Goal: Task Accomplishment & Management: Use online tool/utility

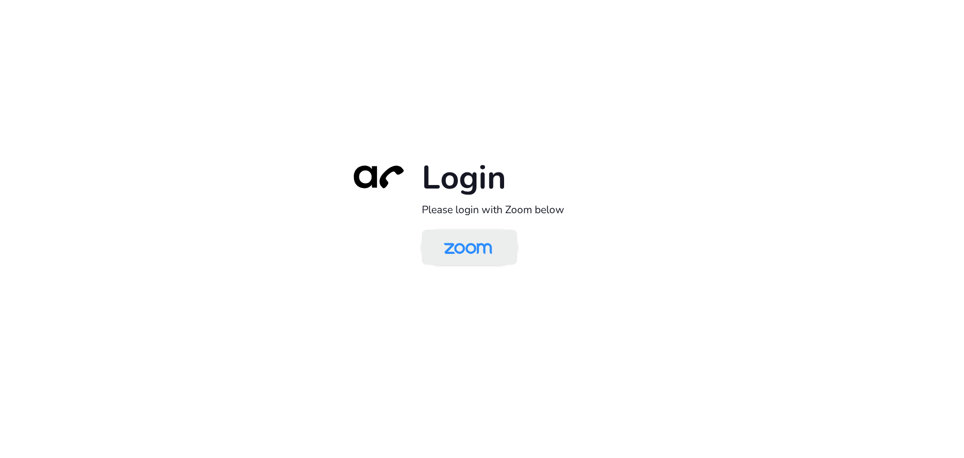
click at [495, 250] on img at bounding box center [467, 248] width 69 height 33
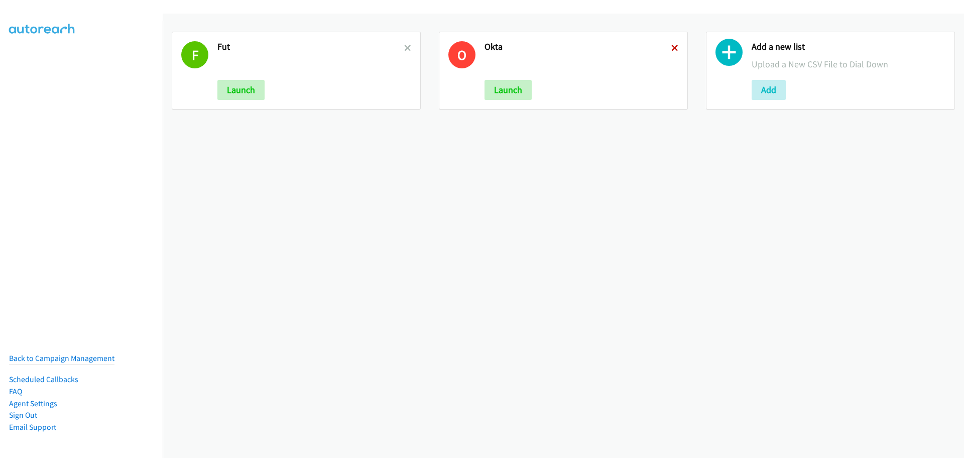
click at [672, 48] on icon at bounding box center [674, 48] width 7 height 7
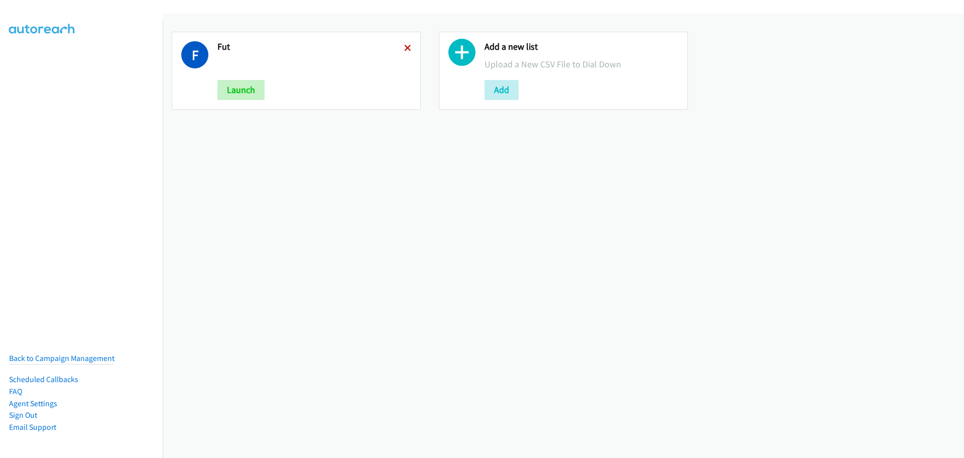
click at [404, 48] on icon at bounding box center [407, 48] width 7 height 7
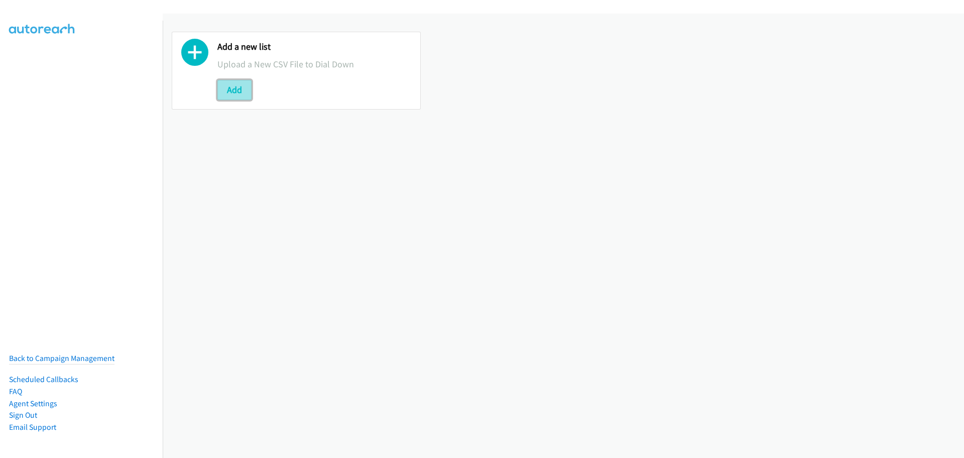
click at [224, 85] on button "Add" at bounding box center [234, 90] width 34 height 20
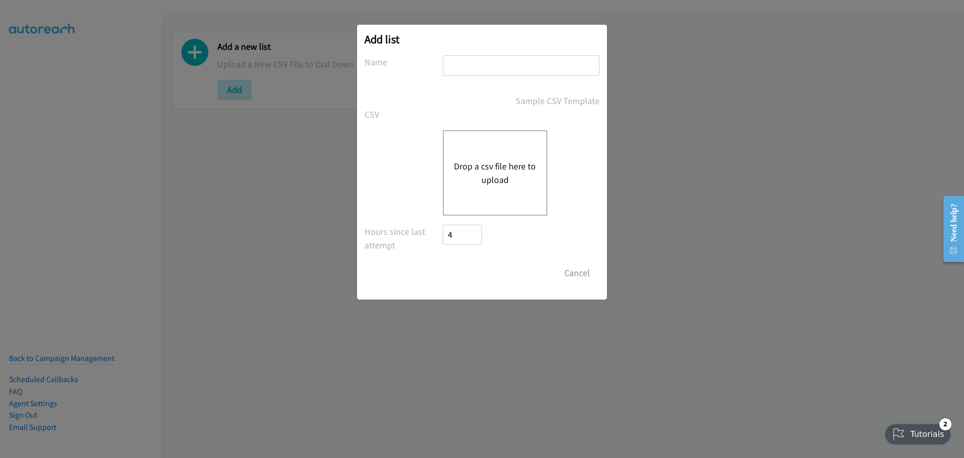
click at [514, 66] on input "text" at bounding box center [521, 65] width 157 height 21
type input "okta"
click at [500, 175] on button "Drop a csv file here to upload" at bounding box center [495, 172] width 82 height 27
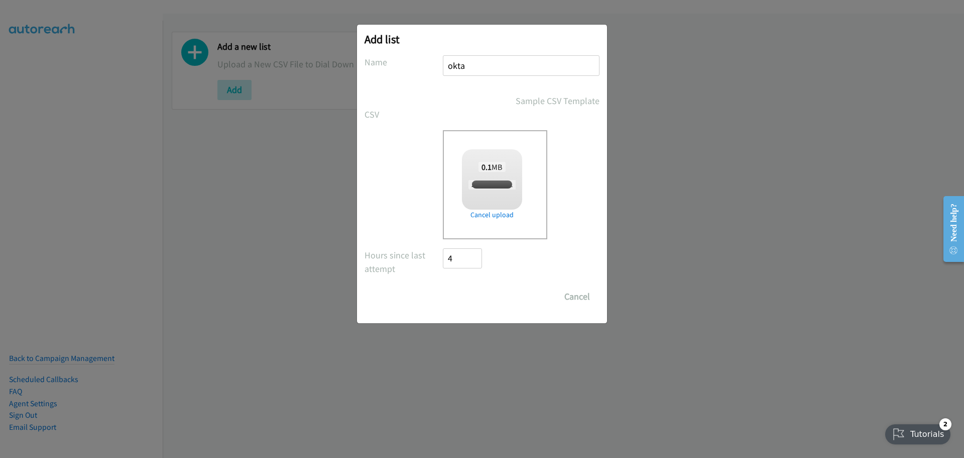
checkbox input "true"
click at [489, 287] on form "No phone fields were returned for that Report or List View Please upload a csv …" at bounding box center [482, 180] width 235 height 251
click at [486, 295] on input "Save List" at bounding box center [469, 296] width 53 height 20
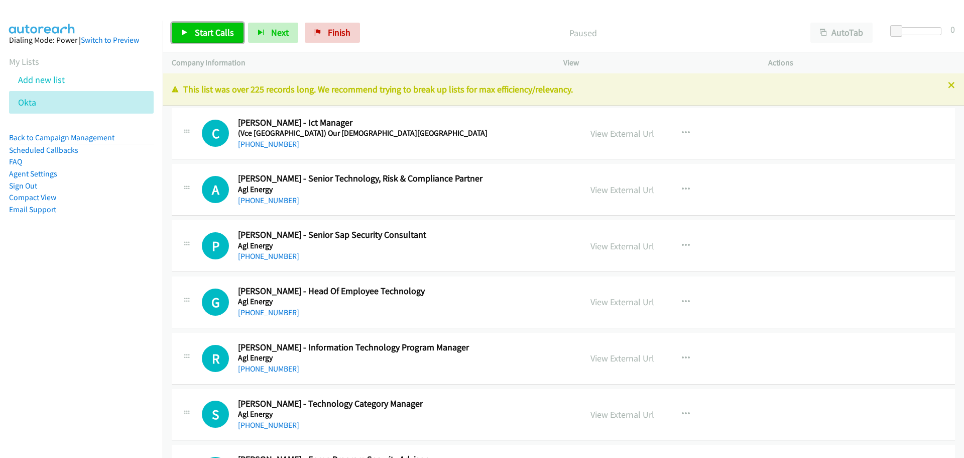
click at [198, 36] on span "Start Calls" at bounding box center [214, 33] width 39 height 12
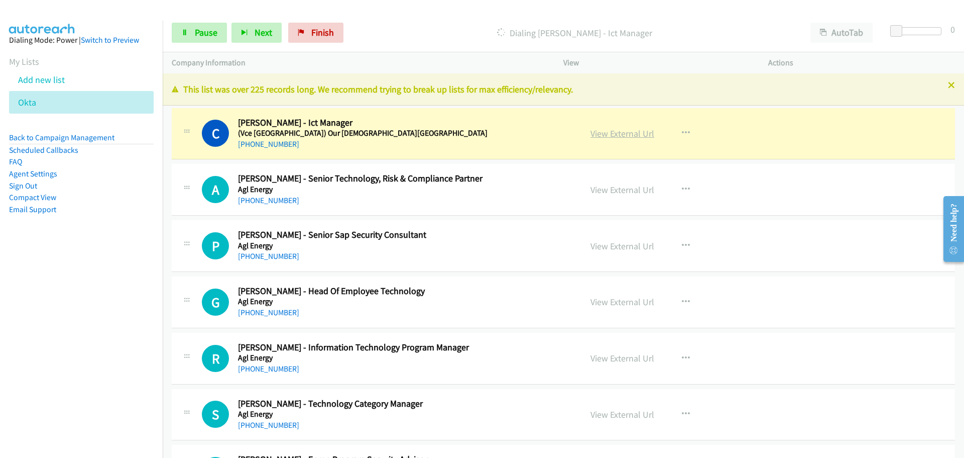
click at [619, 135] on link "View External Url" at bounding box center [623, 134] width 64 height 12
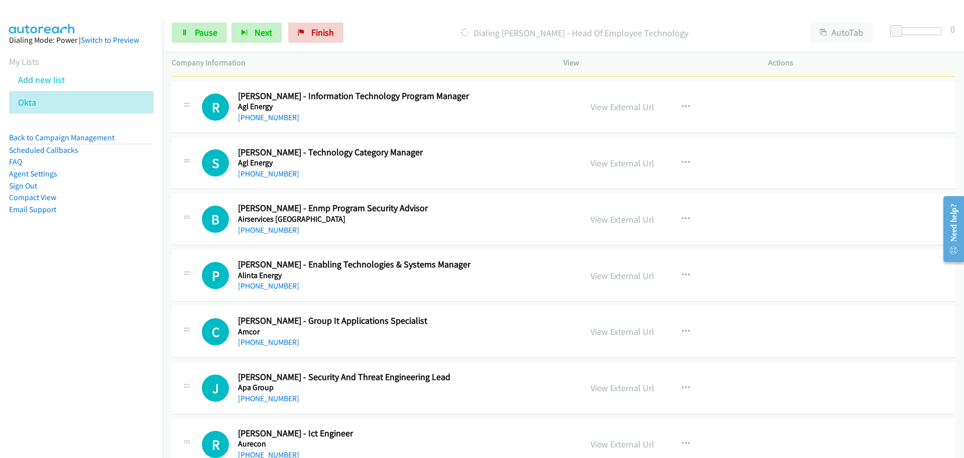
scroll to position [201, 0]
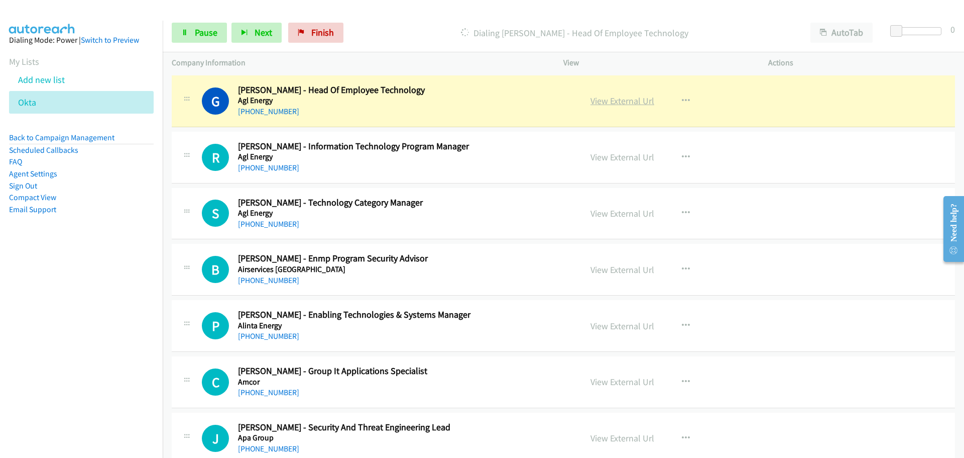
click at [628, 99] on link "View External Url" at bounding box center [623, 101] width 64 height 12
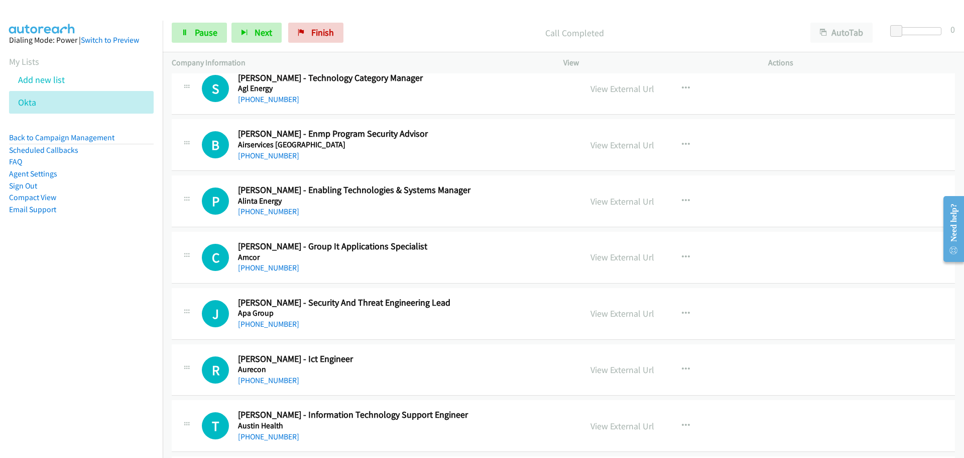
scroll to position [352, 0]
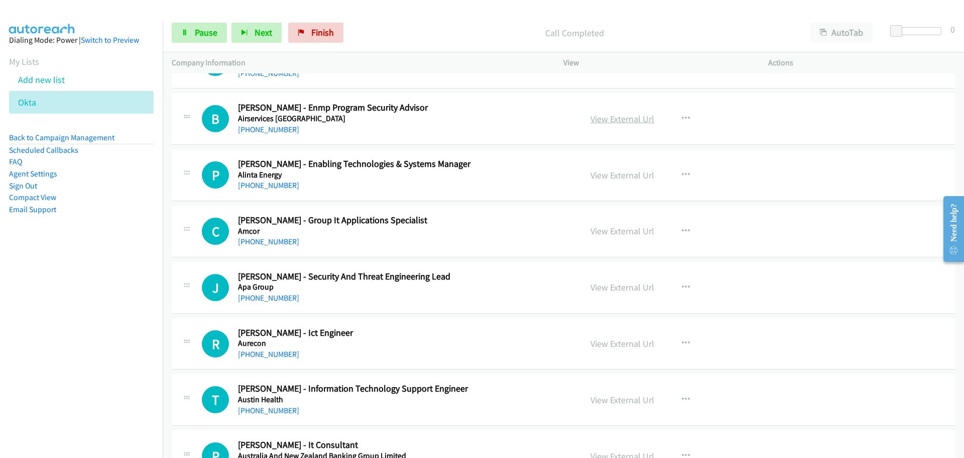
click at [632, 119] on link "View External Url" at bounding box center [623, 119] width 64 height 12
click at [683, 118] on icon "button" at bounding box center [686, 119] width 8 height 8
click at [630, 185] on link "Start Calls Here" at bounding box center [632, 184] width 134 height 20
click at [195, 33] on span "Pause" at bounding box center [206, 33] width 23 height 12
click at [195, 33] on span "Start Calls" at bounding box center [214, 33] width 39 height 12
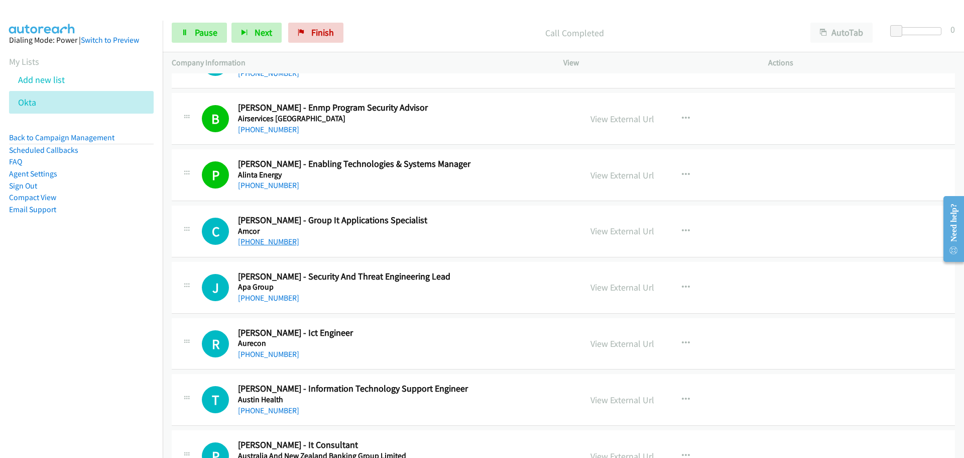
click at [270, 244] on link "+61 423 693 414" at bounding box center [268, 242] width 61 height 10
click at [601, 230] on link "View External Url" at bounding box center [623, 231] width 64 height 12
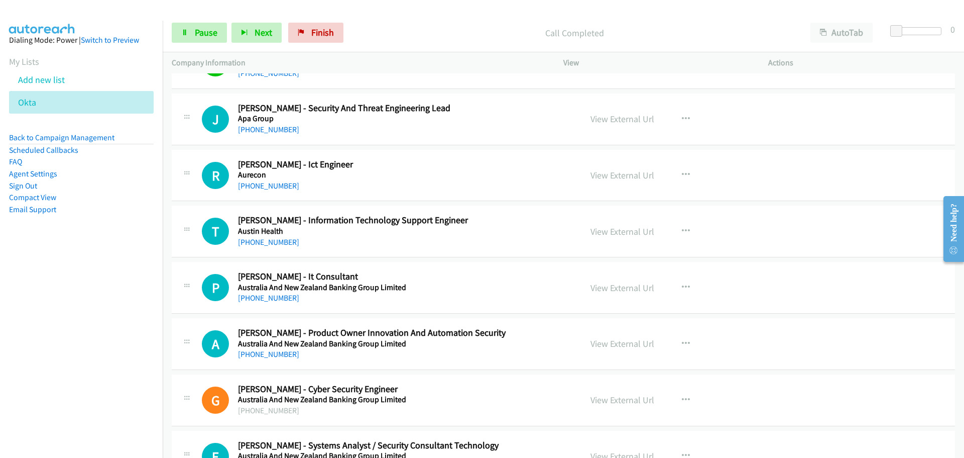
scroll to position [502, 0]
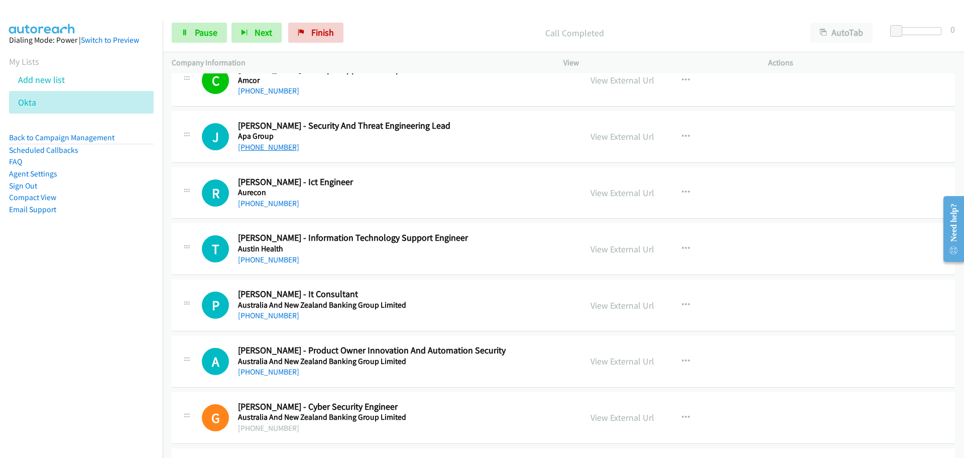
click at [273, 145] on link "+61 403 001 023" at bounding box center [268, 147] width 61 height 10
click at [270, 203] on link "+61 466 812 562" at bounding box center [268, 203] width 61 height 10
drag, startPoint x: 260, startPoint y: 260, endPoint x: 340, endPoint y: 255, distance: 80.5
click at [260, 260] on link "+61 413 362 320" at bounding box center [268, 260] width 61 height 10
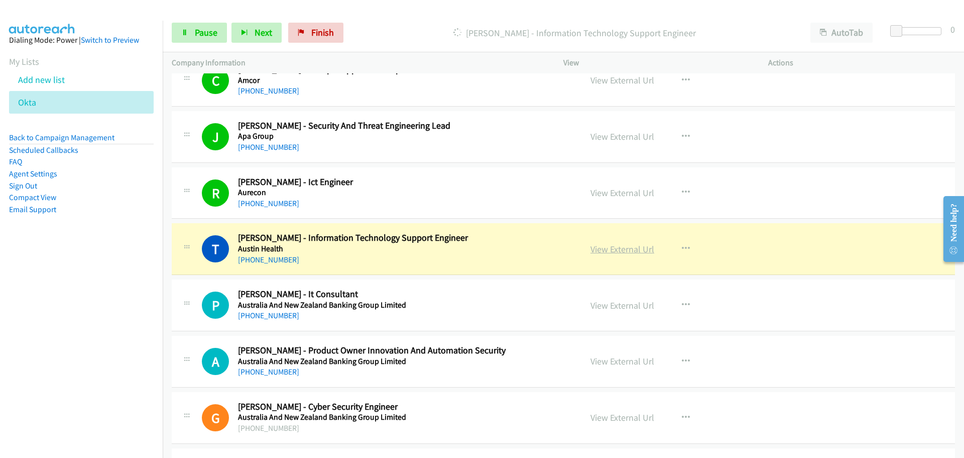
click at [640, 250] on link "View External Url" at bounding box center [623, 249] width 64 height 12
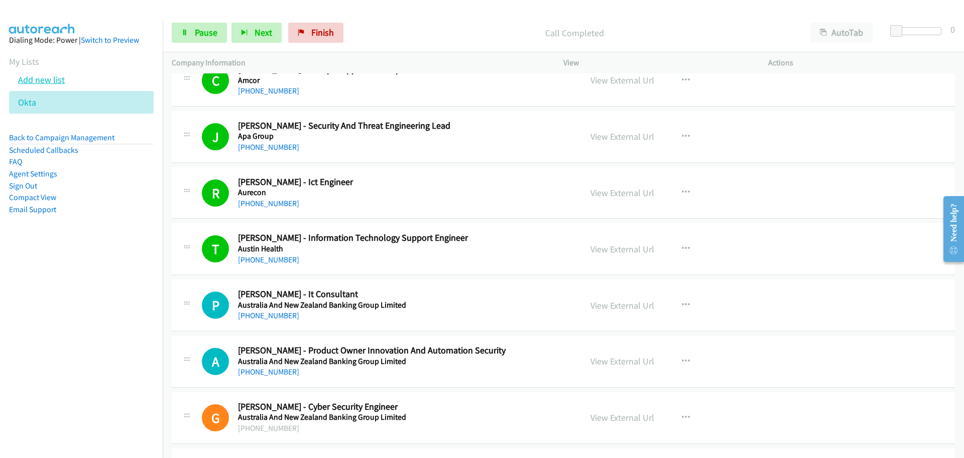
click at [42, 78] on link "Add new list" at bounding box center [41, 80] width 47 height 12
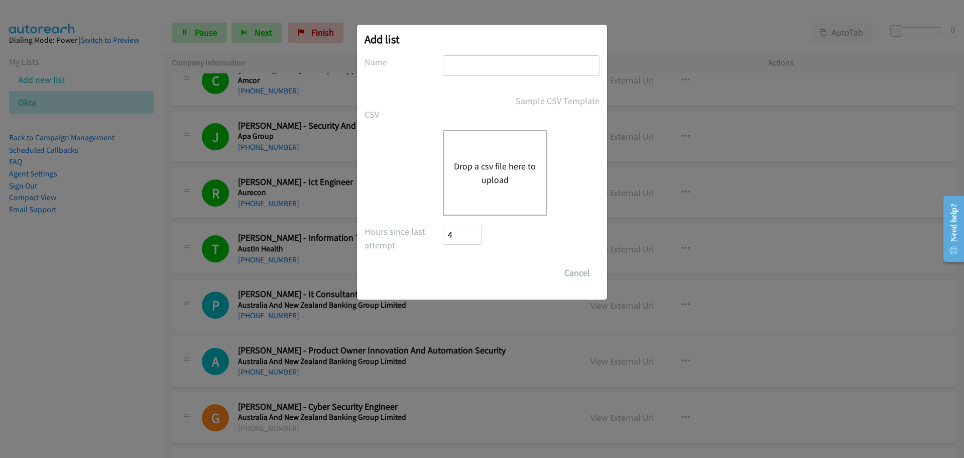
click at [540, 68] on input "text" at bounding box center [521, 65] width 157 height 21
type input "fut"
click at [508, 182] on button "Drop a csv file here to upload" at bounding box center [495, 172] width 82 height 27
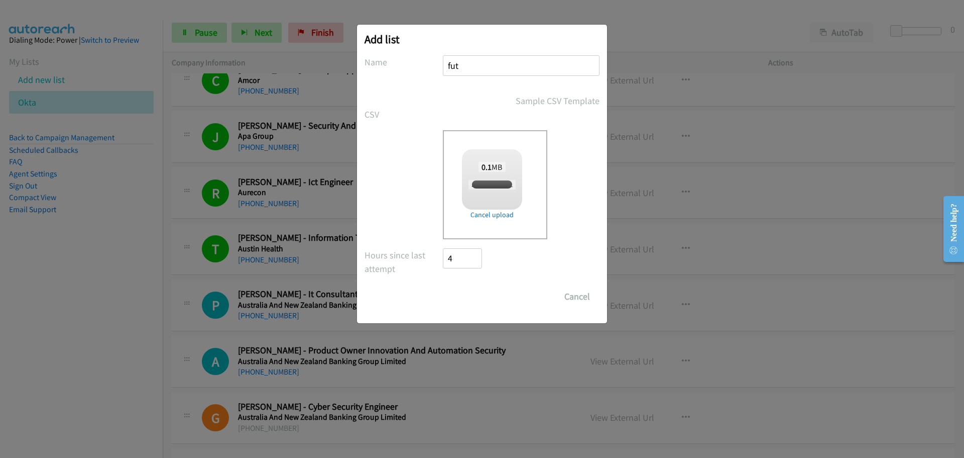
checkbox input "true"
click at [482, 293] on input "Save List" at bounding box center [469, 296] width 53 height 20
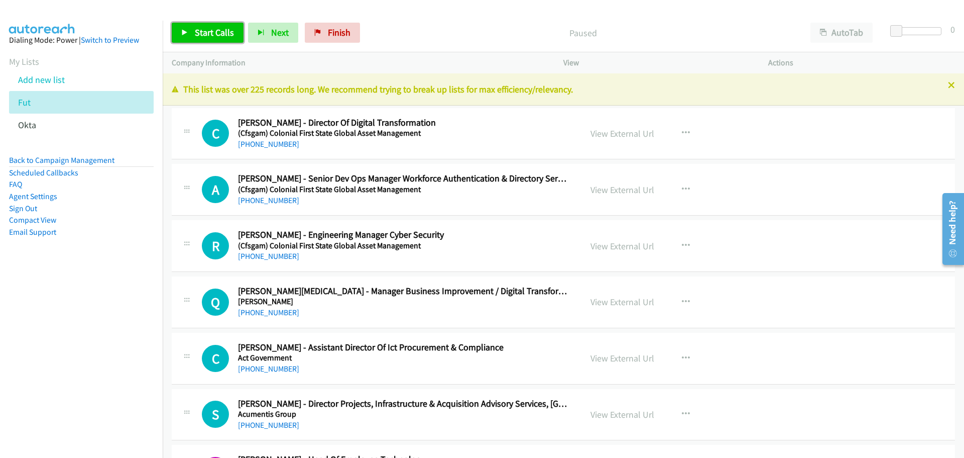
click at [224, 34] on span "Start Calls" at bounding box center [214, 33] width 39 height 12
drag, startPoint x: 276, startPoint y: 200, endPoint x: 473, endPoint y: 193, distance: 197.5
click at [276, 200] on link "+61 402 144 635" at bounding box center [268, 200] width 61 height 10
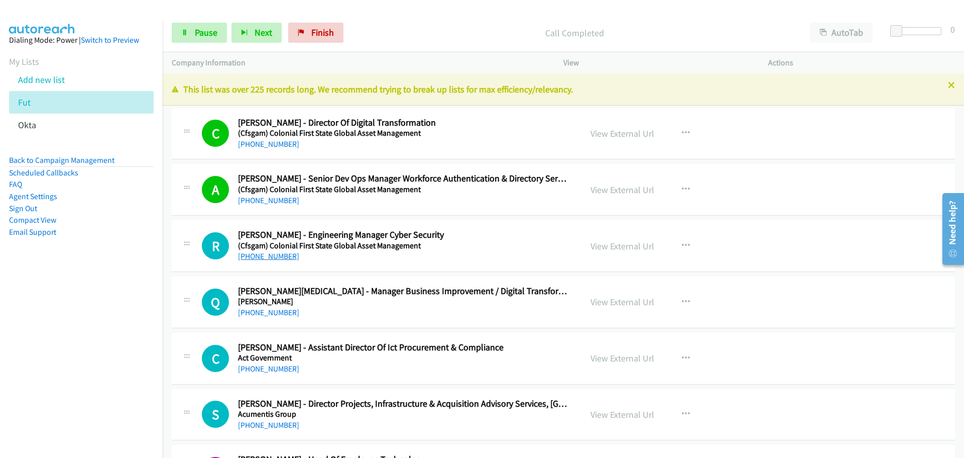
click at [277, 256] on link "+61 470 223 577" at bounding box center [268, 256] width 61 height 10
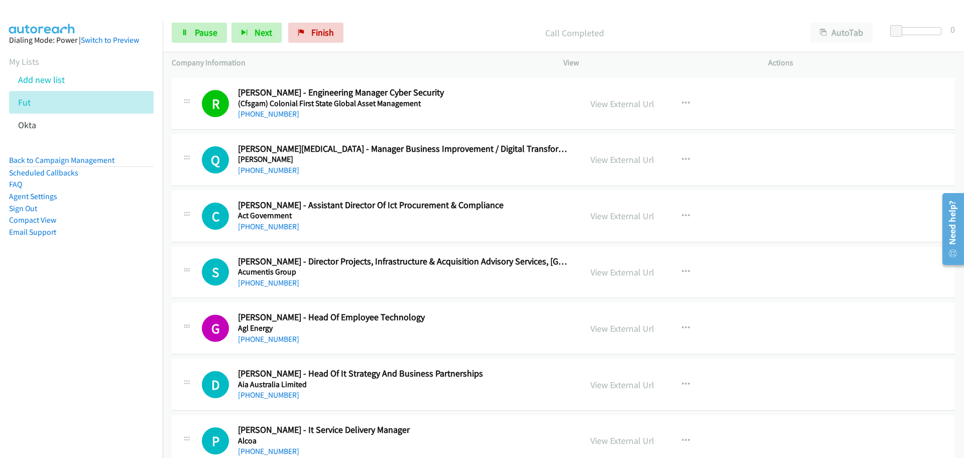
scroll to position [100, 0]
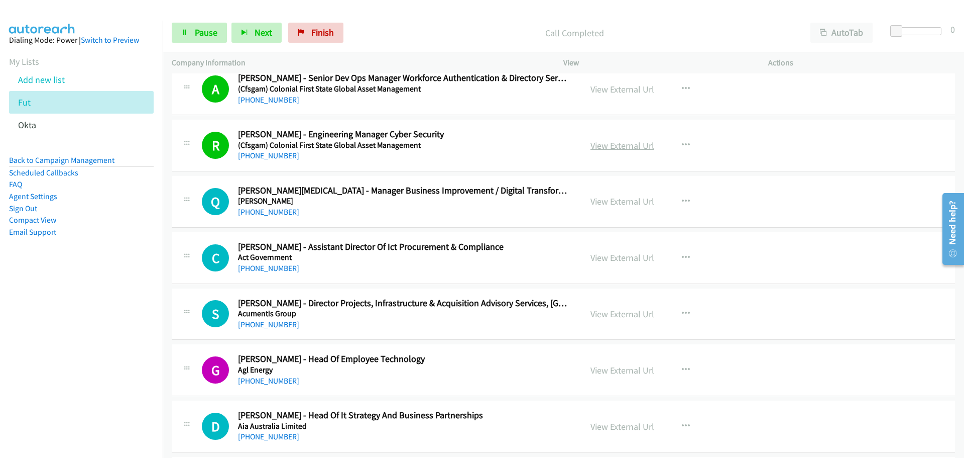
click at [635, 143] on link "View External Url" at bounding box center [623, 146] width 64 height 12
click at [262, 208] on link "+61 419 106 707" at bounding box center [268, 212] width 61 height 10
click at [267, 271] on link "+61 405 745 847" at bounding box center [268, 268] width 61 height 10
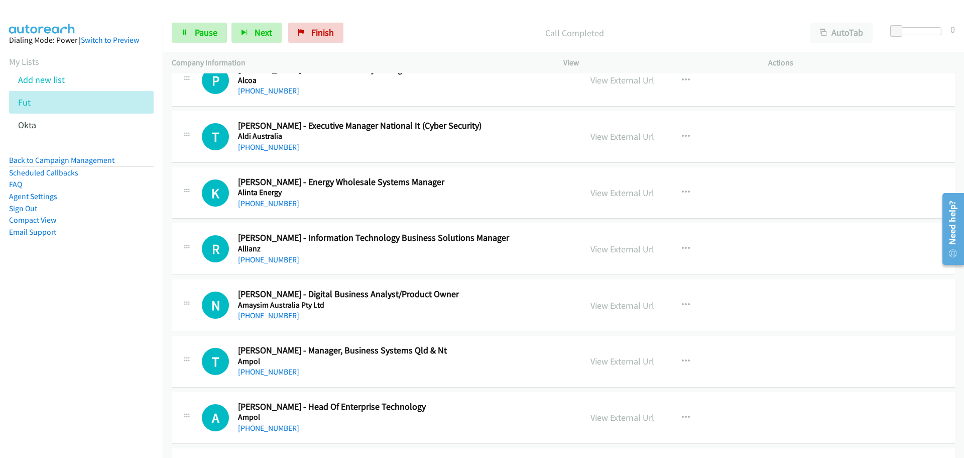
scroll to position [452, 0]
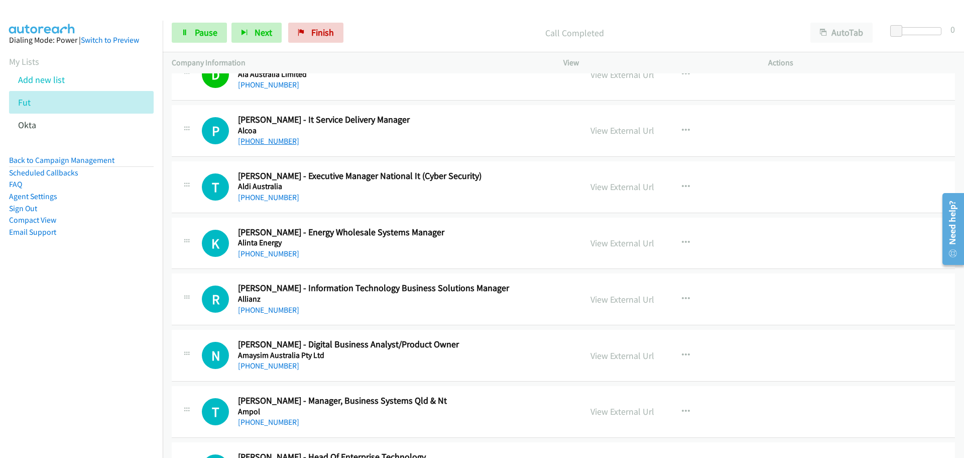
click at [259, 141] on link "+61 410 709 605" at bounding box center [268, 141] width 61 height 10
click at [277, 195] on link "+61 415 373 913" at bounding box center [268, 197] width 61 height 10
click at [270, 259] on div "+61 412 909 810" at bounding box center [403, 254] width 331 height 12
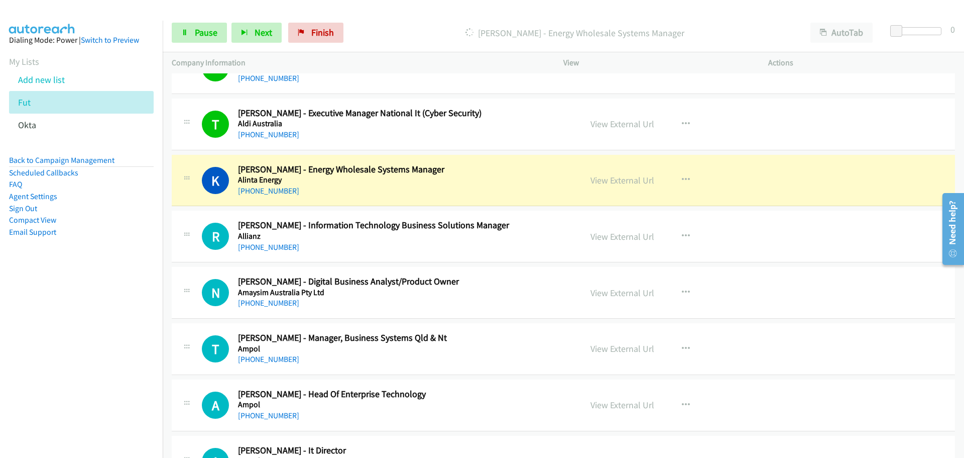
scroll to position [552, 0]
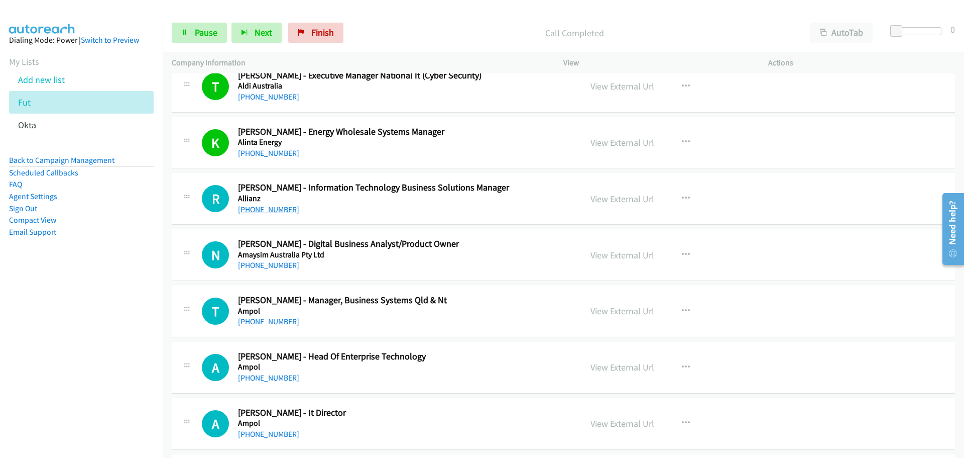
click at [261, 209] on link "+61 429 945 990" at bounding box center [268, 209] width 61 height 10
click at [262, 267] on link "+61 2 8000 0000" at bounding box center [268, 265] width 61 height 10
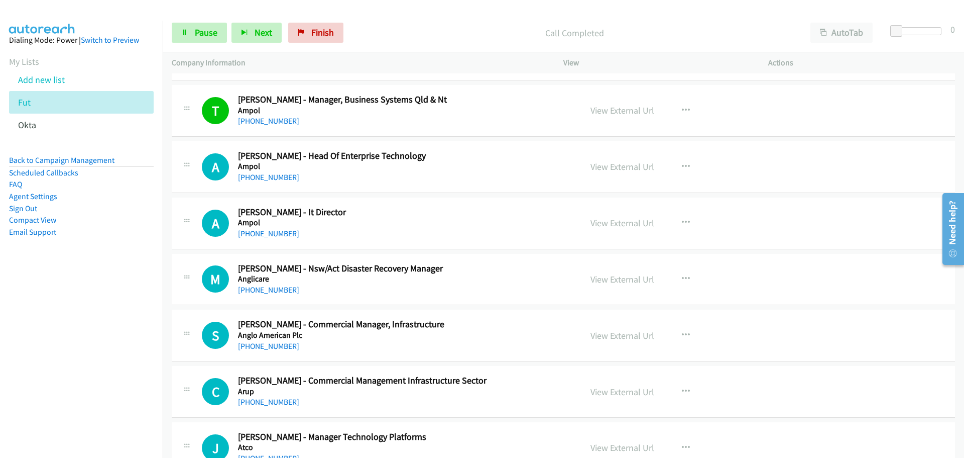
scroll to position [753, 0]
click at [270, 174] on link "+61 406 974 204" at bounding box center [268, 177] width 61 height 10
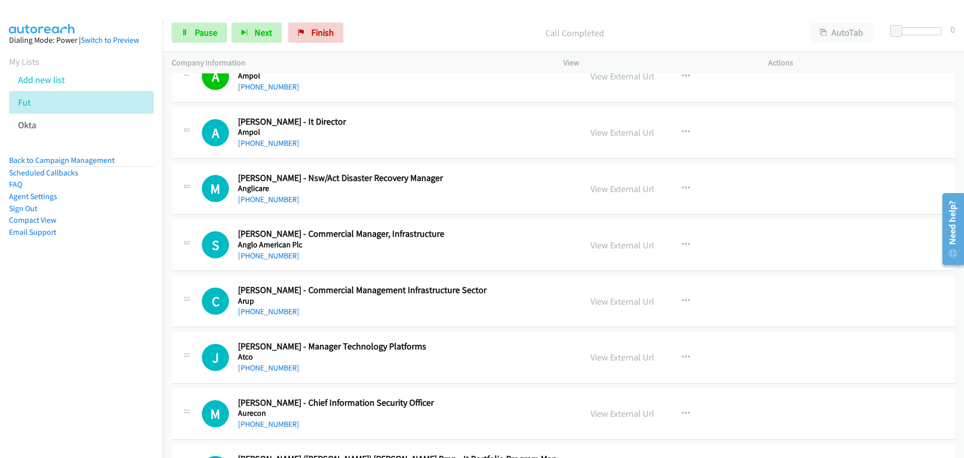
scroll to position [854, 0]
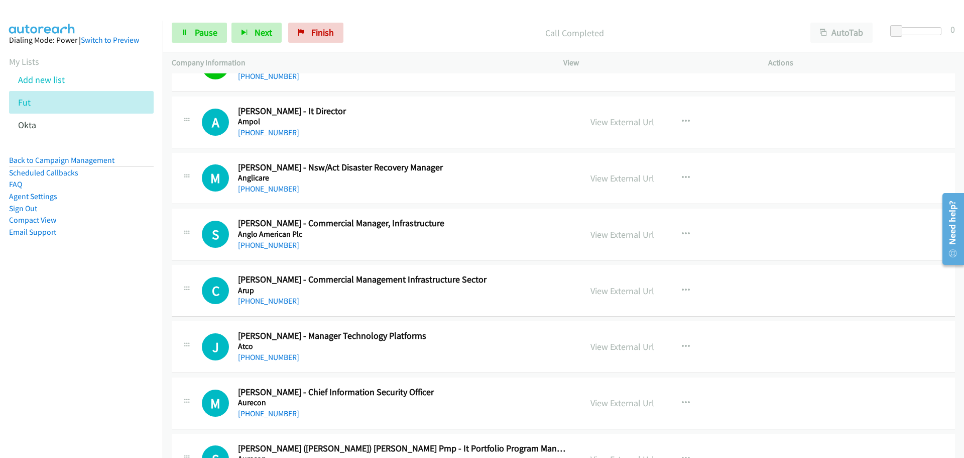
click at [243, 128] on link "+61 1800 240 398" at bounding box center [268, 133] width 61 height 10
click at [272, 188] on link "+61 411 812 476" at bounding box center [268, 189] width 61 height 10
drag, startPoint x: 259, startPoint y: 241, endPoint x: 398, endPoint y: 252, distance: 139.6
click at [259, 241] on link "+61 407 932 969" at bounding box center [268, 245] width 61 height 10
click at [271, 300] on link "+61 433 367 983" at bounding box center [268, 301] width 61 height 10
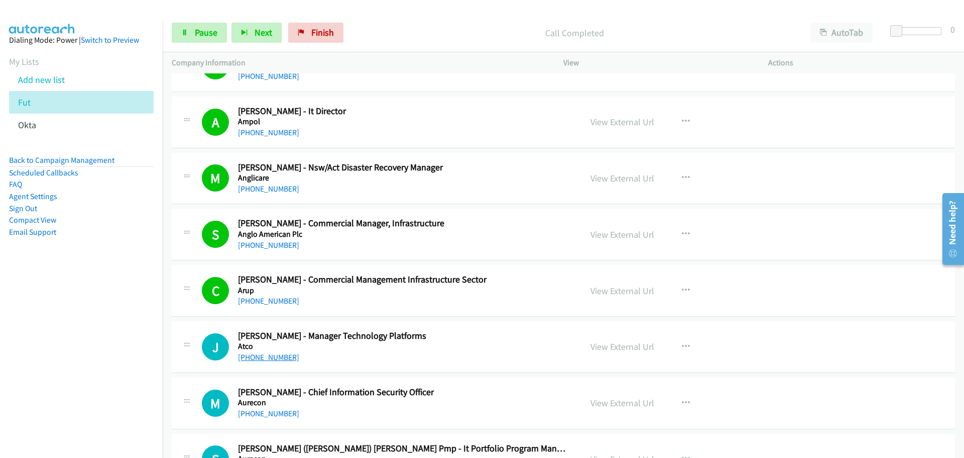
click at [257, 357] on link "+61 435 024 743" at bounding box center [268, 357] width 61 height 10
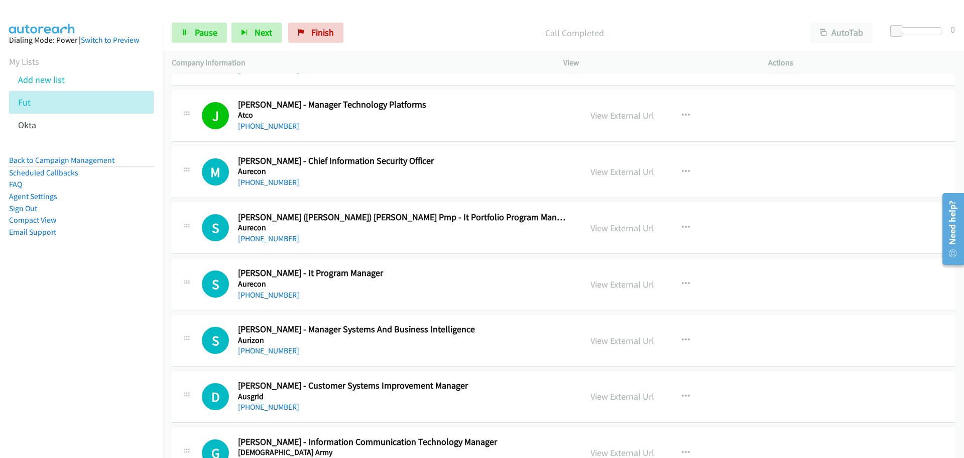
scroll to position [1105, 0]
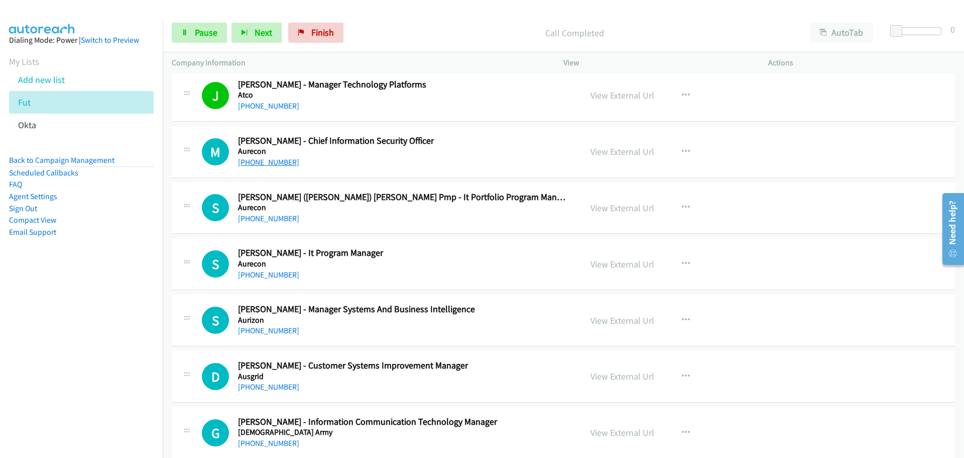
click at [283, 167] on div "+61 419 874 759" at bounding box center [403, 162] width 331 height 12
drag, startPoint x: 278, startPoint y: 218, endPoint x: 497, endPoint y: 237, distance: 220.3
click at [278, 218] on link "+61 405 994 678" at bounding box center [268, 218] width 61 height 10
click at [265, 274] on link "+61 422 008 129" at bounding box center [268, 275] width 61 height 10
drag, startPoint x: 274, startPoint y: 330, endPoint x: 963, endPoint y: 328, distance: 689.0
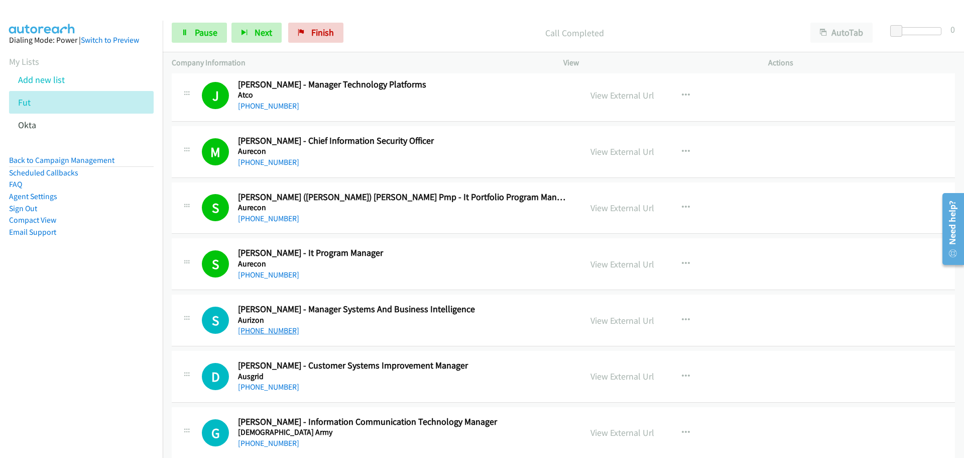
click at [270, 333] on link "+61 459 952 533" at bounding box center [268, 330] width 61 height 10
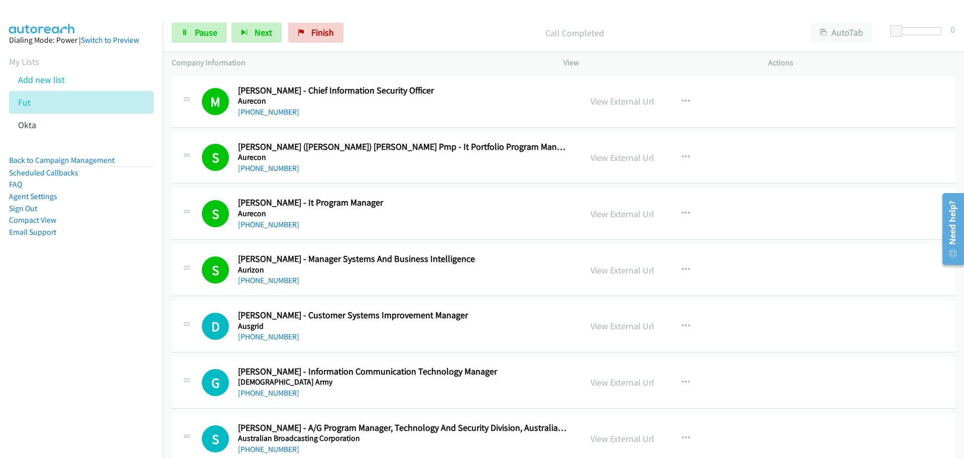
scroll to position [1256, 0]
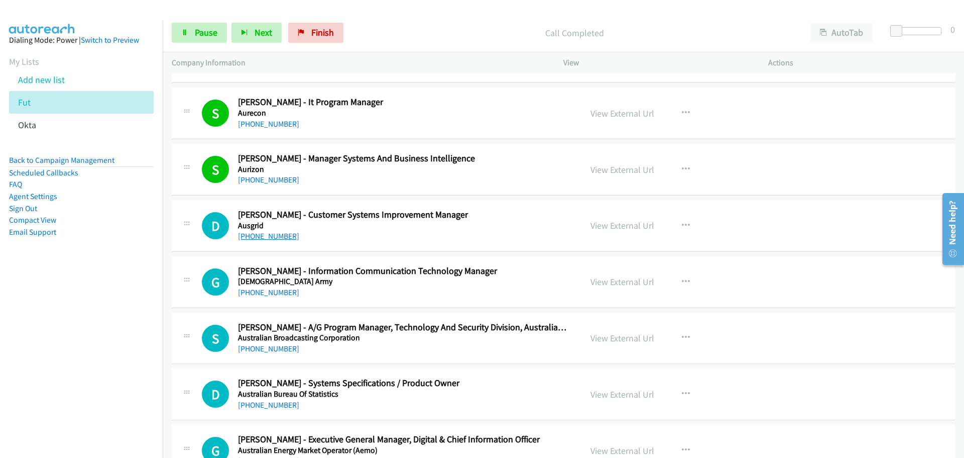
click at [280, 236] on link "+61 428 149 681" at bounding box center [268, 236] width 61 height 10
click at [288, 355] on div "S Callback Scheduled Stuart Girvan - A/G Program Manager, Technology And Securi…" at bounding box center [563, 338] width 783 height 52
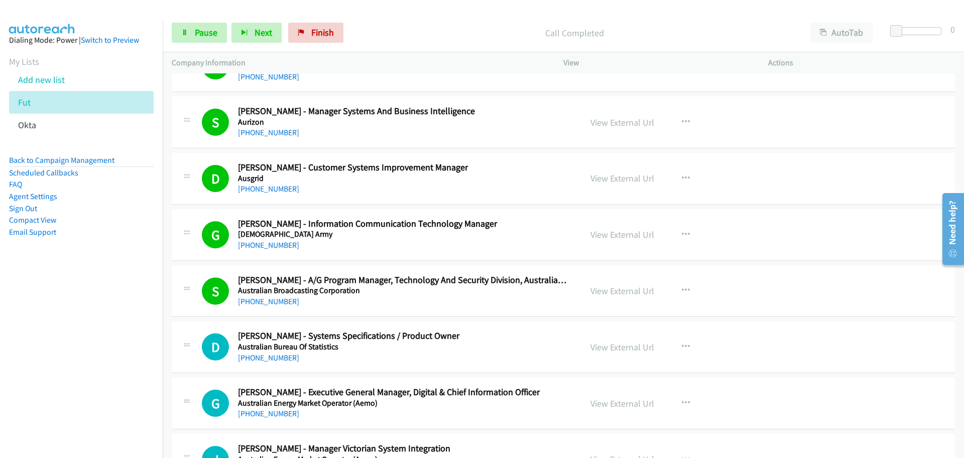
scroll to position [1456, 0]
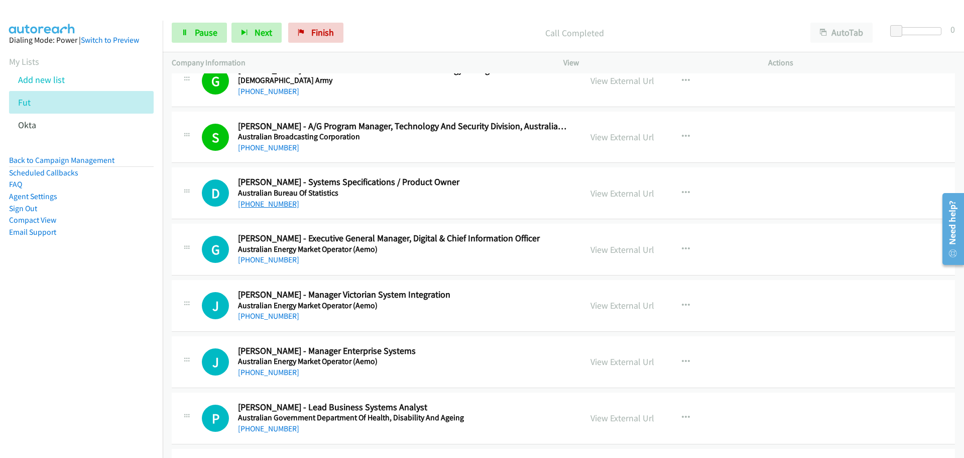
click at [273, 201] on link "+61 419 441 550" at bounding box center [268, 204] width 61 height 10
click at [265, 256] on link "+61 458 764 869" at bounding box center [268, 260] width 61 height 10
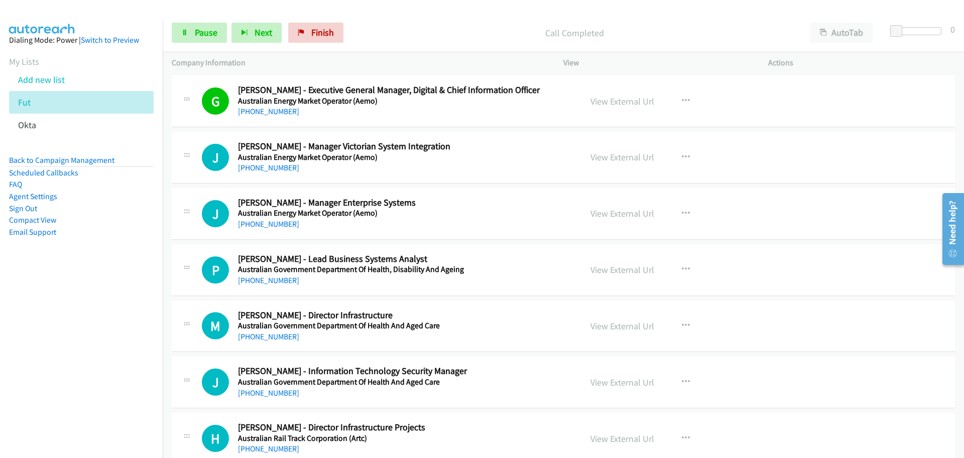
scroll to position [1607, 0]
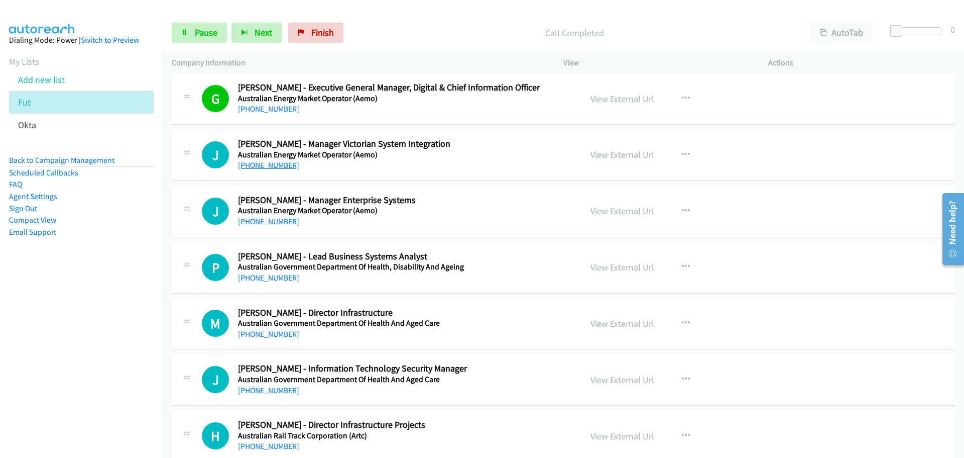
click at [272, 164] on link "+61 408 558 960" at bounding box center [268, 165] width 61 height 10
click at [278, 221] on link "+61 403 531 837" at bounding box center [268, 221] width 61 height 10
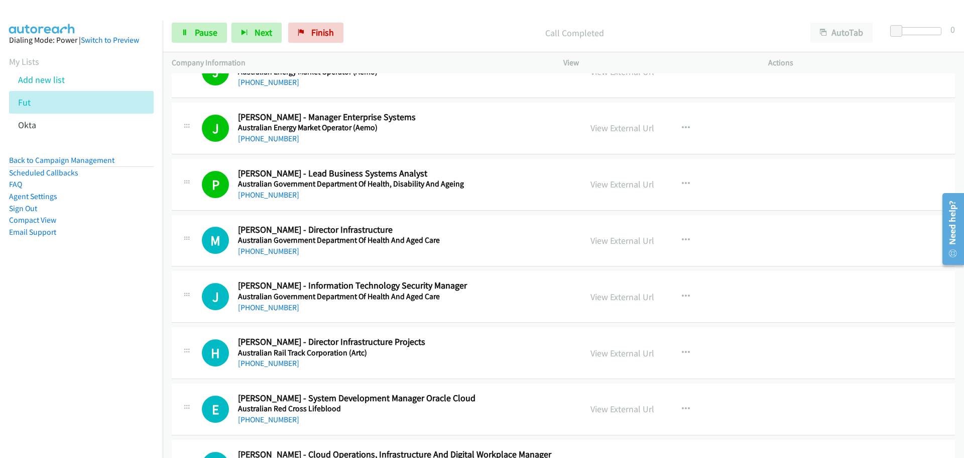
scroll to position [1707, 0]
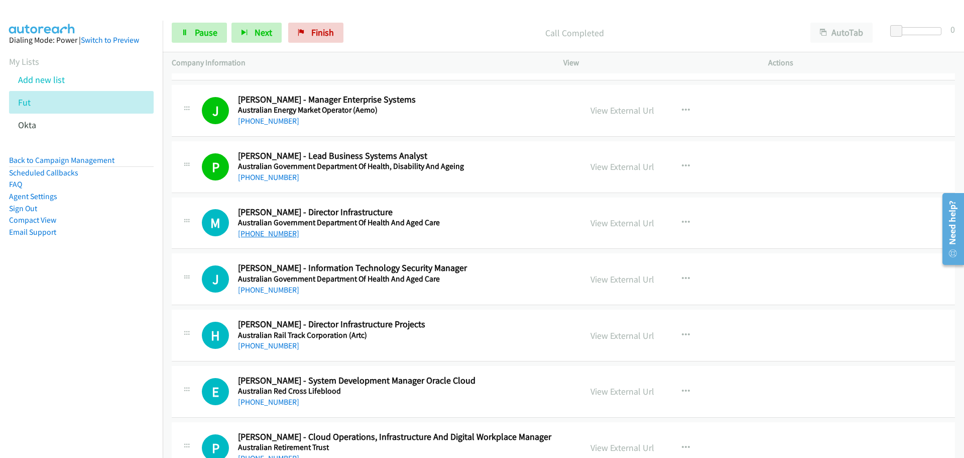
click at [283, 236] on link "+61 478 399 860" at bounding box center [268, 234] width 61 height 10
click at [260, 294] on div "+61 414 610 121" at bounding box center [403, 290] width 331 height 12
click at [261, 292] on link "+61 414 610 121" at bounding box center [268, 290] width 61 height 10
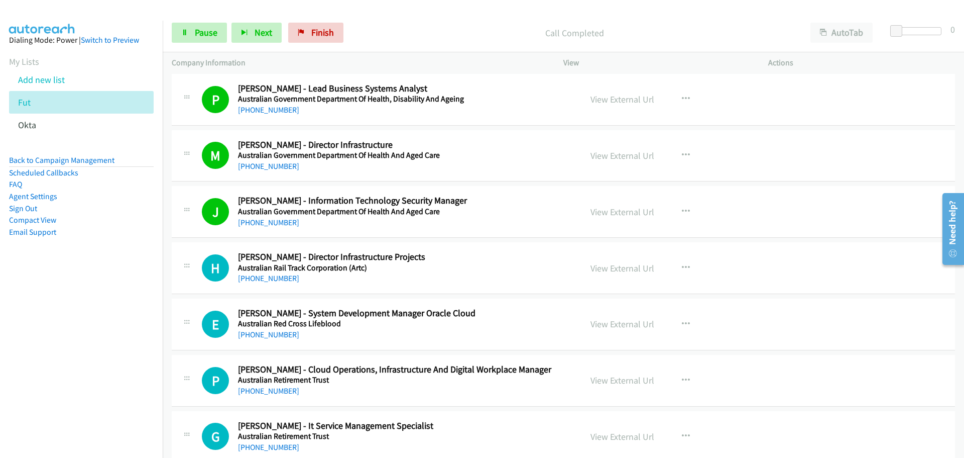
scroll to position [1858, 0]
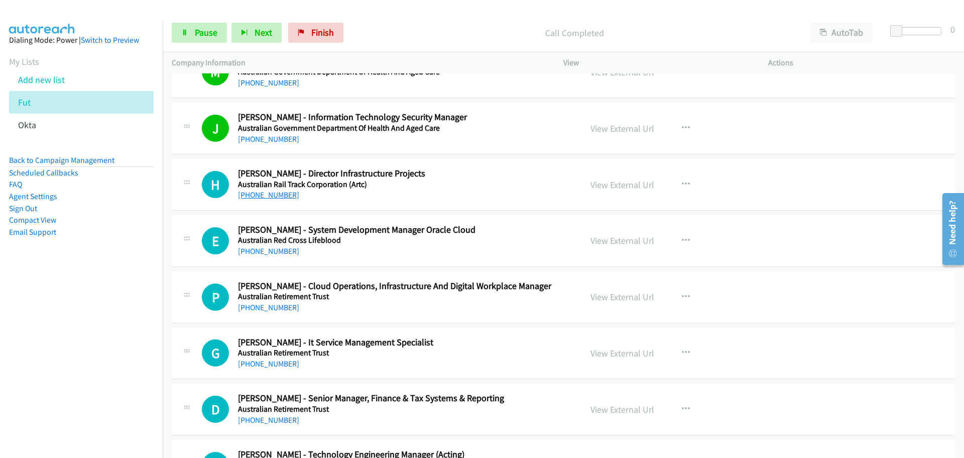
click at [254, 192] on link "+61 488 759 242" at bounding box center [268, 195] width 61 height 10
click at [270, 252] on link "+61 3 9633 2544" at bounding box center [268, 251] width 61 height 10
click at [284, 307] on link "+61 411 403 824" at bounding box center [268, 307] width 61 height 10
drag, startPoint x: 281, startPoint y: 366, endPoint x: 733, endPoint y: 360, distance: 452.5
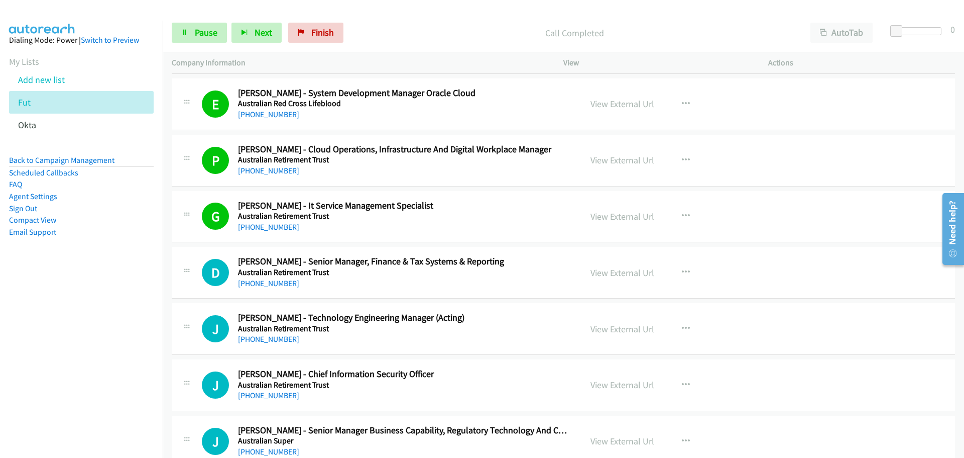
scroll to position [2059, 0]
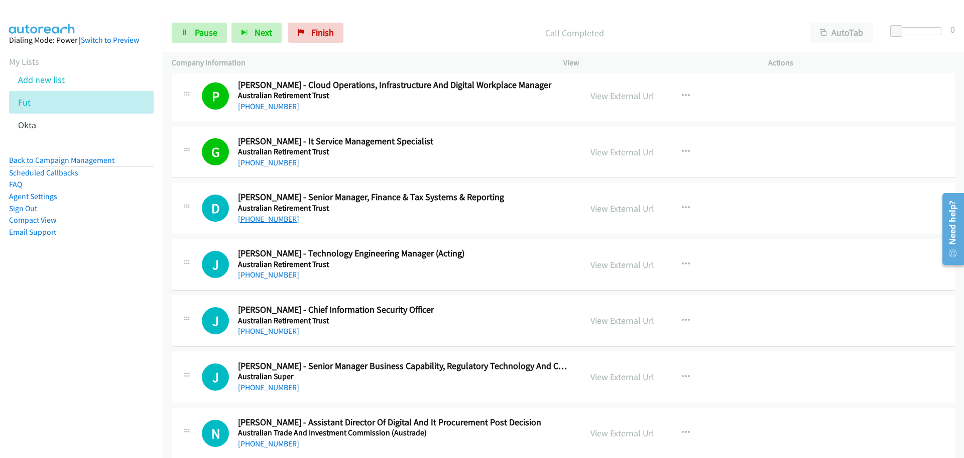
click at [254, 218] on link "+61 433 670 295" at bounding box center [268, 219] width 61 height 10
click at [279, 275] on link "+61 437 186 861" at bounding box center [268, 275] width 61 height 10
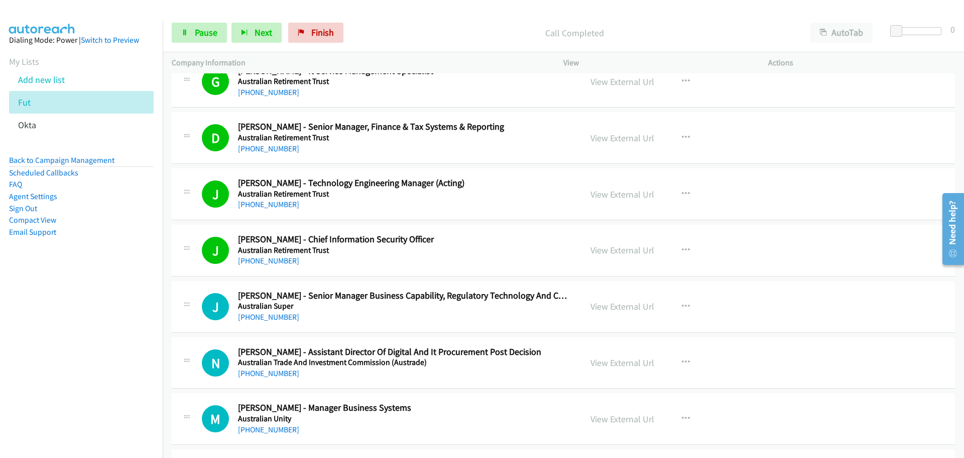
scroll to position [2210, 0]
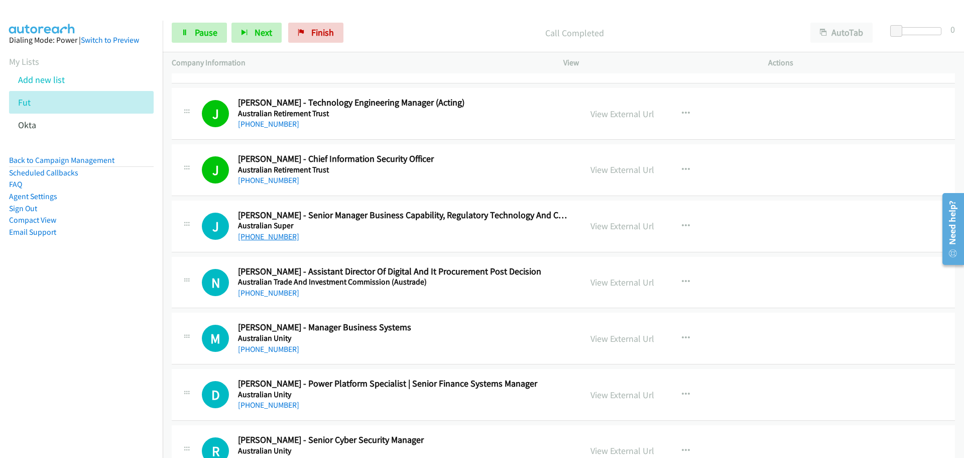
drag, startPoint x: 254, startPoint y: 238, endPoint x: 9, endPoint y: 61, distance: 301.9
click at [254, 238] on link "+61 432 461 404" at bounding box center [268, 237] width 61 height 10
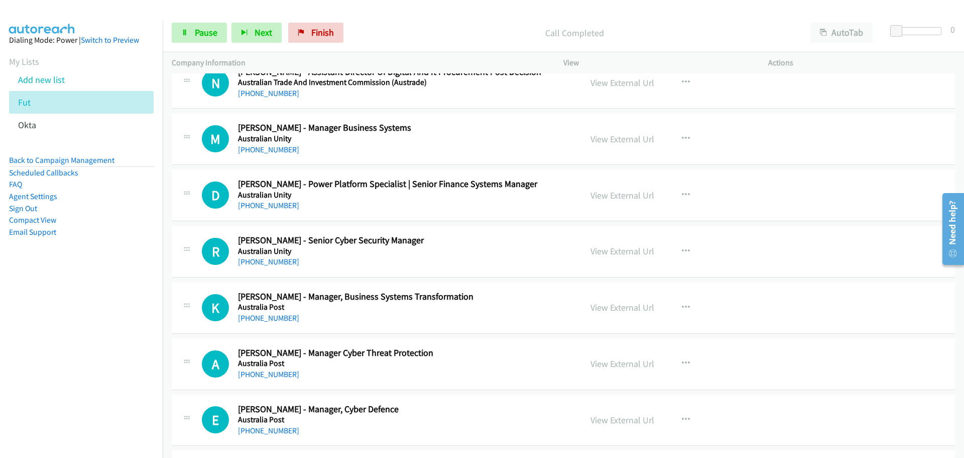
scroll to position [2411, 0]
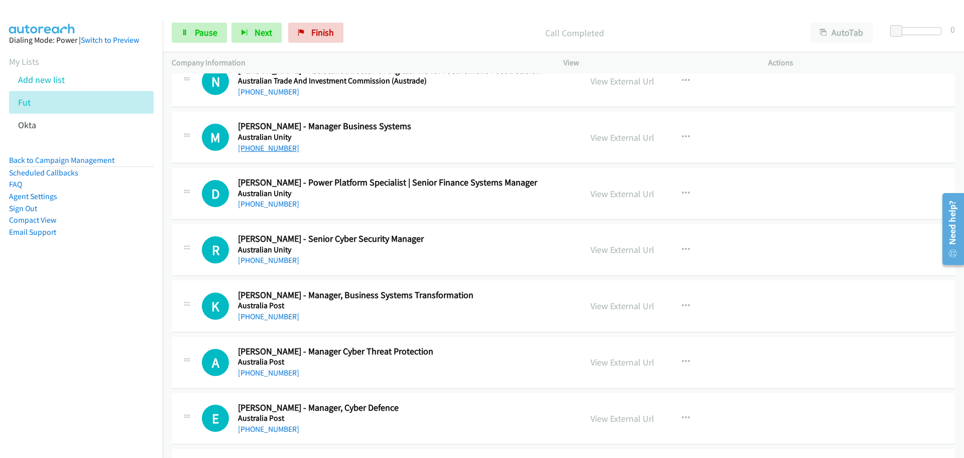
click at [250, 150] on link "+61 419 785 337" at bounding box center [268, 148] width 61 height 10
click at [248, 205] on link "+61 431 928 146" at bounding box center [268, 204] width 61 height 10
click at [258, 256] on link "+61 437 600 074" at bounding box center [268, 260] width 61 height 10
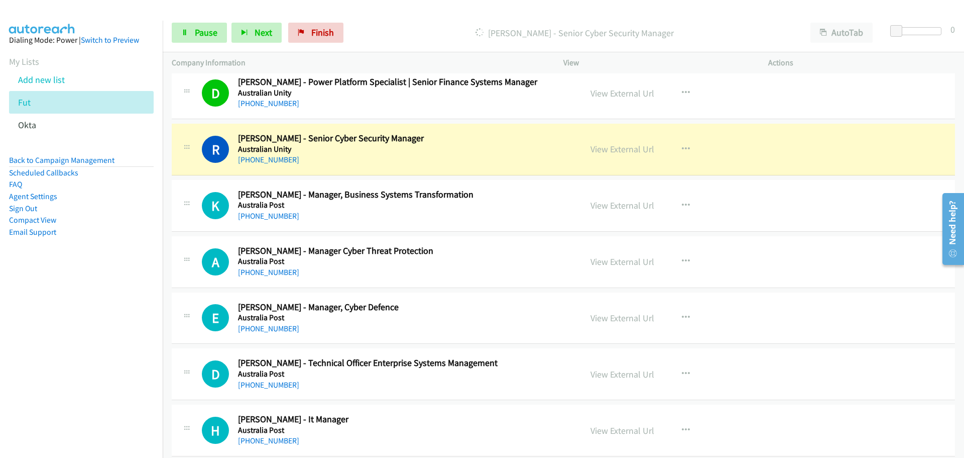
scroll to position [2561, 0]
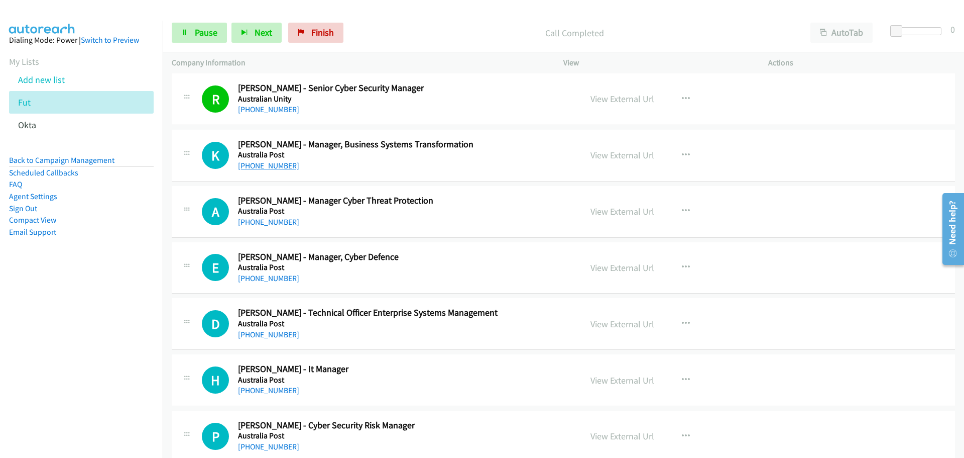
click at [269, 170] on link "+61 472 875 245" at bounding box center [268, 166] width 61 height 10
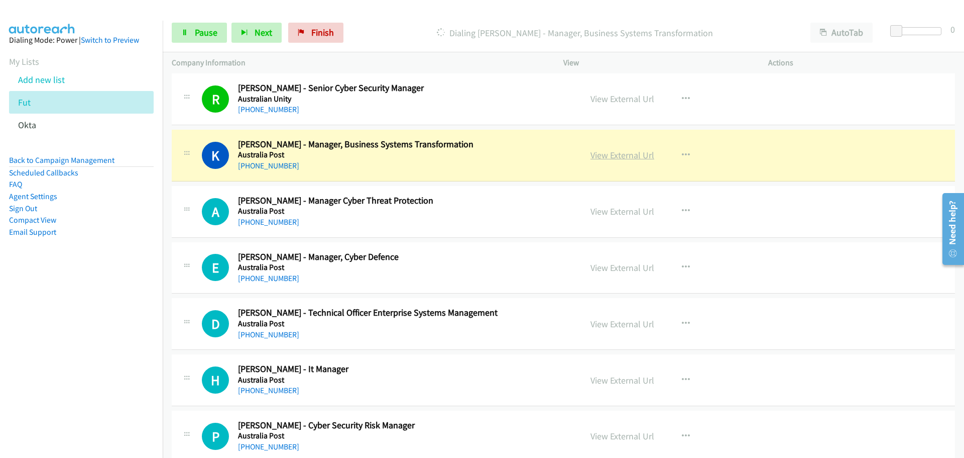
click at [616, 157] on link "View External Url" at bounding box center [623, 155] width 64 height 12
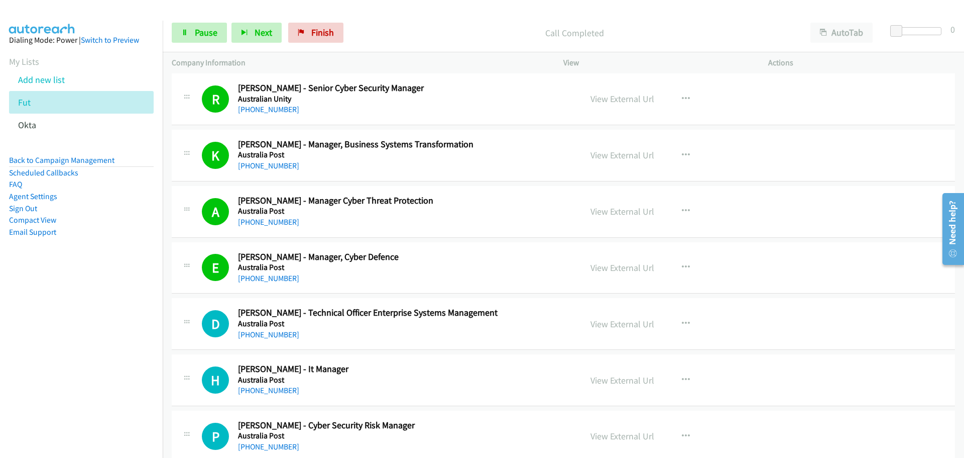
drag, startPoint x: 264, startPoint y: 337, endPoint x: 521, endPoint y: 351, distance: 257.5
click at [287, 334] on link "+61 457 545 475" at bounding box center [268, 334] width 61 height 10
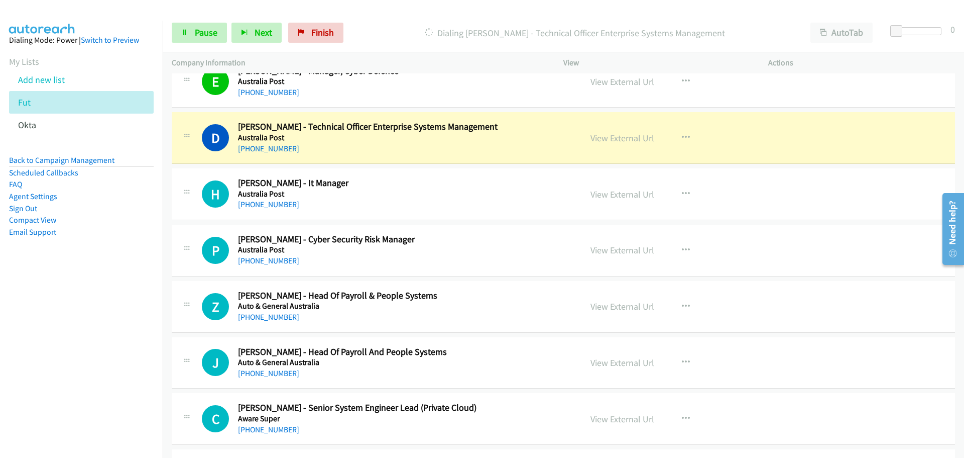
scroll to position [2762, 0]
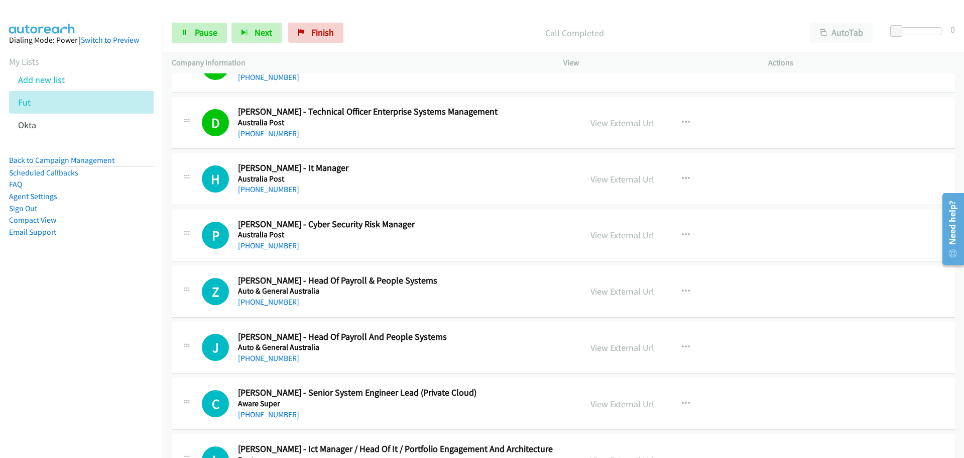
click at [258, 130] on link "+61 457 545 475" at bounding box center [268, 134] width 61 height 10
click at [273, 187] on link "+61 402 326 297" at bounding box center [268, 189] width 61 height 10
click at [244, 243] on link "+61 439 564 848" at bounding box center [268, 246] width 61 height 10
click at [264, 299] on link "+61 438 123 925" at bounding box center [268, 302] width 61 height 10
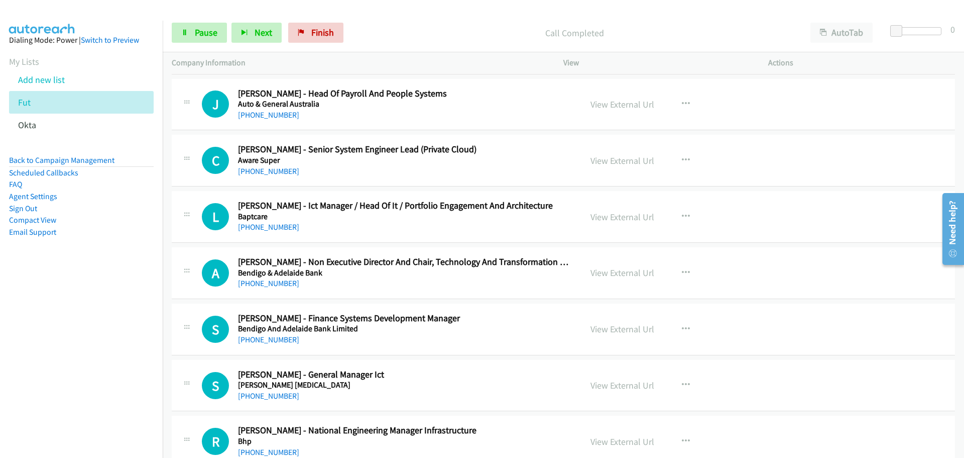
scroll to position [3013, 0]
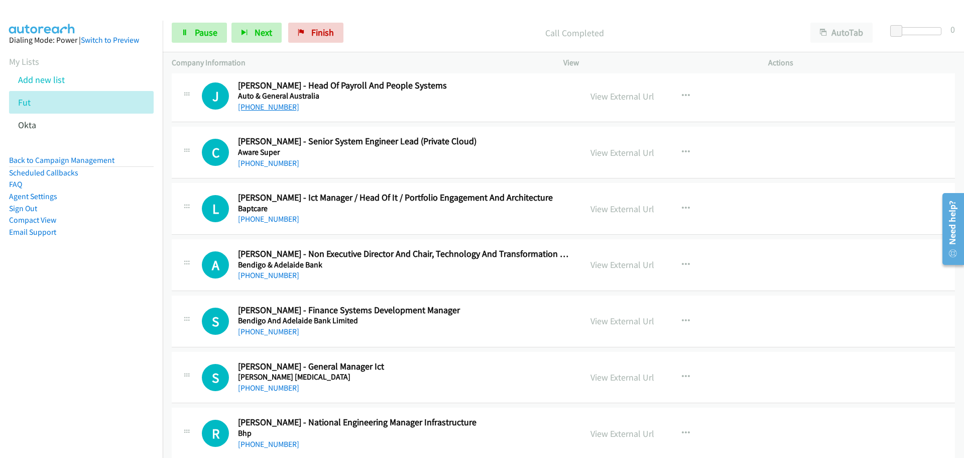
click at [260, 108] on link "+61 400 385 810" at bounding box center [268, 107] width 61 height 10
click at [275, 165] on link "+61 410 555 009" at bounding box center [268, 163] width 61 height 10
click at [257, 215] on link "+61 3 8855 4827" at bounding box center [268, 219] width 61 height 10
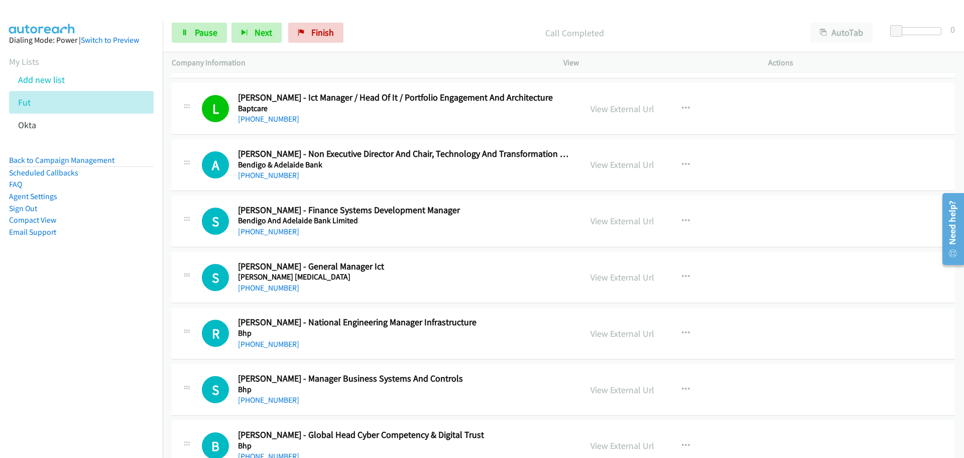
scroll to position [3114, 0]
click at [270, 234] on link "+61 432 221 495" at bounding box center [268, 231] width 61 height 10
click at [273, 286] on link "+61 419 857 708" at bounding box center [268, 287] width 61 height 10
click at [270, 340] on link "+61 439 388 472" at bounding box center [268, 343] width 61 height 10
click at [256, 343] on link "+61 439 388 472" at bounding box center [268, 343] width 61 height 10
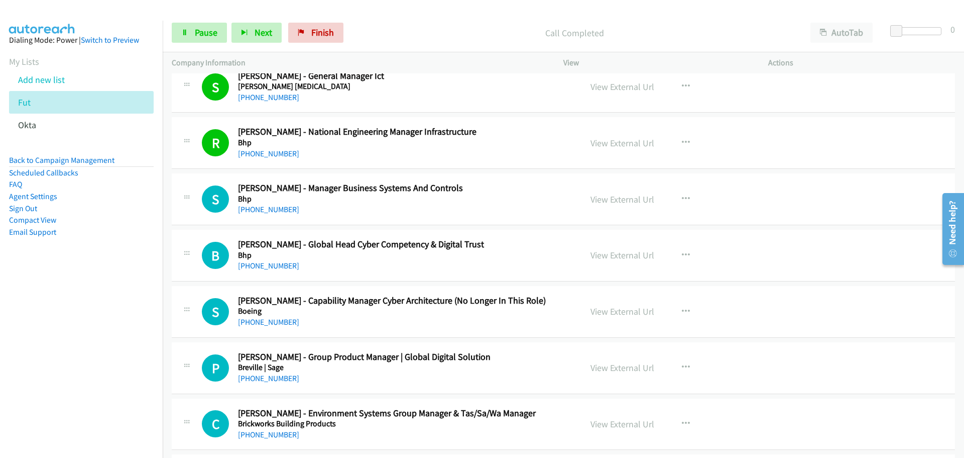
scroll to position [3315, 0]
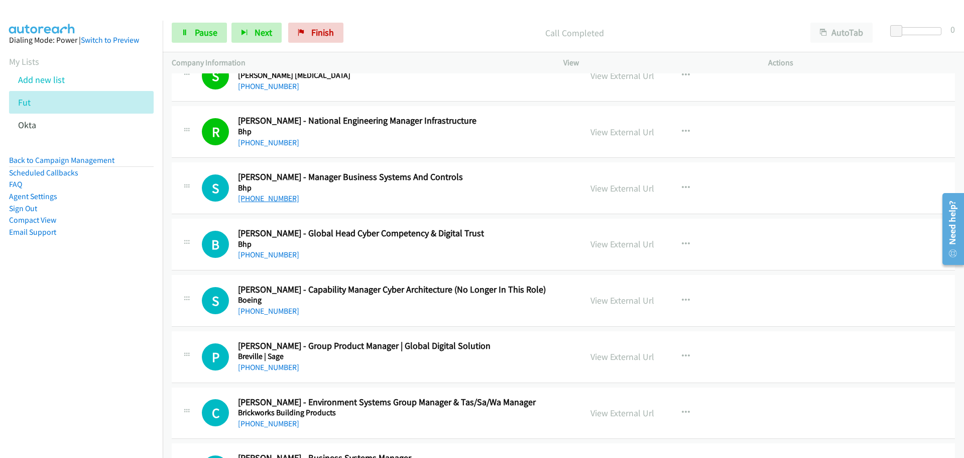
click at [262, 202] on link "+61 438 088 040" at bounding box center [268, 198] width 61 height 10
click at [261, 307] on link "+61 488 017 474" at bounding box center [268, 311] width 61 height 10
click at [270, 364] on link "+61 431 809 286" at bounding box center [268, 367] width 61 height 10
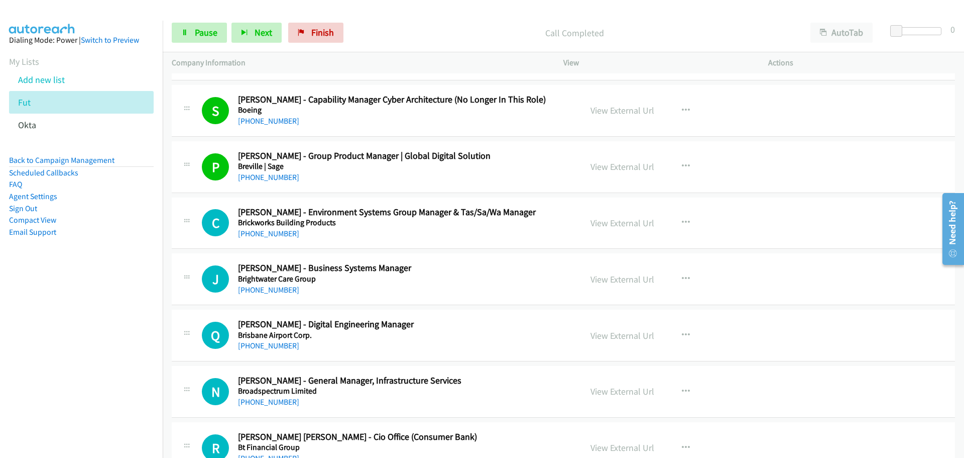
scroll to position [3566, 0]
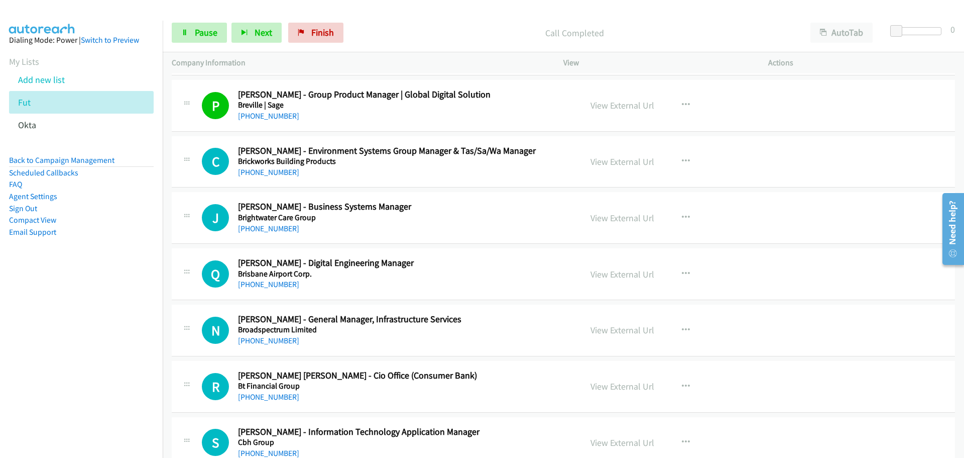
drag, startPoint x: 281, startPoint y: 172, endPoint x: 690, endPoint y: 172, distance: 408.3
click at [281, 172] on link "+61 438 042 700" at bounding box center [268, 172] width 61 height 10
click at [276, 228] on link "+61 8 9202 2800" at bounding box center [268, 228] width 61 height 10
click at [282, 286] on link "+61 468 998 275" at bounding box center [268, 284] width 61 height 10
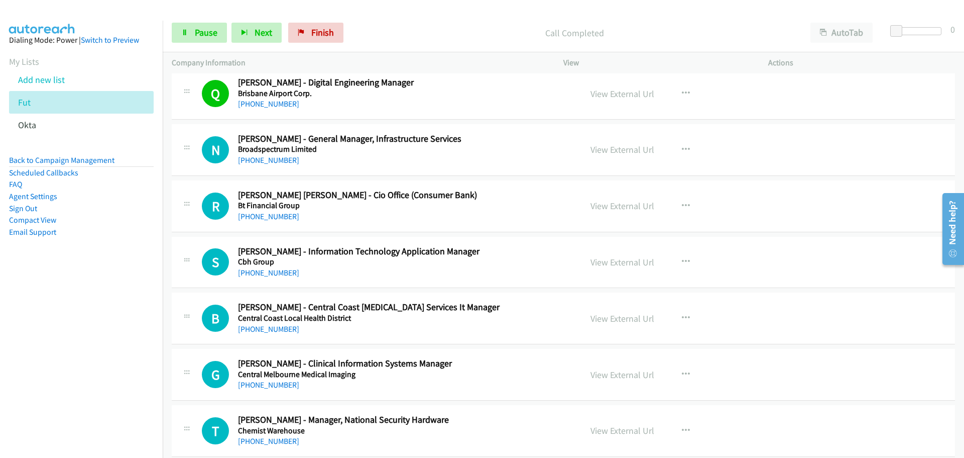
scroll to position [3767, 0]
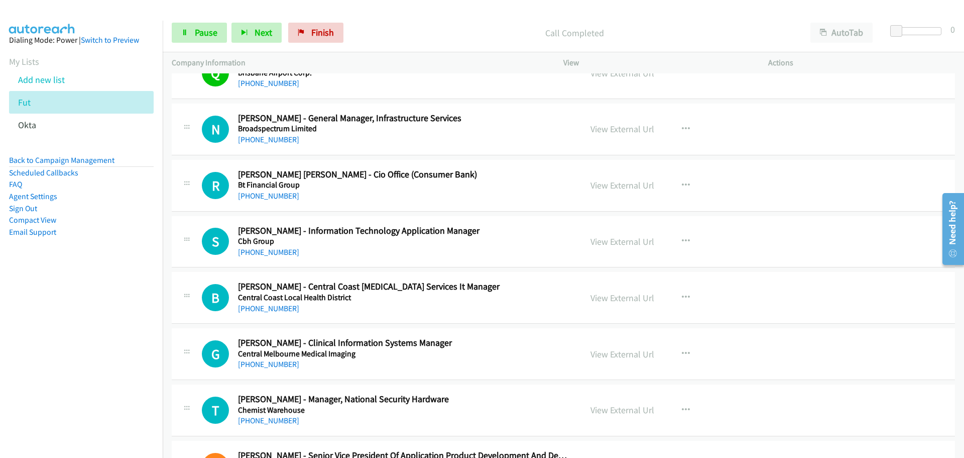
drag, startPoint x: 276, startPoint y: 141, endPoint x: 916, endPoint y: 138, distance: 639.8
click at [262, 135] on link "+61 427 816 944" at bounding box center [268, 140] width 61 height 10
click at [252, 198] on link "+61 426 987 707" at bounding box center [268, 196] width 61 height 10
click at [266, 252] on link "+60 17-354 5755" at bounding box center [268, 252] width 61 height 10
click at [277, 311] on link "+61 2 4320 9838" at bounding box center [268, 308] width 61 height 10
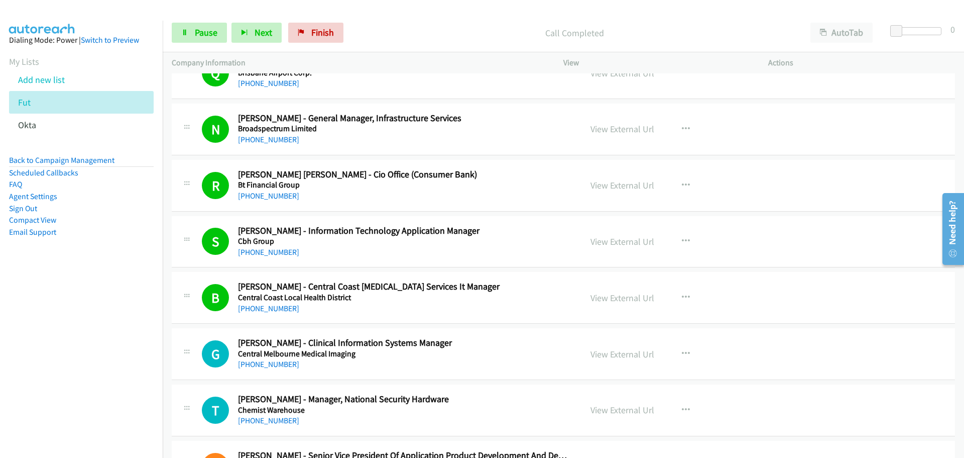
drag, startPoint x: 257, startPoint y: 365, endPoint x: 314, endPoint y: 362, distance: 57.3
click at [257, 365] on link "+61 417 413 358" at bounding box center [268, 364] width 61 height 10
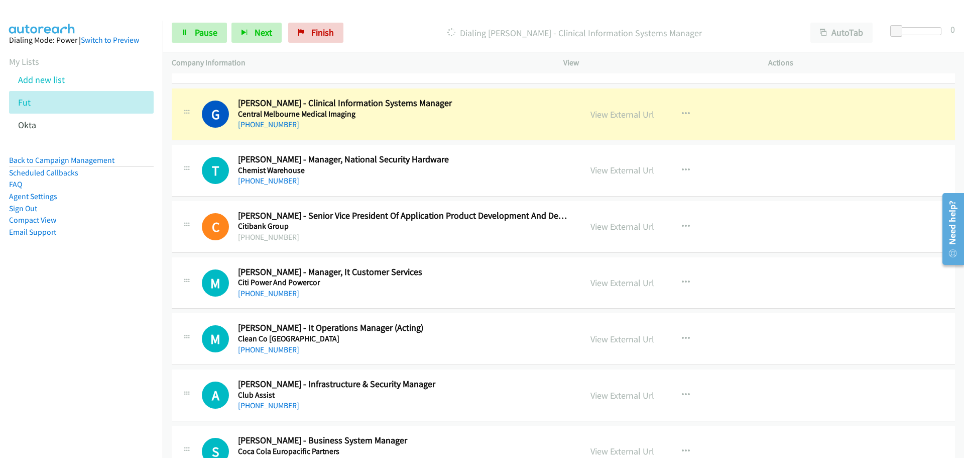
scroll to position [4018, 0]
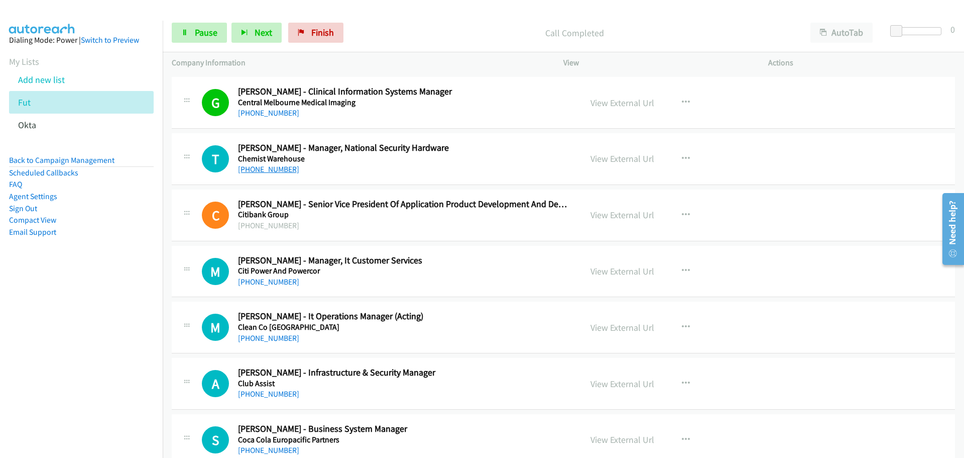
drag, startPoint x: 275, startPoint y: 171, endPoint x: 274, endPoint y: 166, distance: 5.2
click at [275, 171] on link "+61 3 9462 9228" at bounding box center [268, 169] width 61 height 10
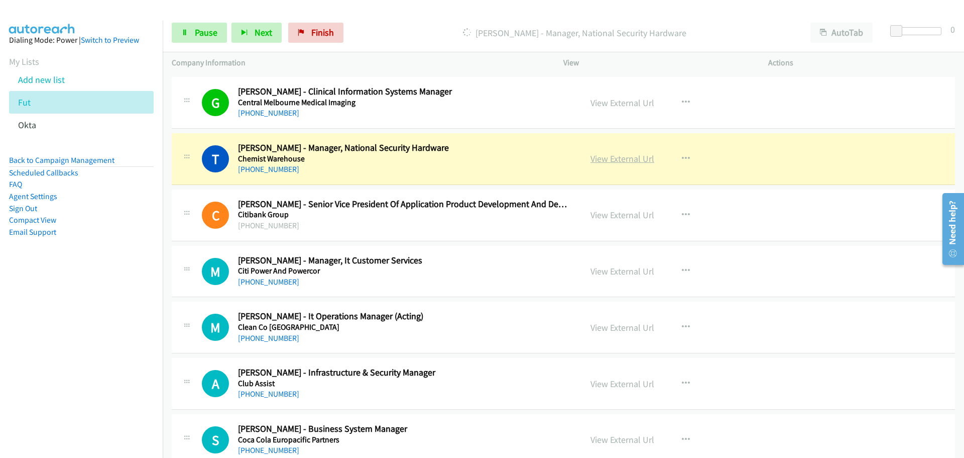
click at [633, 158] on link "View External Url" at bounding box center [623, 159] width 64 height 12
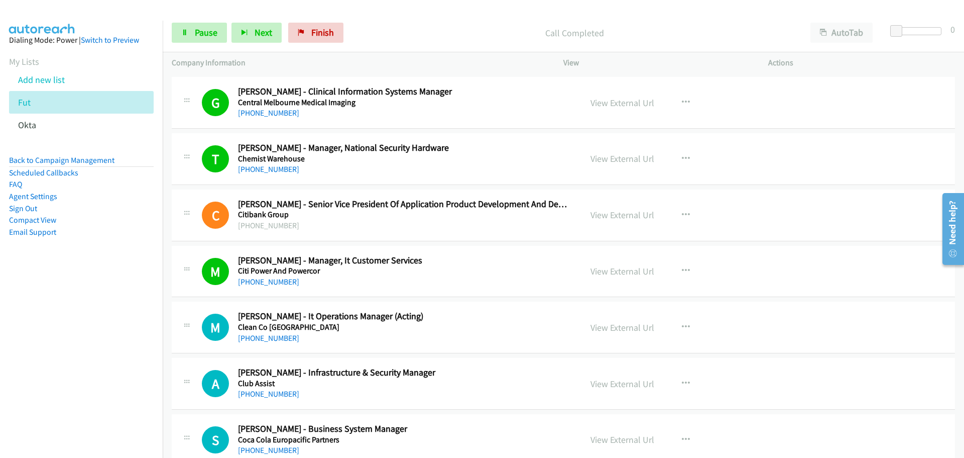
scroll to position [4219, 0]
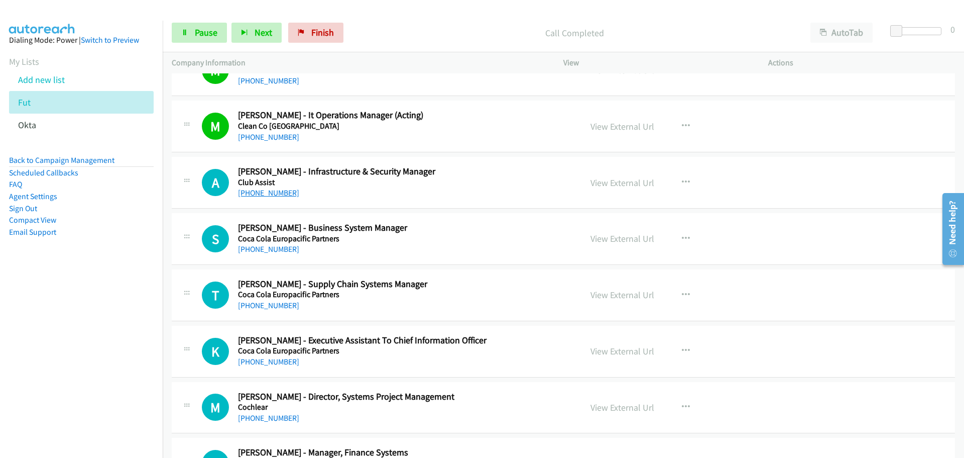
click at [255, 195] on link "+61 3 9797 8607" at bounding box center [268, 193] width 61 height 10
click at [286, 247] on link "+61 401 100 330" at bounding box center [268, 249] width 61 height 10
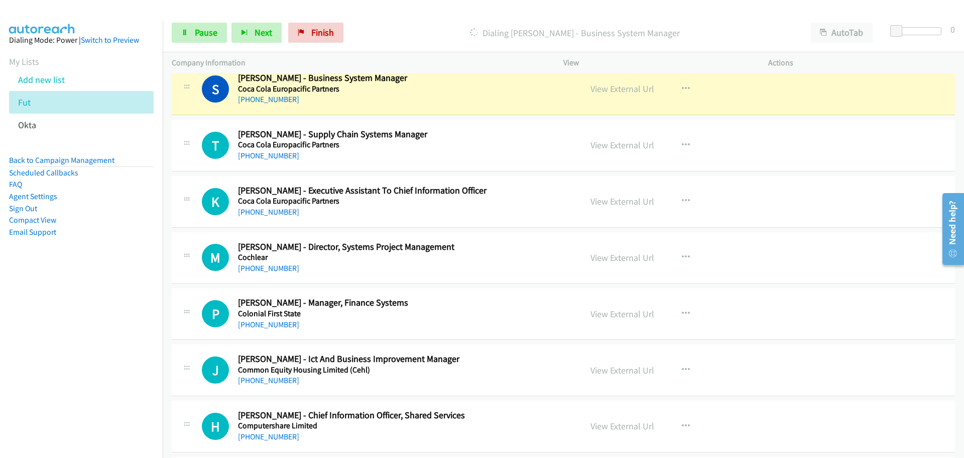
scroll to position [4369, 0]
click at [631, 88] on link "View External Url" at bounding box center [623, 88] width 64 height 12
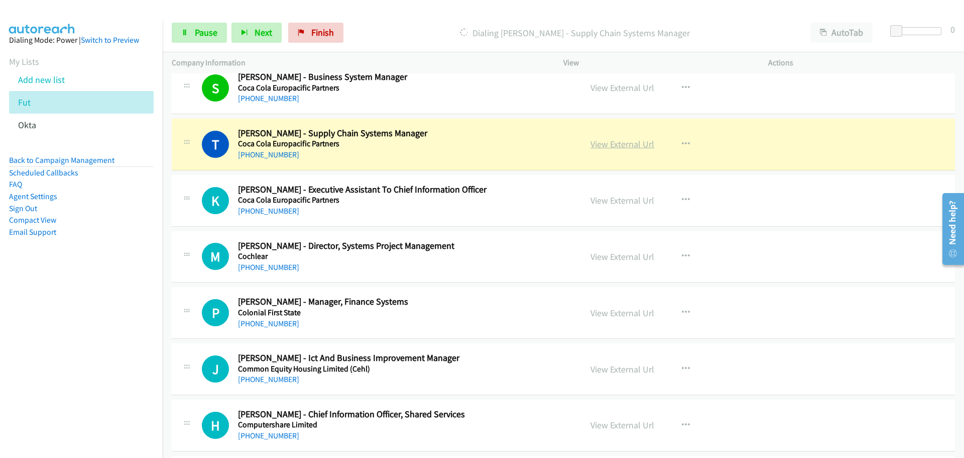
click at [624, 147] on link "View External Url" at bounding box center [623, 144] width 64 height 12
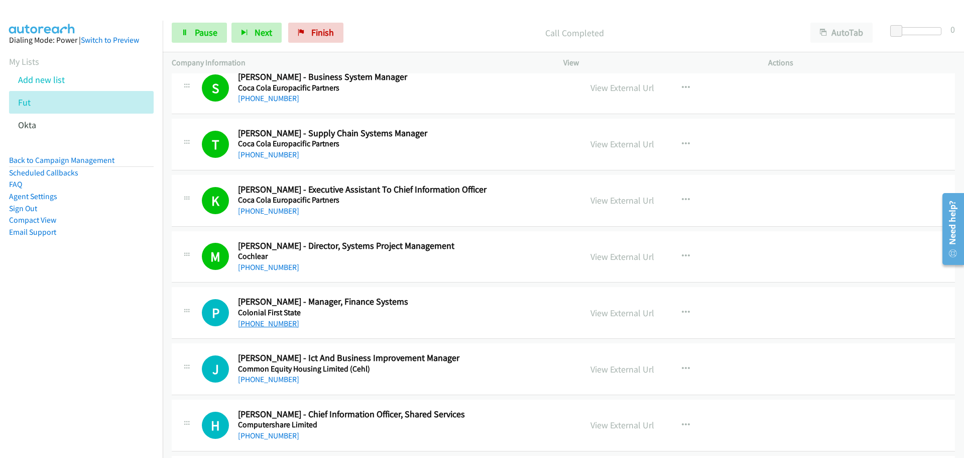
click at [254, 325] on link "+61 416 141 792" at bounding box center [268, 323] width 61 height 10
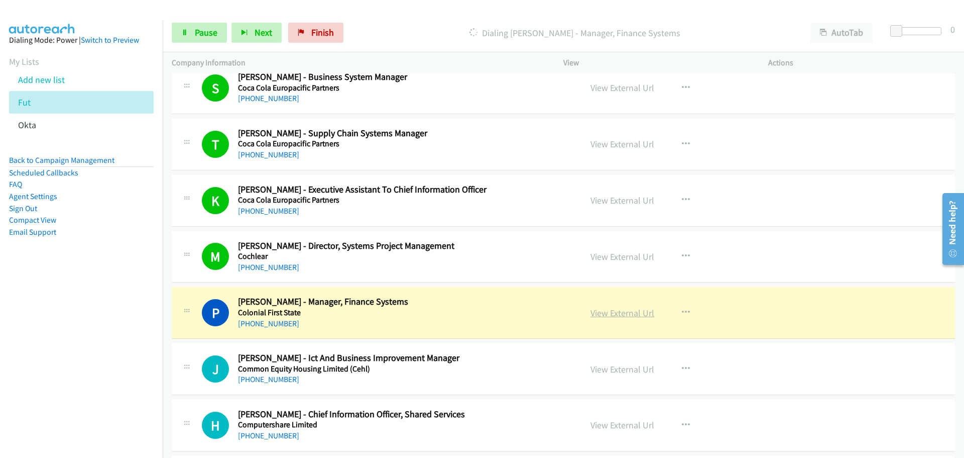
click at [602, 313] on link "View External Url" at bounding box center [623, 313] width 64 height 12
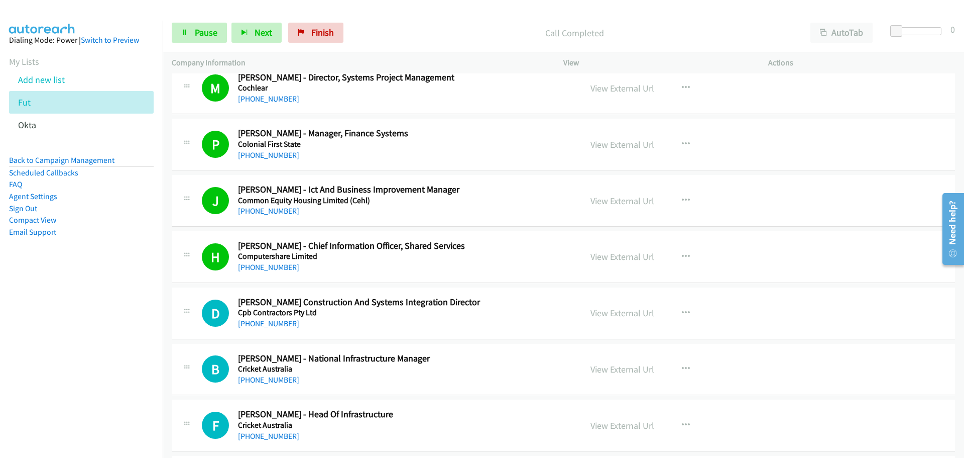
scroll to position [4520, 0]
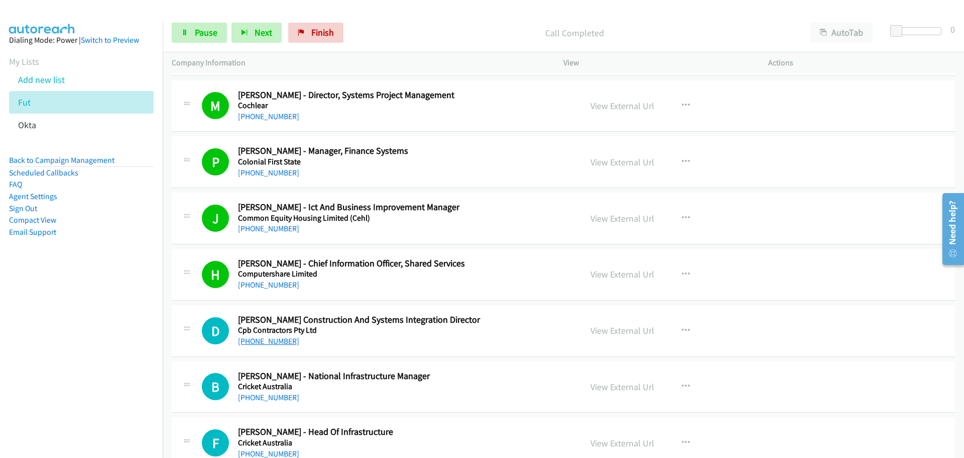
click at [266, 344] on link "+61 477 346 529" at bounding box center [268, 341] width 61 height 10
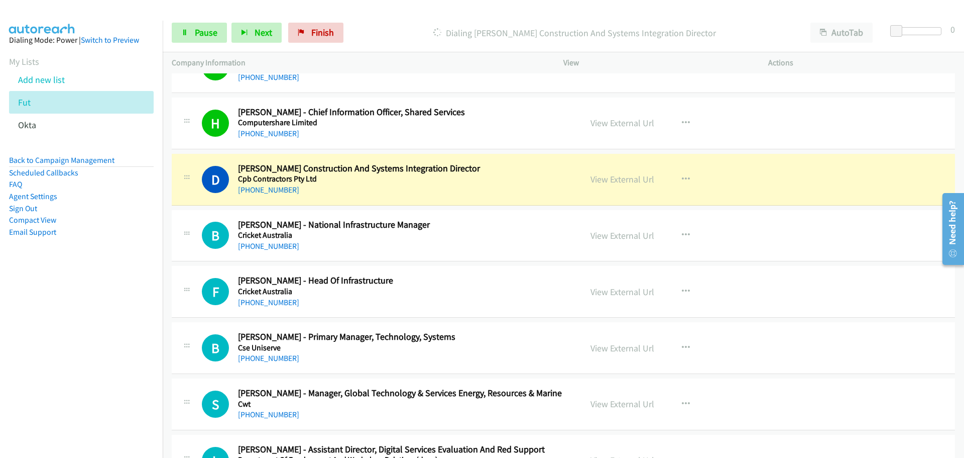
scroll to position [4670, 0]
click at [627, 176] on link "View External Url" at bounding box center [623, 180] width 64 height 12
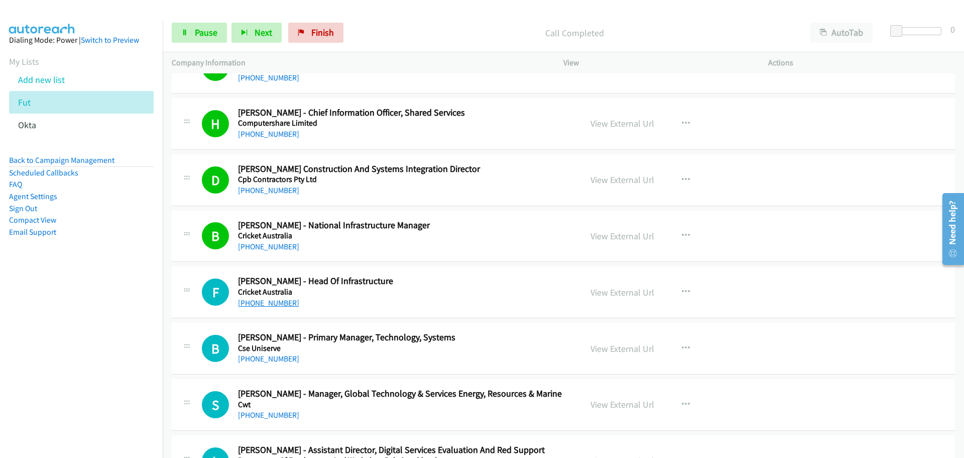
click at [254, 298] on link "+61 3 9653 9912" at bounding box center [268, 303] width 61 height 10
drag, startPoint x: 259, startPoint y: 362, endPoint x: 319, endPoint y: 361, distance: 59.8
click at [259, 362] on link "+61 416 275 808" at bounding box center [268, 359] width 61 height 10
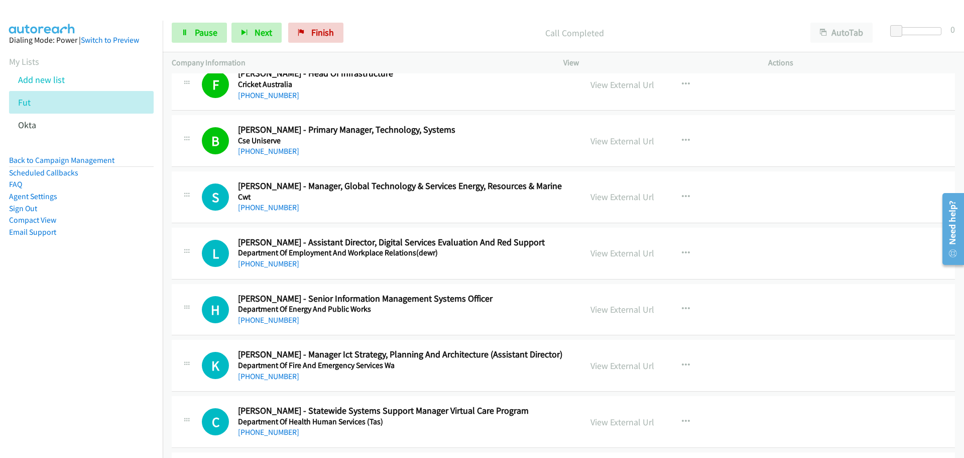
scroll to position [4922, 0]
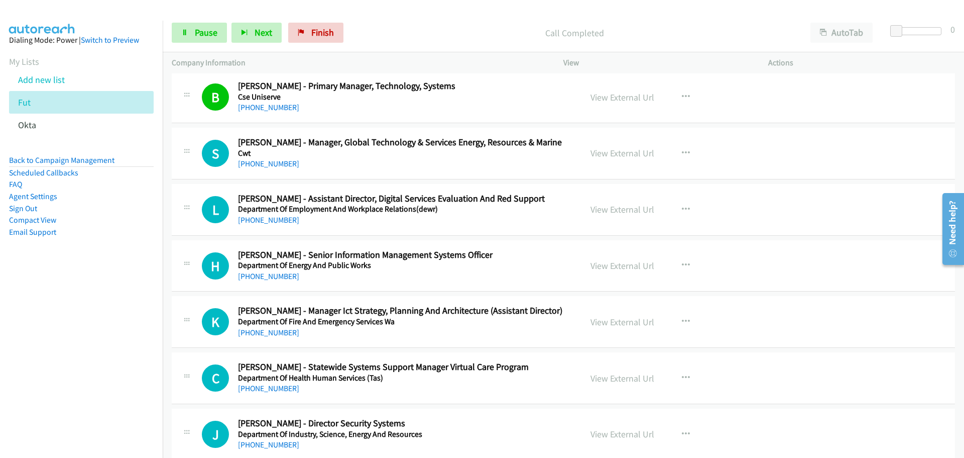
click at [268, 169] on div "+61 410 543 546" at bounding box center [403, 164] width 331 height 12
click at [255, 162] on link "+61 410 543 546" at bounding box center [268, 164] width 61 height 10
click at [284, 221] on link "+61 7 4631 2168" at bounding box center [268, 220] width 61 height 10
click at [789, 413] on div "J Callback Scheduled Jodie Beitzel - Director Security Systems Department Of In…" at bounding box center [563, 434] width 783 height 52
click at [260, 271] on link "+61 400 682 386" at bounding box center [268, 276] width 61 height 10
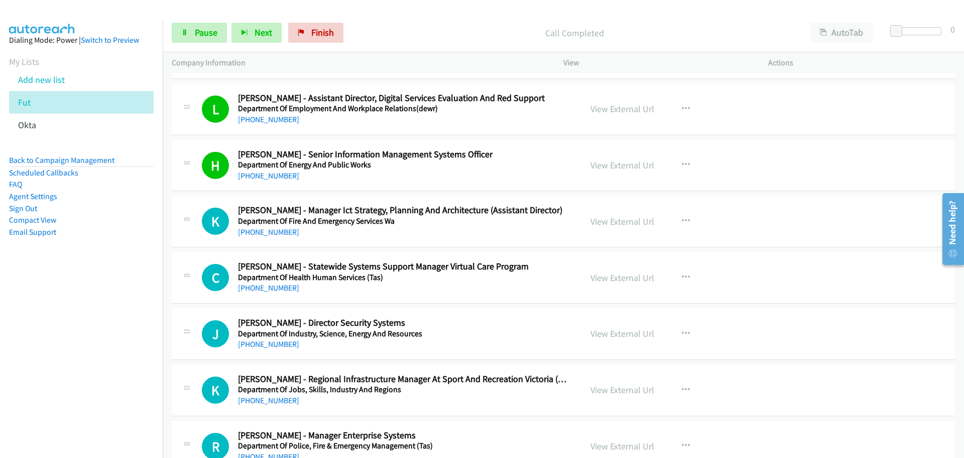
scroll to position [5122, 0]
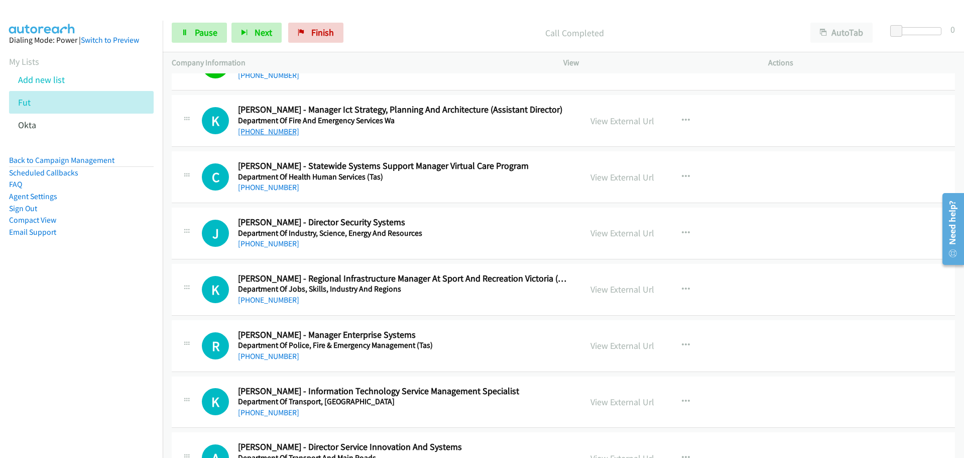
click at [278, 134] on link "+61 8 6321 1973" at bounding box center [268, 132] width 61 height 10
click at [269, 199] on div "C Callback Scheduled Christopher Holwill - Statewide Systems Support Manager Vi…" at bounding box center [563, 177] width 783 height 52
click at [266, 191] on link "+61 473 947 088" at bounding box center [268, 187] width 61 height 10
click at [279, 241] on link "+61 466 840 843" at bounding box center [268, 244] width 61 height 10
click at [262, 301] on link "+61 448 431 980" at bounding box center [268, 300] width 61 height 10
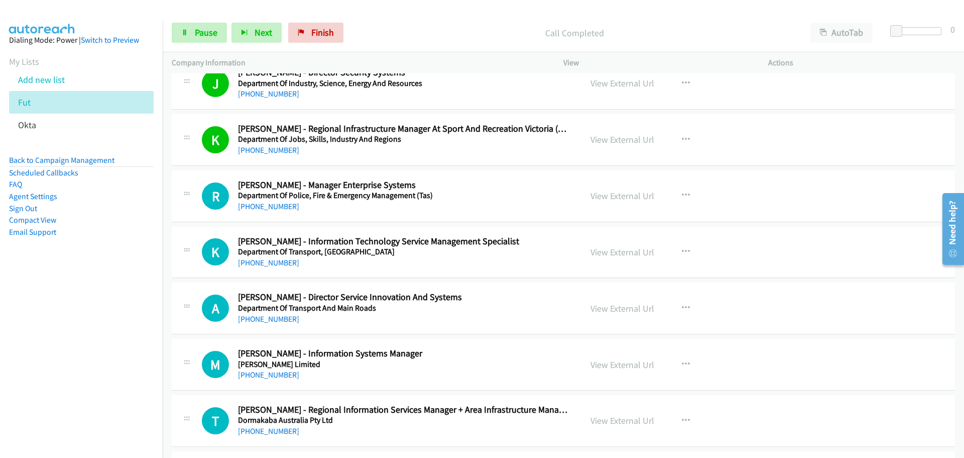
scroll to position [5273, 0]
click at [250, 206] on link "+1 860-559-2184" at bounding box center [268, 205] width 61 height 10
click at [282, 264] on link "+61 432 851 510" at bounding box center [268, 262] width 61 height 10
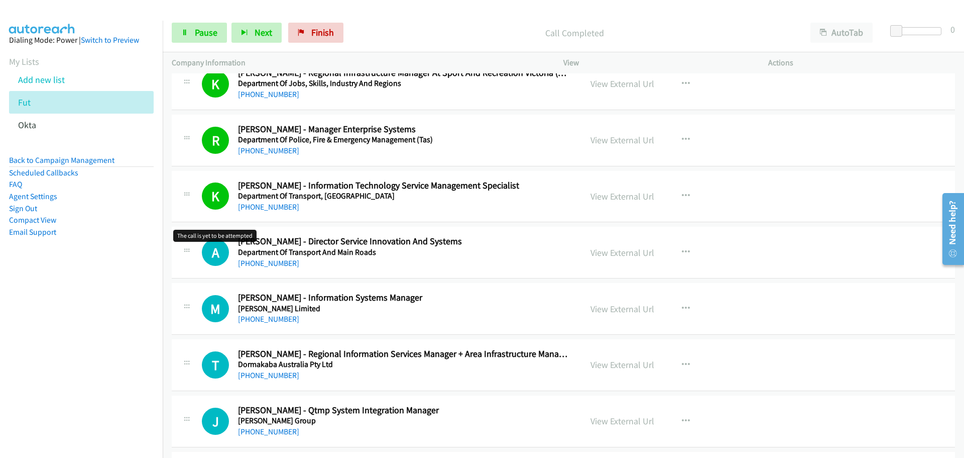
scroll to position [5424, 0]
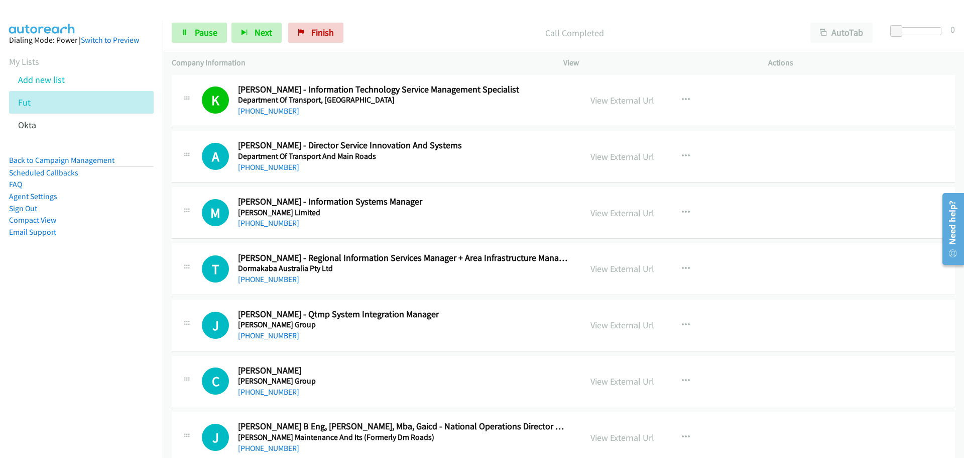
click at [276, 173] on div "+61 7 3066 5185" at bounding box center [403, 167] width 331 height 12
click at [172, 23] on link "Start Calls" at bounding box center [182, 28] width 20 height 11
click at [257, 171] on link "+61 7 3066 5185" at bounding box center [268, 167] width 61 height 10
drag, startPoint x: 283, startPoint y: 288, endPoint x: 313, endPoint y: 281, distance: 31.1
click at [283, 283] on link "+61 447 536 914" at bounding box center [268, 279] width 61 height 10
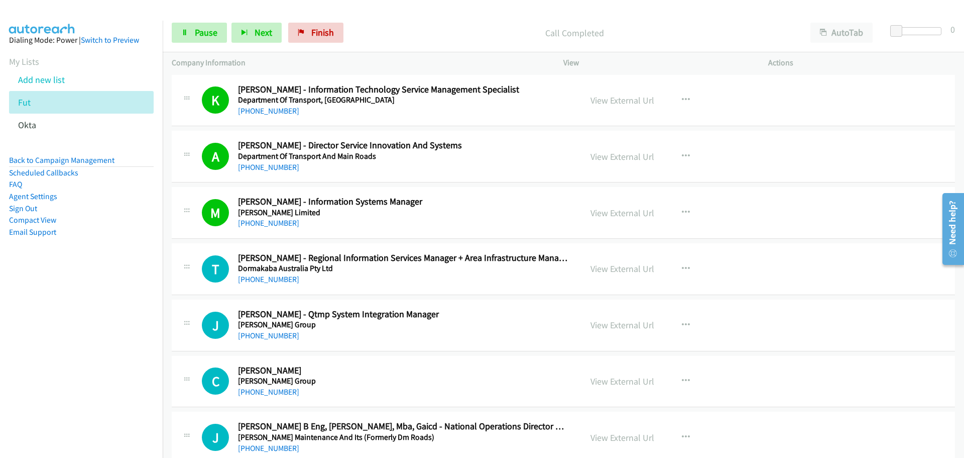
drag, startPoint x: 286, startPoint y: 281, endPoint x: 330, endPoint y: 283, distance: 44.7
click at [286, 281] on link "+61 447 536 914" at bounding box center [268, 279] width 61 height 10
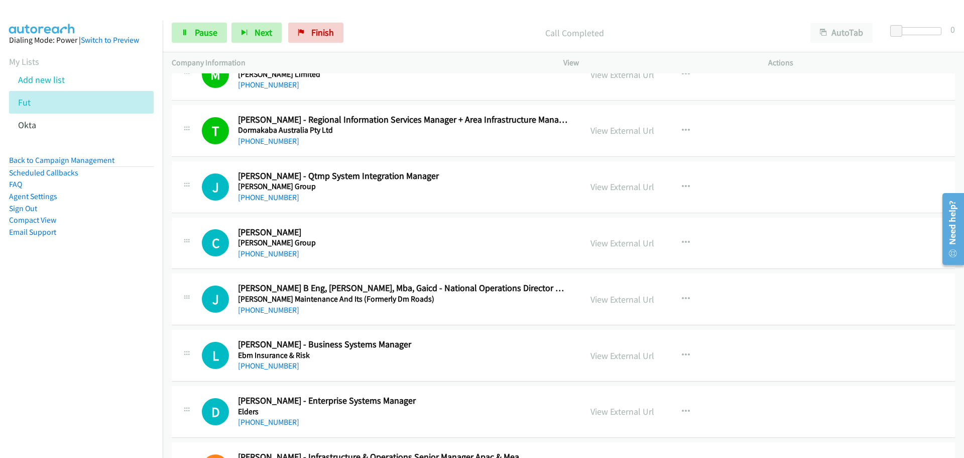
scroll to position [5574, 0]
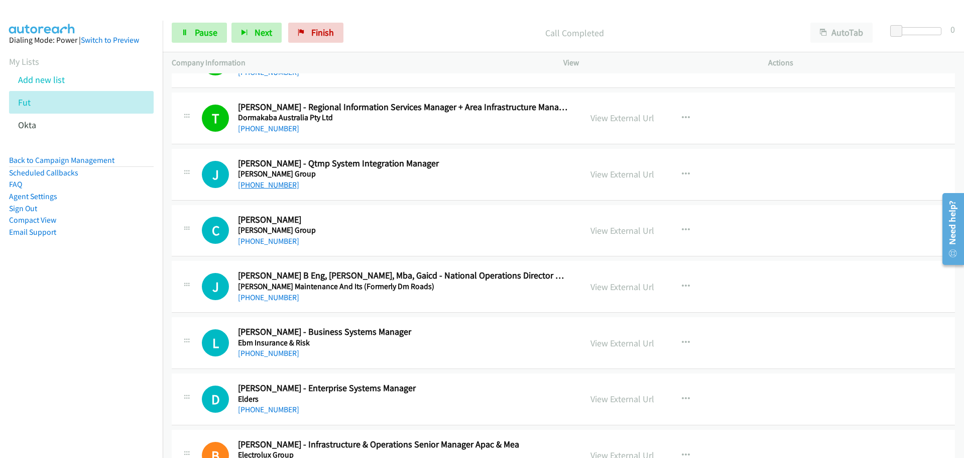
click at [272, 187] on link "+61 7 4120 8159" at bounding box center [268, 185] width 61 height 10
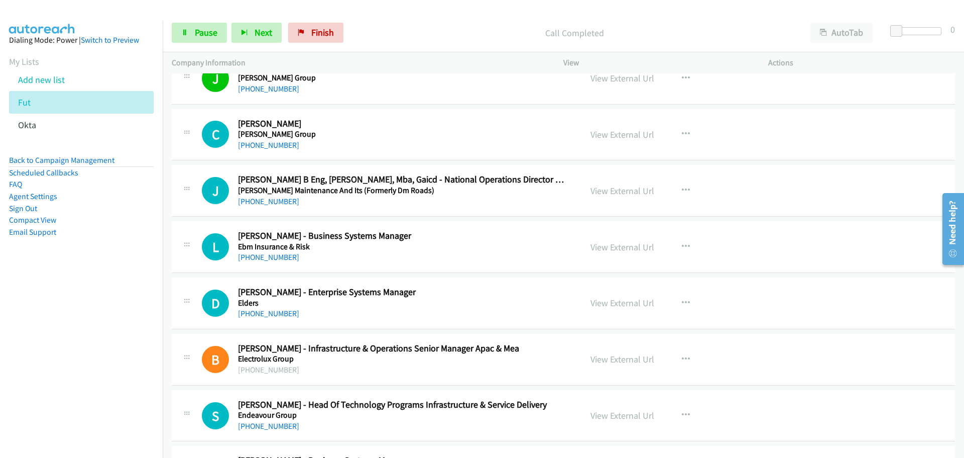
scroll to position [5675, 0]
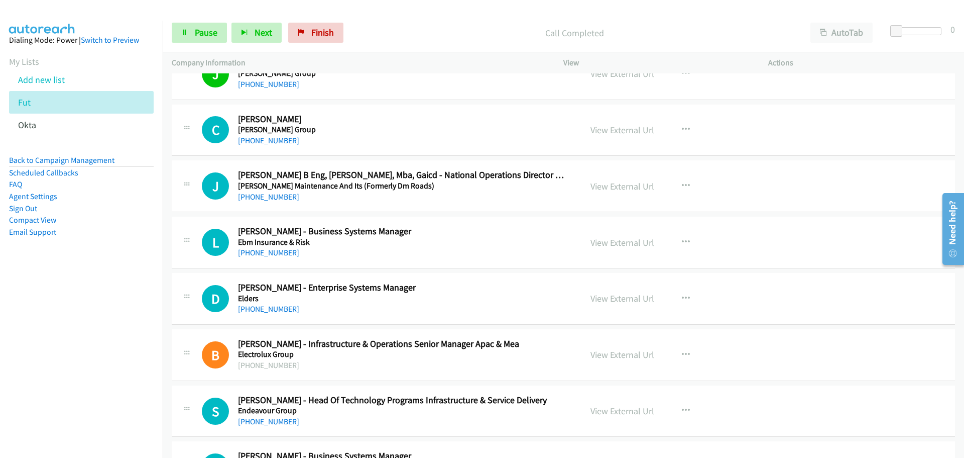
click at [247, 146] on div "+1 708-822-4047" at bounding box center [403, 141] width 331 height 12
click at [274, 143] on link "+1 708-822-4047" at bounding box center [268, 141] width 61 height 10
click at [262, 199] on link "+61 448 366 474" at bounding box center [268, 197] width 61 height 10
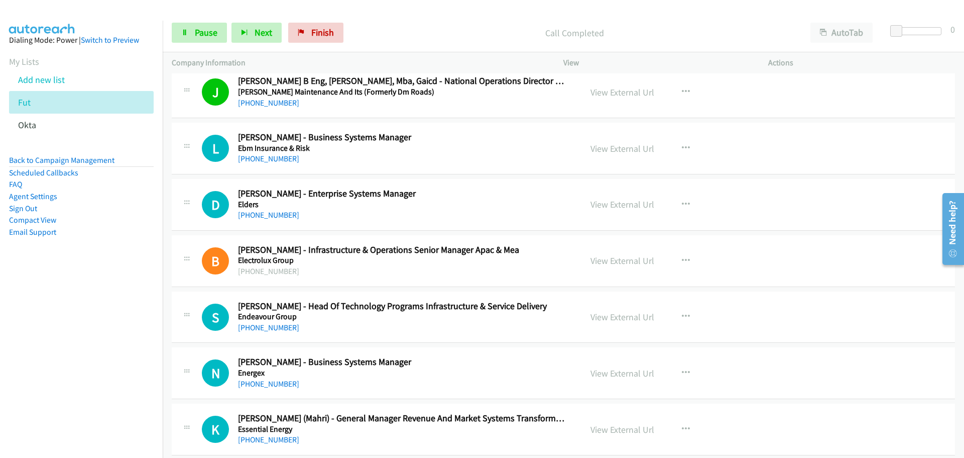
scroll to position [5775, 0]
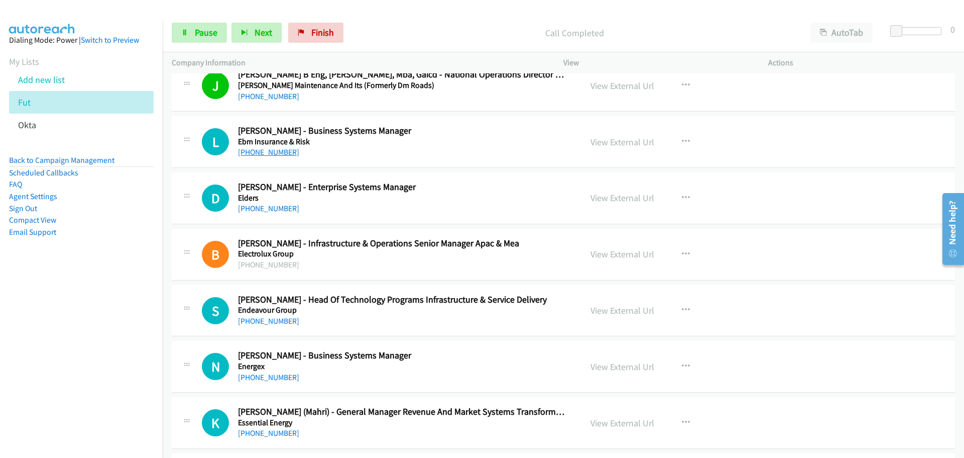
click at [276, 149] on link "+61 439 164 203" at bounding box center [268, 152] width 61 height 10
click at [242, 156] on link "+61 439 164 203" at bounding box center [268, 152] width 61 height 10
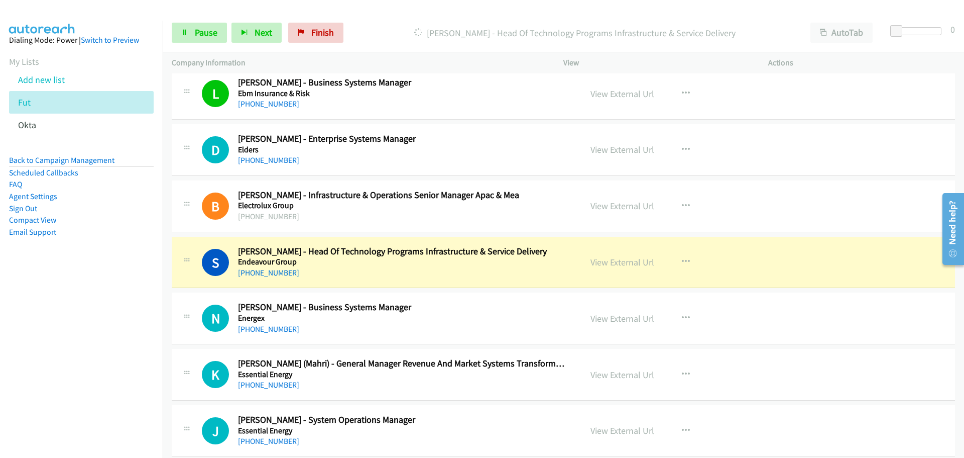
scroll to position [5876, 0]
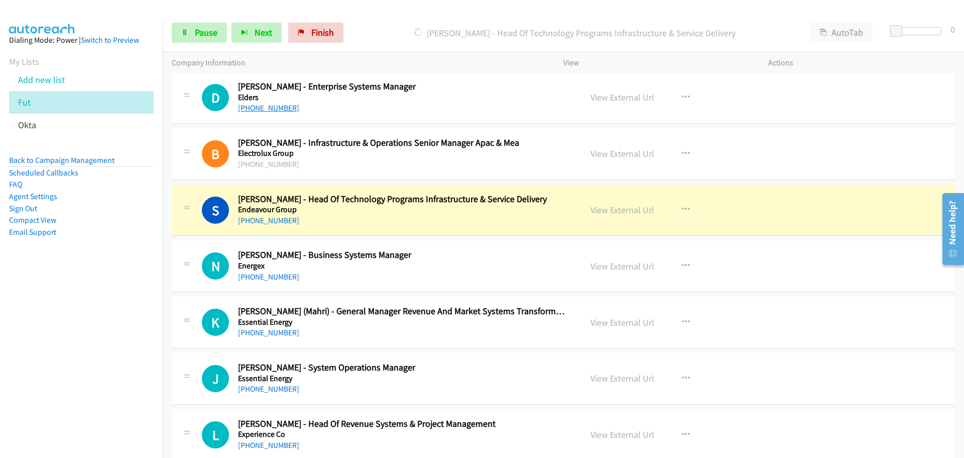
click at [276, 106] on link "+61 428 908 605" at bounding box center [268, 108] width 61 height 10
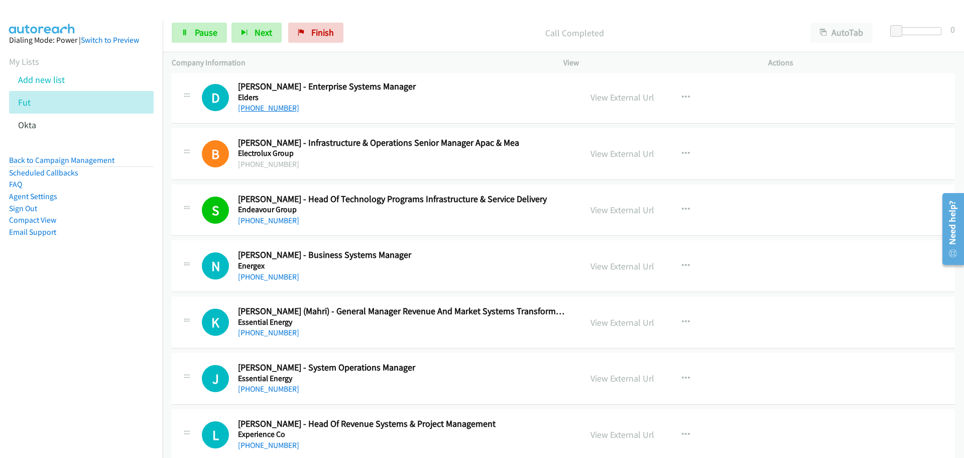
click at [284, 108] on link "+61 428 908 605" at bounding box center [268, 108] width 61 height 10
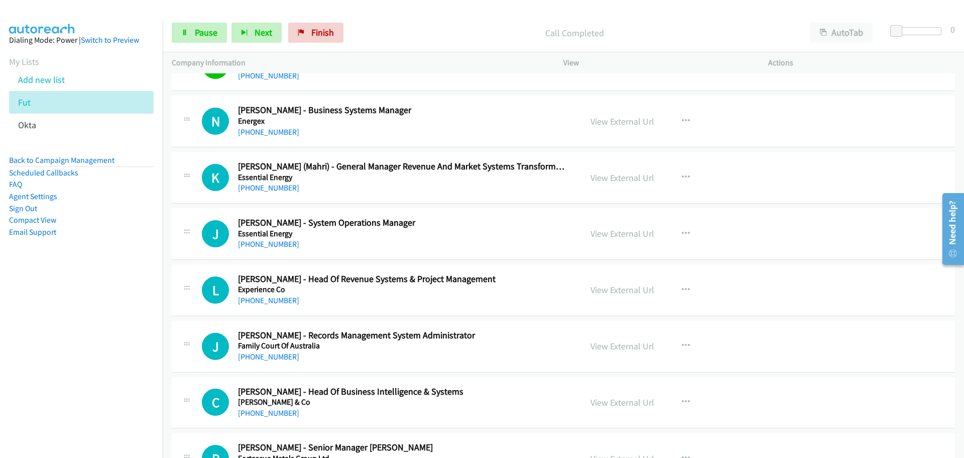
scroll to position [6026, 0]
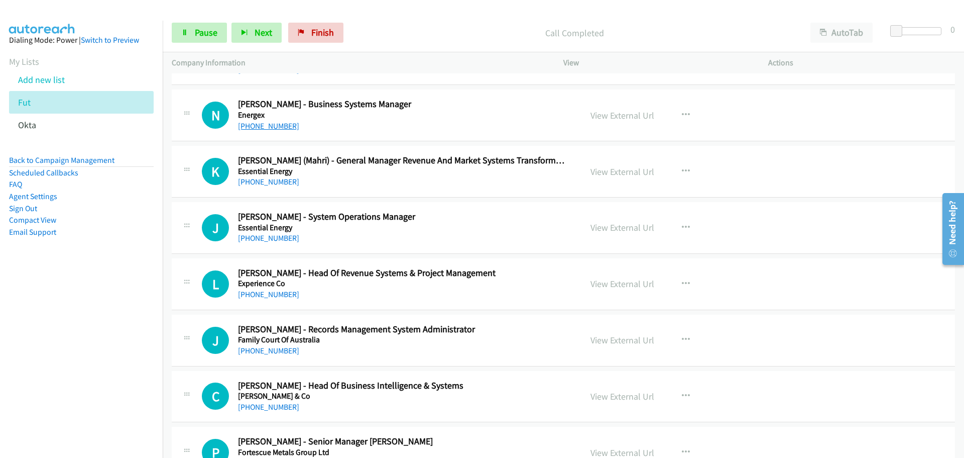
click at [260, 122] on link "+61 467 726 519" at bounding box center [268, 126] width 61 height 10
click at [269, 181] on link "+61 413 126 611" at bounding box center [268, 182] width 61 height 10
drag, startPoint x: 269, startPoint y: 238, endPoint x: 277, endPoint y: 236, distance: 8.3
click at [269, 238] on link "+61 409 712 019" at bounding box center [268, 238] width 61 height 10
click at [269, 292] on link "+61 2 9433 0477" at bounding box center [268, 294] width 61 height 10
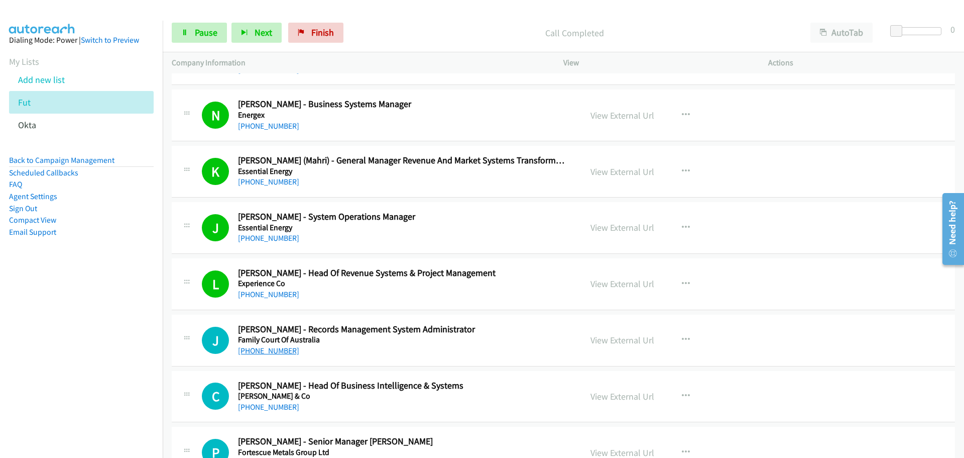
click at [256, 346] on link "+61 8 9264 1117" at bounding box center [268, 351] width 61 height 10
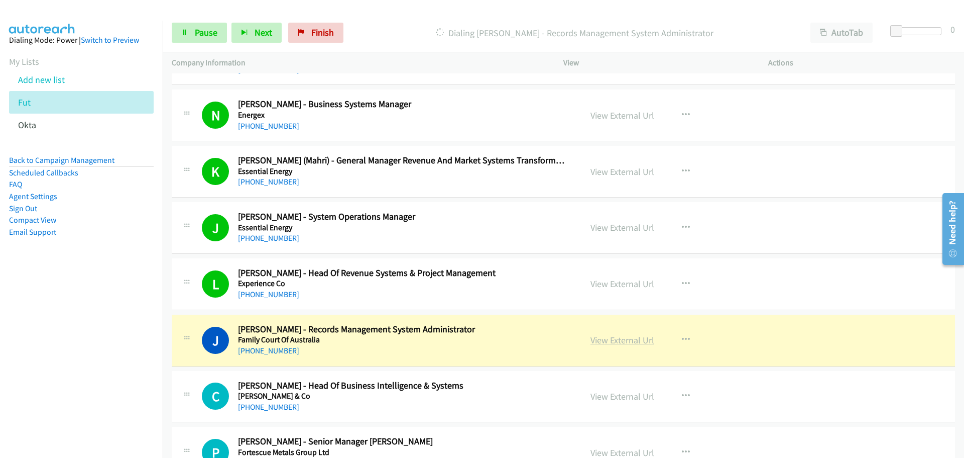
click at [628, 345] on link "View External Url" at bounding box center [623, 340] width 64 height 12
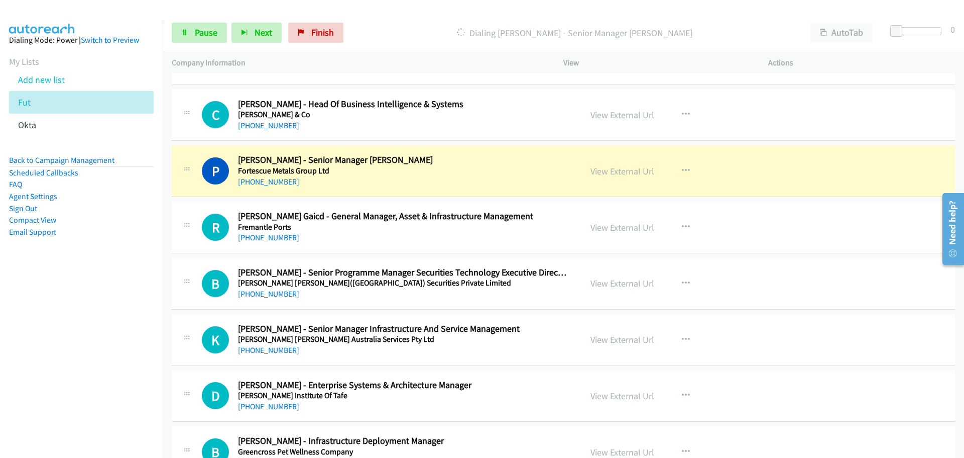
scroll to position [6328, 0]
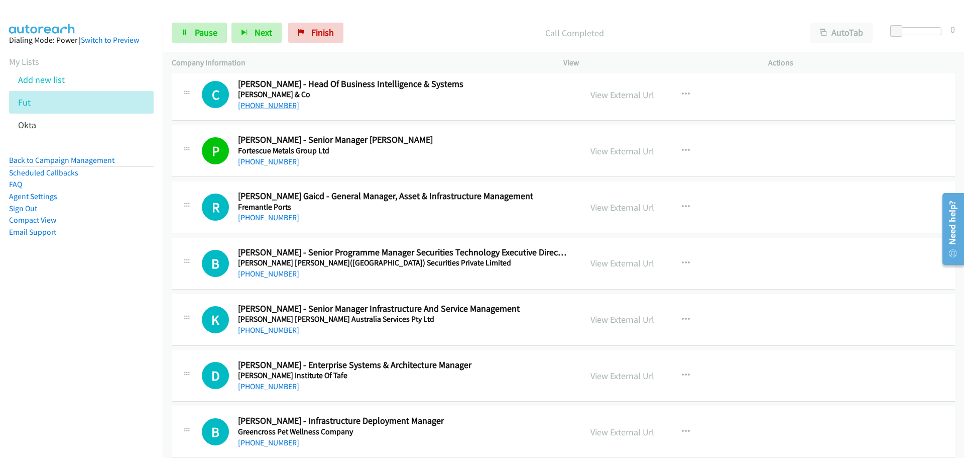
click at [279, 106] on link "+61 419 557 722" at bounding box center [268, 105] width 61 height 10
click at [279, 104] on link "+61 419 557 722" at bounding box center [268, 105] width 61 height 10
click at [269, 214] on link "+61 484 609 994" at bounding box center [268, 217] width 61 height 10
click at [725, 423] on div "View External Url View External Url Schedule/Manage Callback Start Calls Here R…" at bounding box center [689, 431] width 214 height 33
click at [275, 273] on link "+61 433 807 048" at bounding box center [268, 274] width 61 height 10
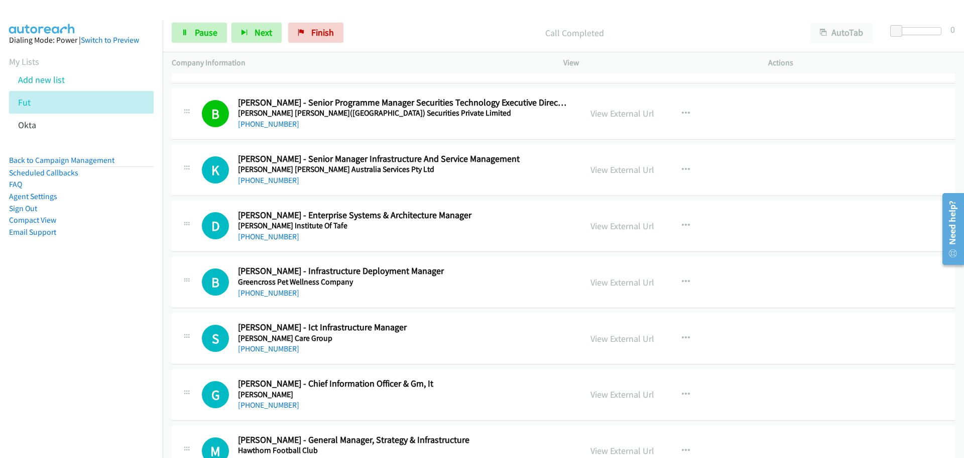
scroll to position [6478, 0]
click at [261, 180] on link "+61 417 399 880" at bounding box center [268, 179] width 61 height 10
click at [271, 234] on link "+61 418 330 974" at bounding box center [268, 236] width 61 height 10
click at [268, 294] on link "+61 426 226 700" at bounding box center [268, 292] width 61 height 10
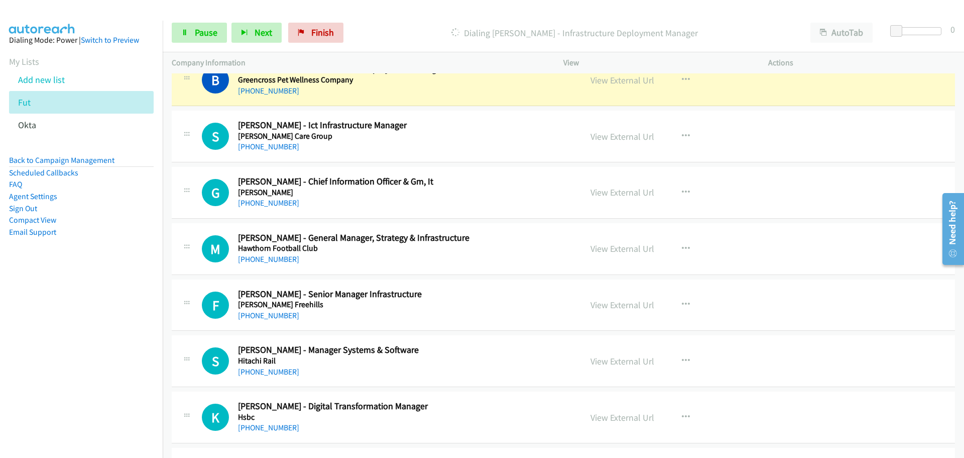
scroll to position [6629, 0]
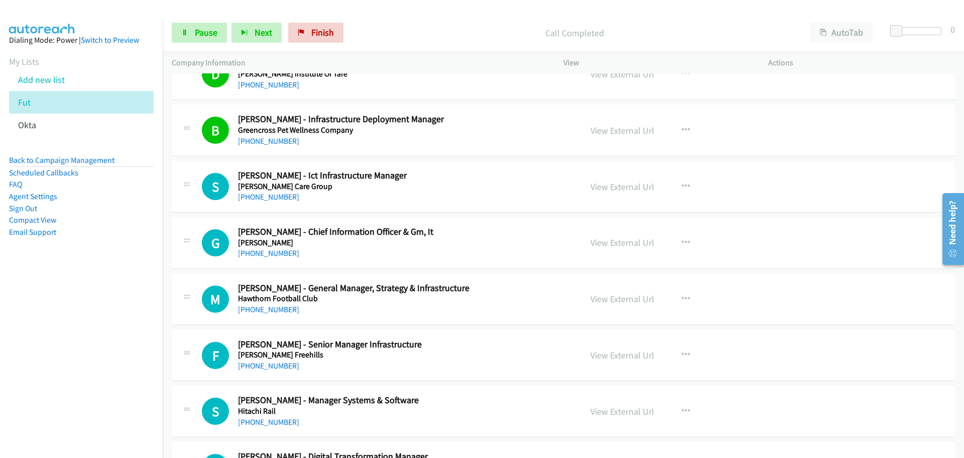
drag, startPoint x: 261, startPoint y: 199, endPoint x: 735, endPoint y: 196, distance: 474.6
click at [261, 199] on link "+61 418 110 260" at bounding box center [268, 197] width 61 height 10
click at [281, 251] on link "+61 434 076 220" at bounding box center [268, 253] width 61 height 10
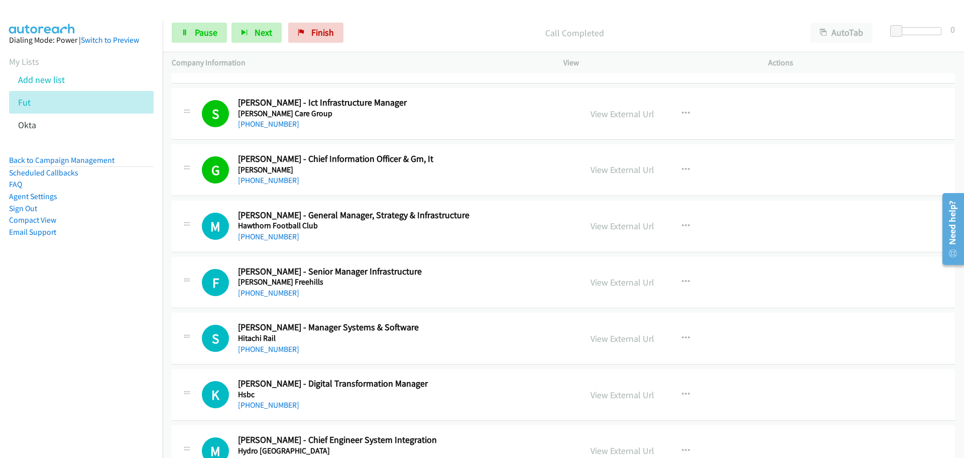
scroll to position [6780, 0]
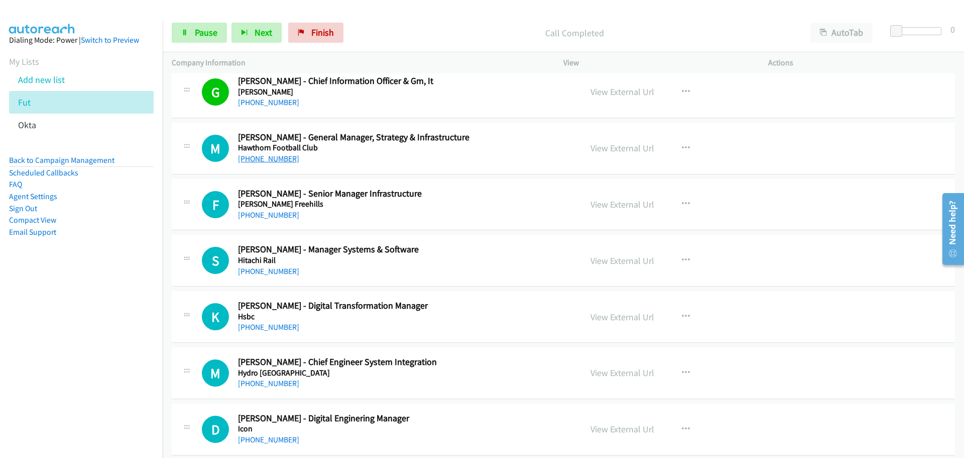
click at [274, 158] on link "+61 412 388 033" at bounding box center [268, 159] width 61 height 10
click at [288, 217] on link "+61 409 402 233" at bounding box center [268, 215] width 61 height 10
click at [289, 273] on link "+91 97406 09949" at bounding box center [268, 271] width 61 height 10
click at [258, 328] on link "+61 450 072 235" at bounding box center [268, 327] width 61 height 10
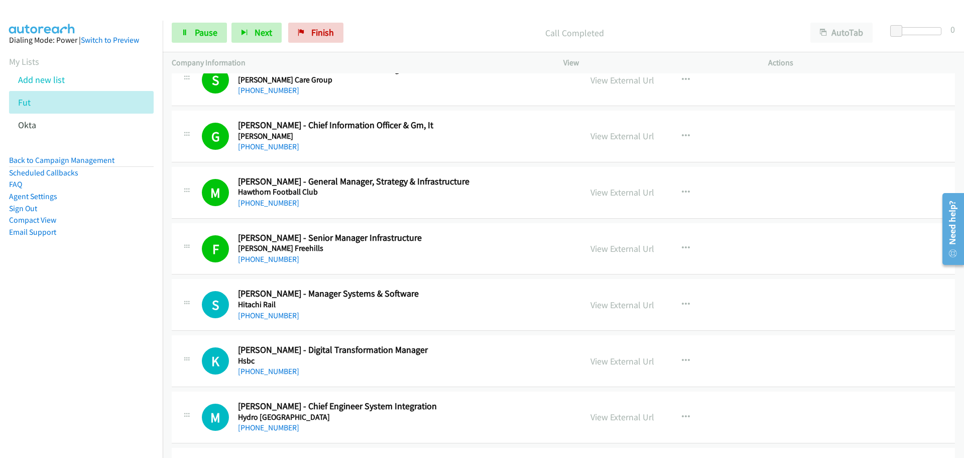
scroll to position [6730, 0]
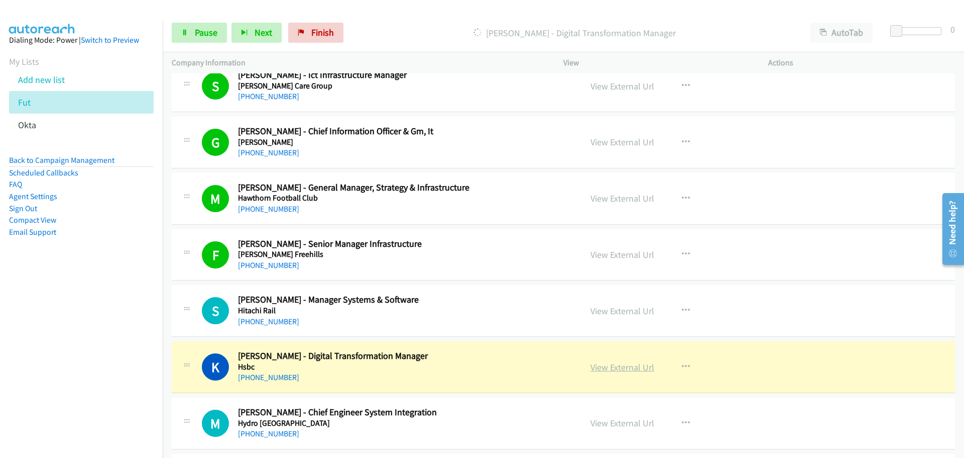
click at [632, 368] on link "View External Url" at bounding box center [623, 367] width 64 height 12
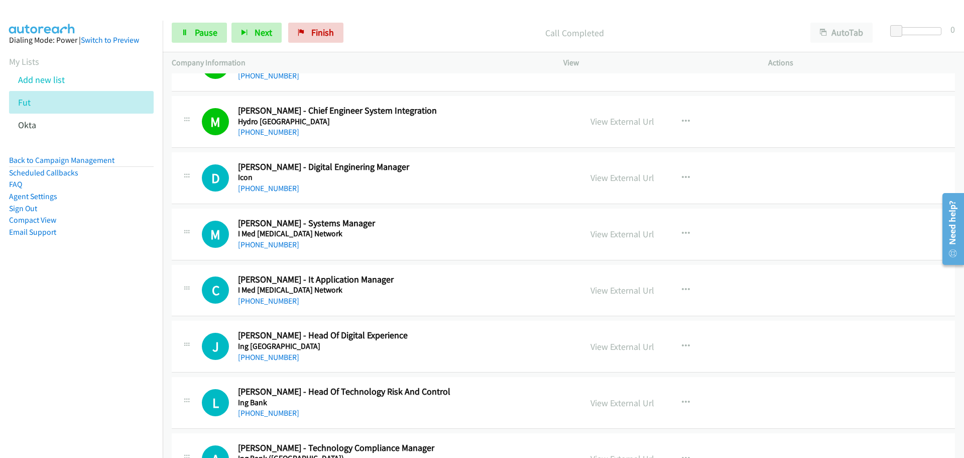
scroll to position [7081, 0]
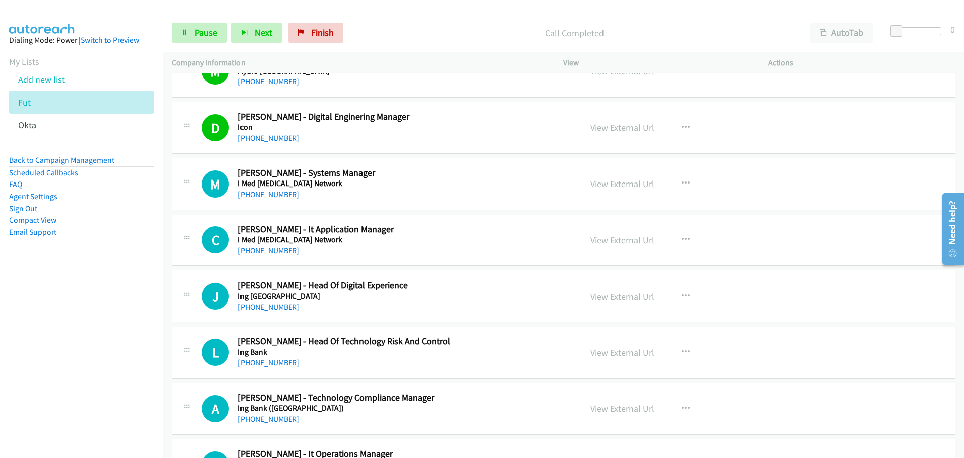
click at [285, 195] on link "+61 2 8274 1000" at bounding box center [268, 194] width 61 height 10
click at [282, 252] on link "+61 3 8587 5168" at bounding box center [268, 251] width 61 height 10
click at [267, 305] on link "+61 405 448 131" at bounding box center [268, 307] width 61 height 10
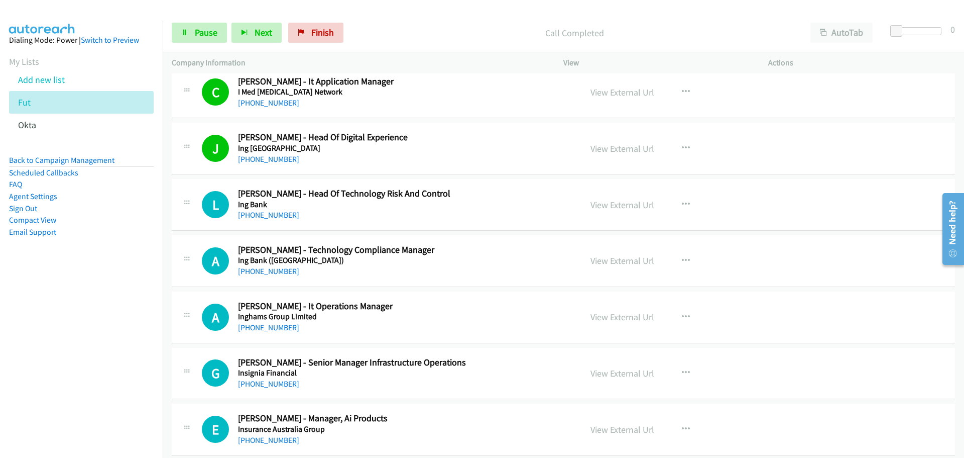
scroll to position [7282, 0]
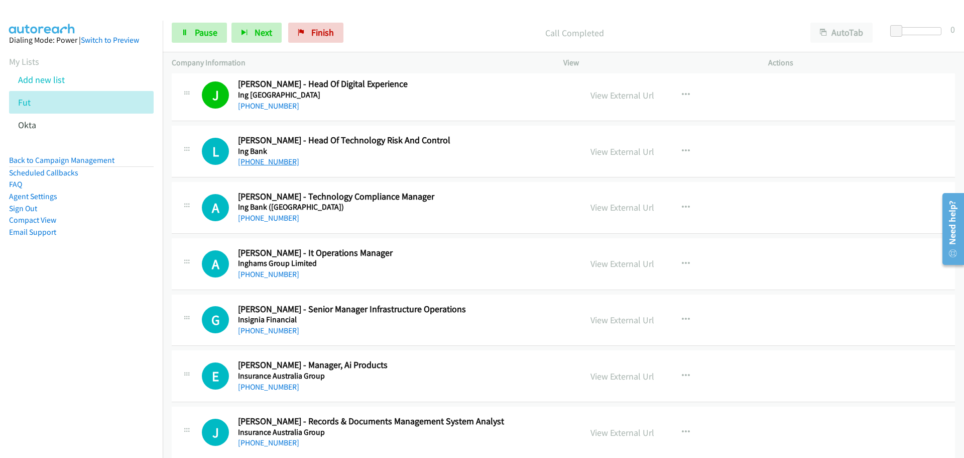
click at [276, 159] on link "+61 408 977 177" at bounding box center [268, 162] width 61 height 10
click at [261, 215] on link "+61 424 381 017" at bounding box center [268, 218] width 61 height 10
click at [283, 275] on link "+61 2 9826 4464" at bounding box center [268, 274] width 61 height 10
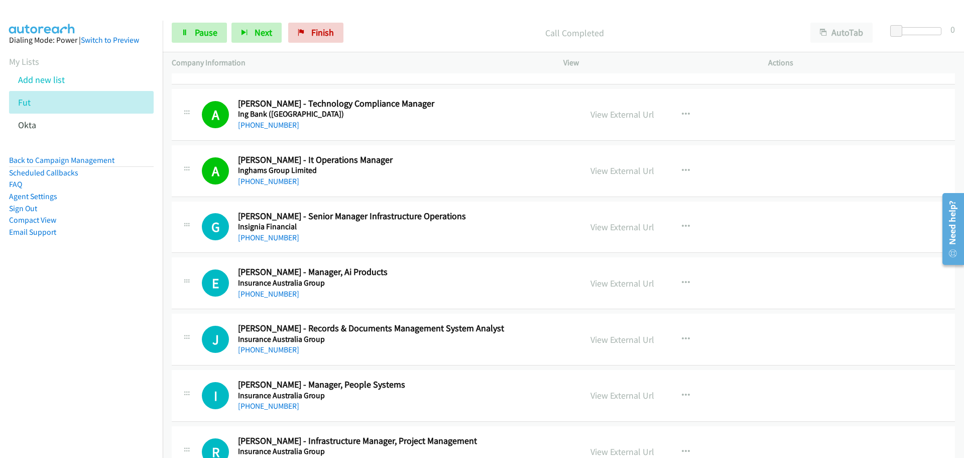
scroll to position [7483, 0]
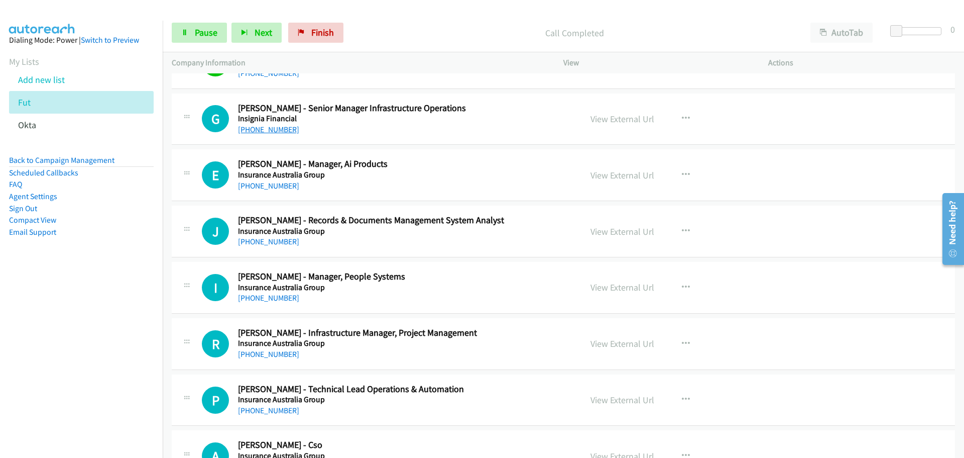
click at [276, 131] on link "+61 2 9028 5986" at bounding box center [268, 130] width 61 height 10
click at [271, 186] on link "+61 423 265 958" at bounding box center [268, 186] width 61 height 10
drag, startPoint x: 276, startPoint y: 246, endPoint x: 366, endPoint y: 243, distance: 89.9
click at [276, 246] on link "+61 402 222 450" at bounding box center [268, 242] width 61 height 10
click at [278, 295] on link "+91 99140 09417" at bounding box center [268, 298] width 61 height 10
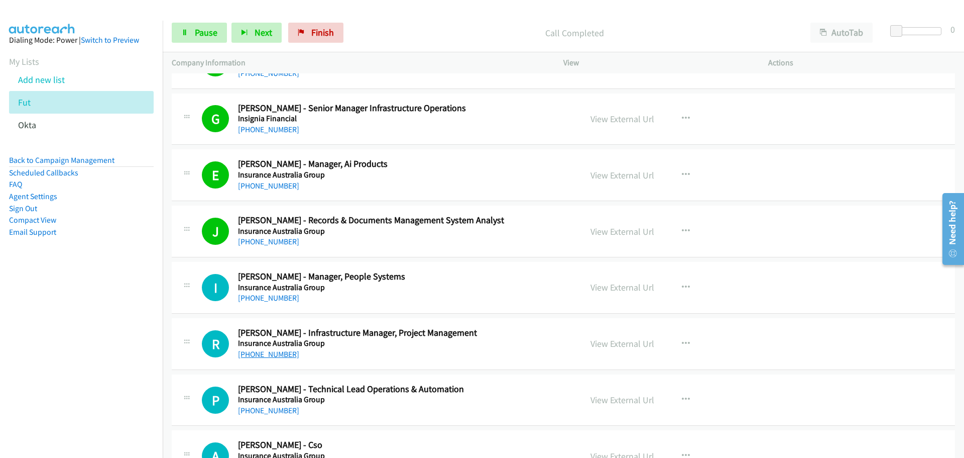
click at [278, 353] on link "+61 418 258 939" at bounding box center [268, 354] width 61 height 10
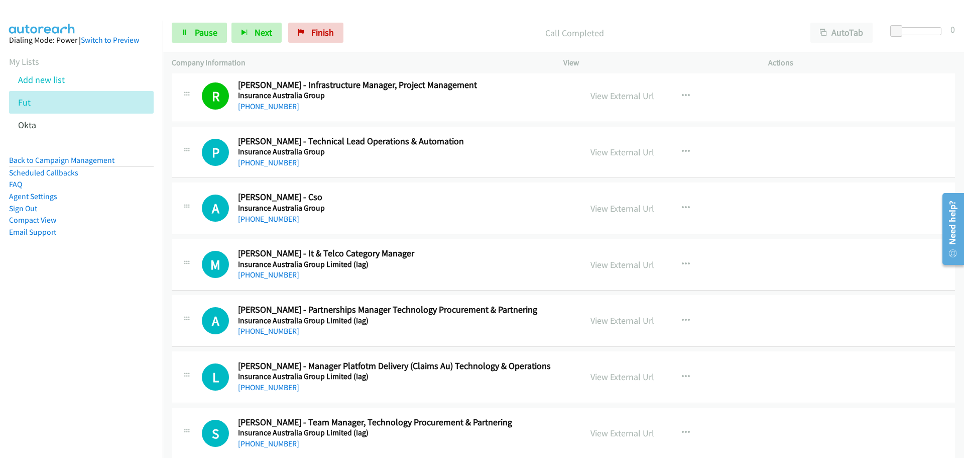
scroll to position [7734, 0]
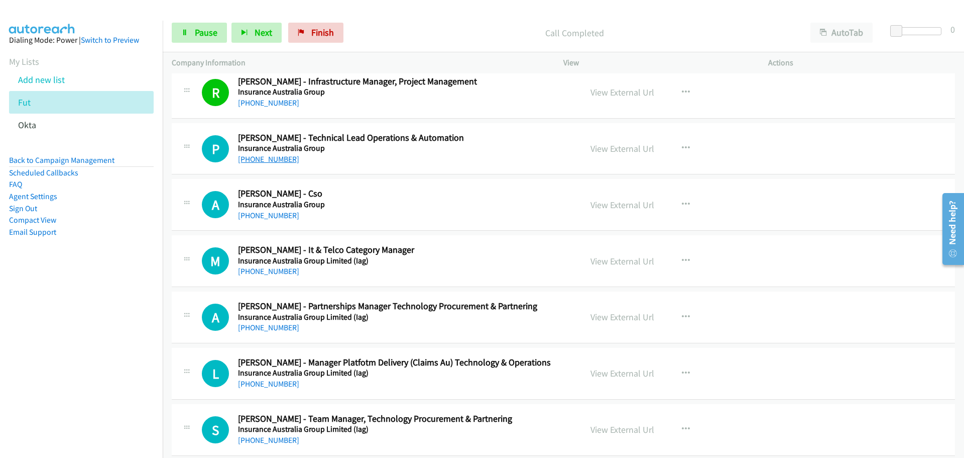
click at [272, 159] on link "+61 402 720 506" at bounding box center [268, 159] width 61 height 10
drag, startPoint x: 276, startPoint y: 214, endPoint x: 636, endPoint y: 228, distance: 360.3
click at [276, 214] on link "+61 449 027 600" at bounding box center [268, 215] width 61 height 10
click at [274, 269] on link "+61 411 011 152" at bounding box center [268, 271] width 61 height 10
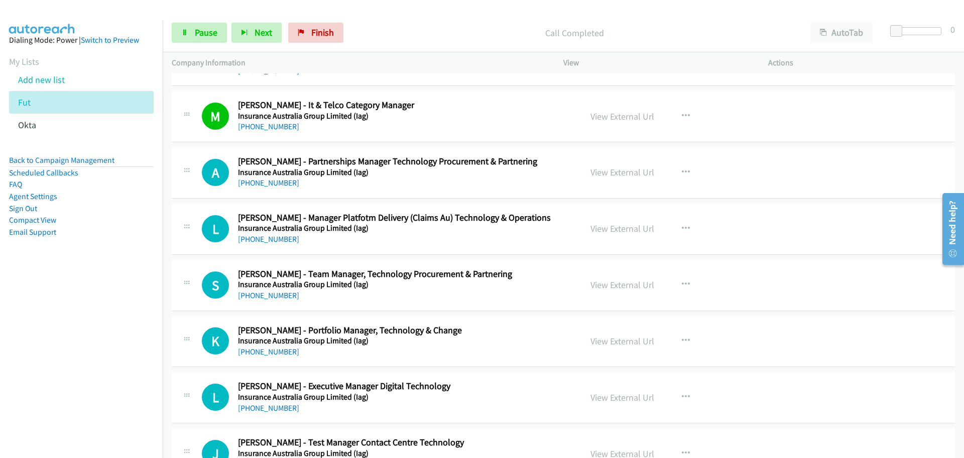
scroll to position [7885, 0]
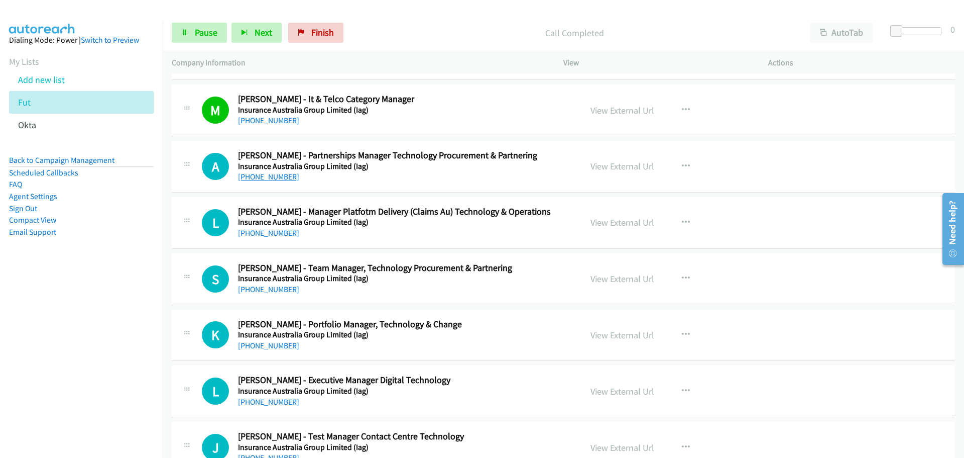
click at [279, 178] on link "+61 438 381 067" at bounding box center [268, 177] width 61 height 10
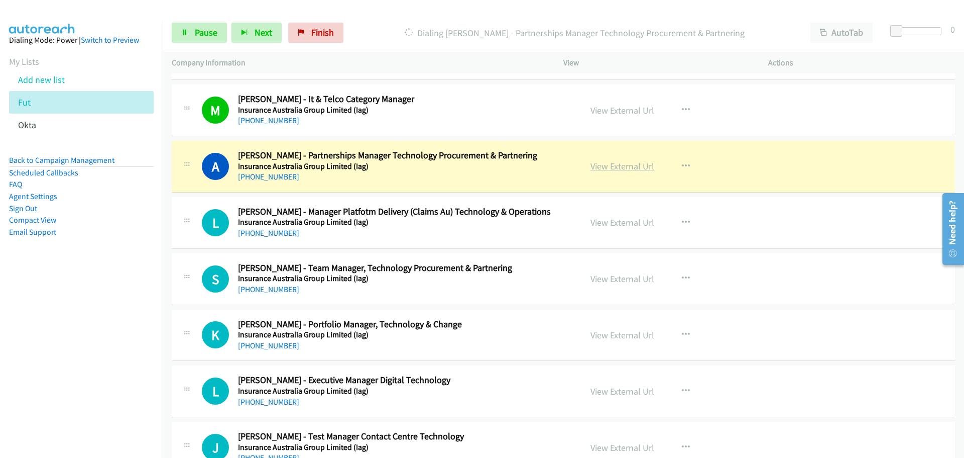
click at [612, 166] on link "View External Url" at bounding box center [623, 166] width 64 height 12
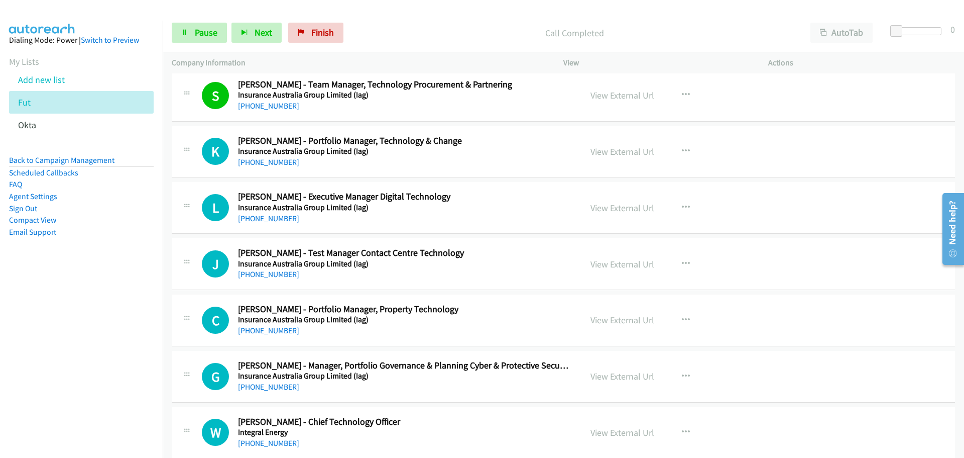
scroll to position [8085, 0]
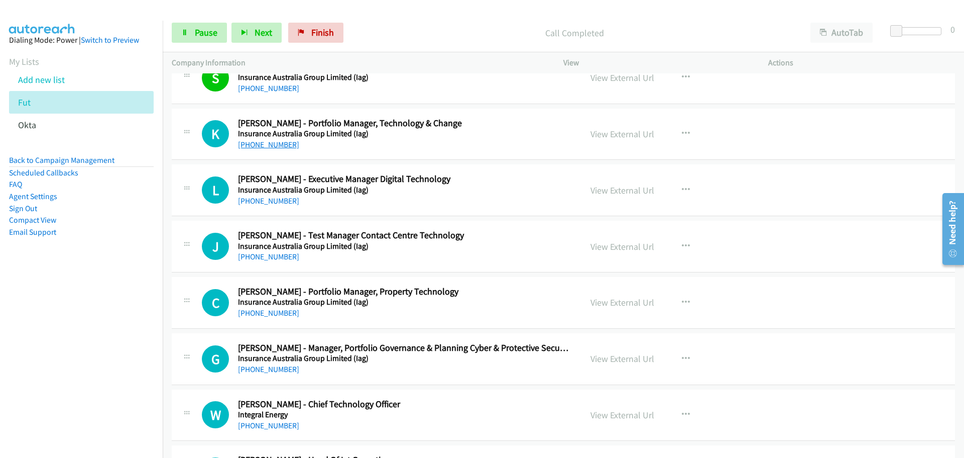
click at [257, 143] on link "+61 432 472 585" at bounding box center [268, 145] width 61 height 10
click at [285, 199] on link "+61 433 296 198" at bounding box center [268, 201] width 61 height 10
click at [276, 258] on link "+61 404 809 482" at bounding box center [268, 257] width 61 height 10
click at [260, 309] on link "+61 404 027 000" at bounding box center [268, 313] width 61 height 10
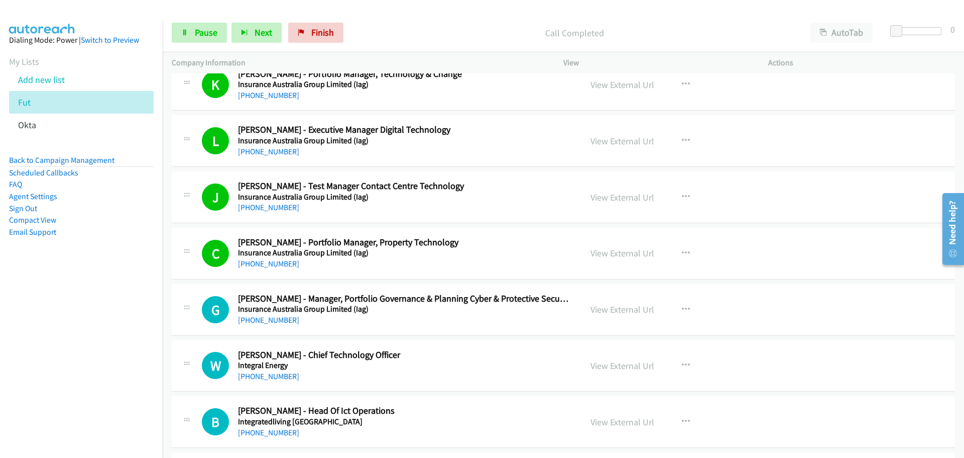
scroll to position [8236, 0]
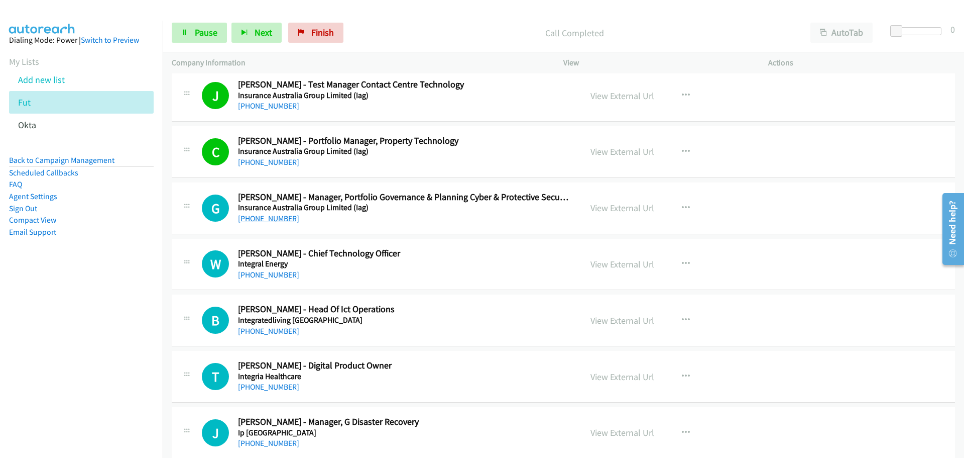
click at [277, 219] on link "+61 410 731 052" at bounding box center [268, 218] width 61 height 10
click at [278, 271] on link "+61 417 770 953" at bounding box center [268, 275] width 61 height 10
click at [44, 122] on icon at bounding box center [41, 125] width 7 height 7
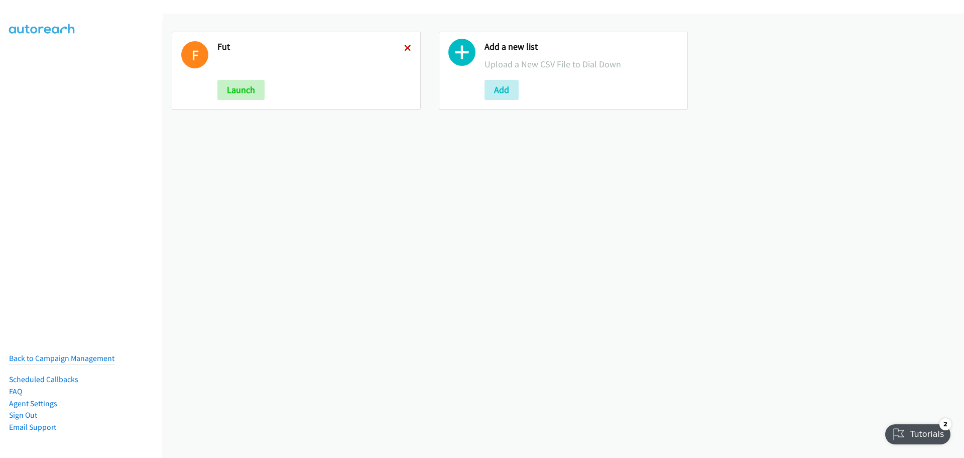
click at [405, 46] on icon at bounding box center [407, 48] width 7 height 7
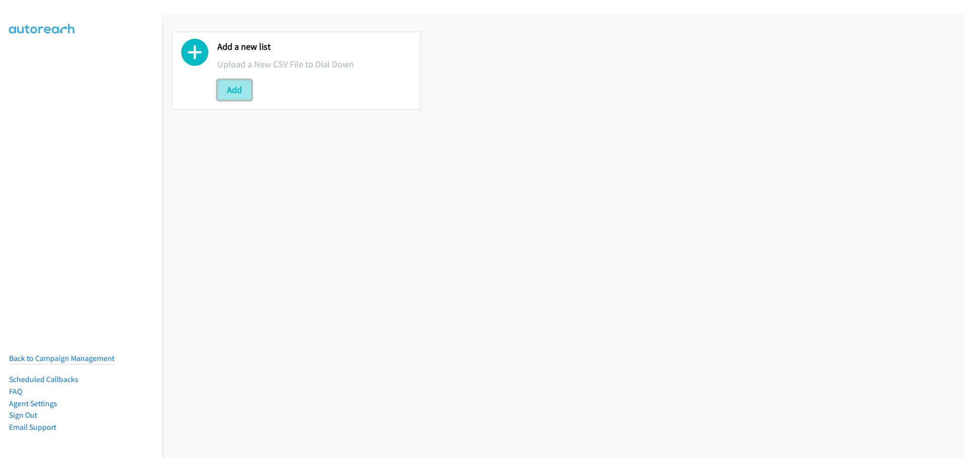
click at [233, 93] on button "Add" at bounding box center [234, 90] width 34 height 20
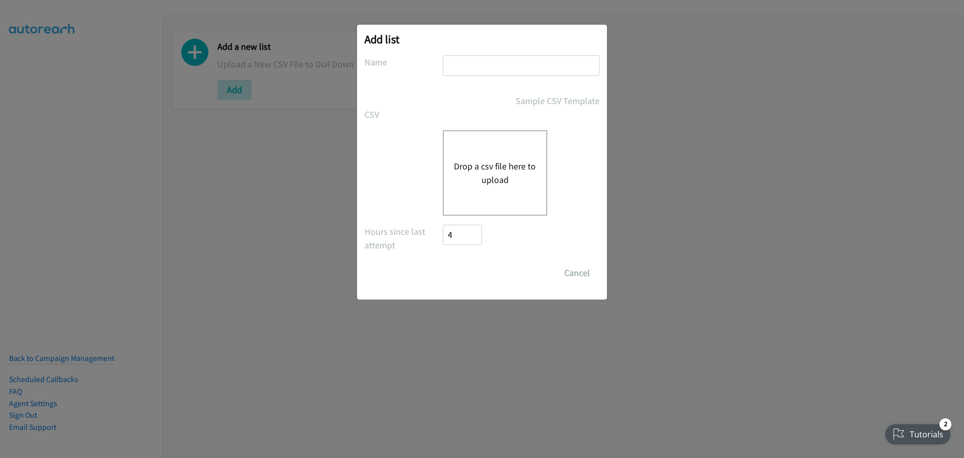
click at [459, 63] on input "text" at bounding box center [521, 65] width 157 height 21
type input "okta"
click at [480, 172] on button "Drop a csv file here to upload" at bounding box center [495, 172] width 82 height 27
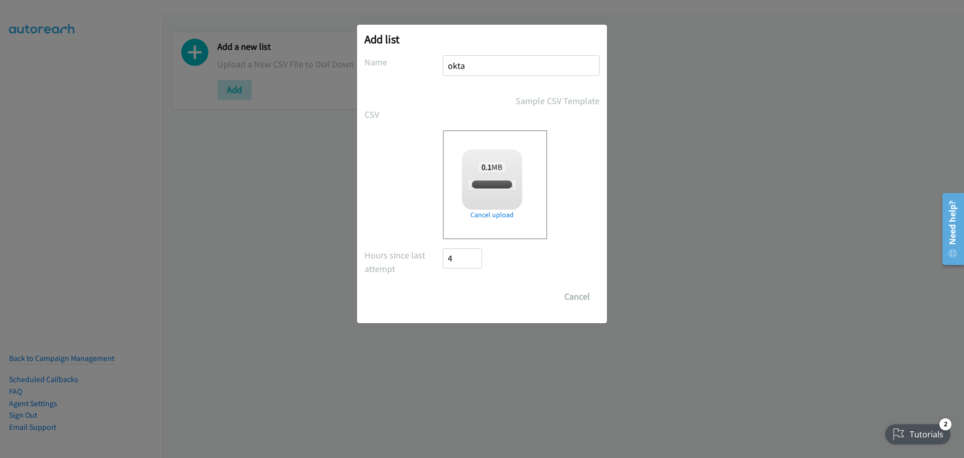
checkbox input "true"
click at [468, 308] on div "Add list No phone fields were returned for that Report or List View Please uplo…" at bounding box center [482, 174] width 250 height 298
click at [488, 293] on input "Save List" at bounding box center [469, 296] width 53 height 20
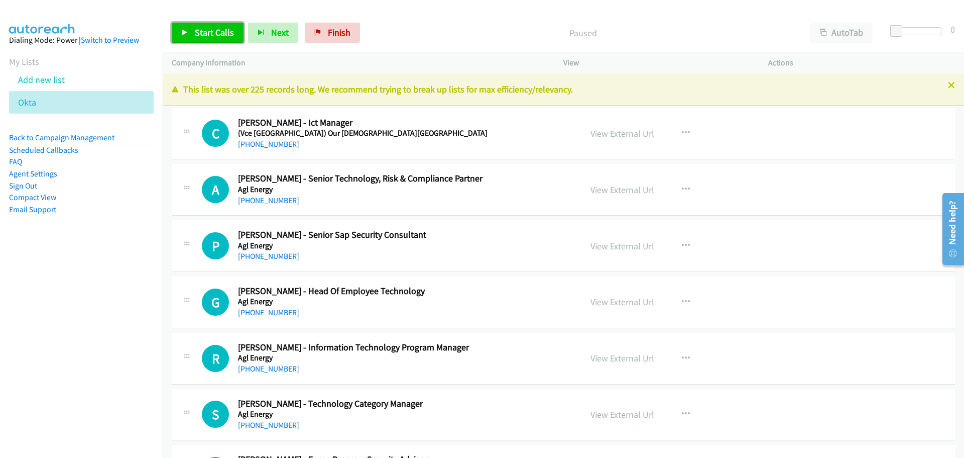
click at [204, 28] on span "Start Calls" at bounding box center [214, 33] width 39 height 12
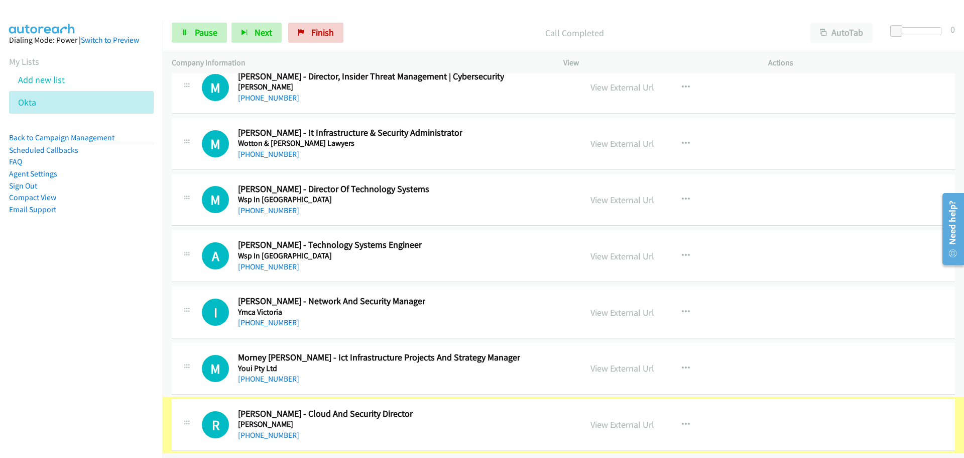
scroll to position [27175, 0]
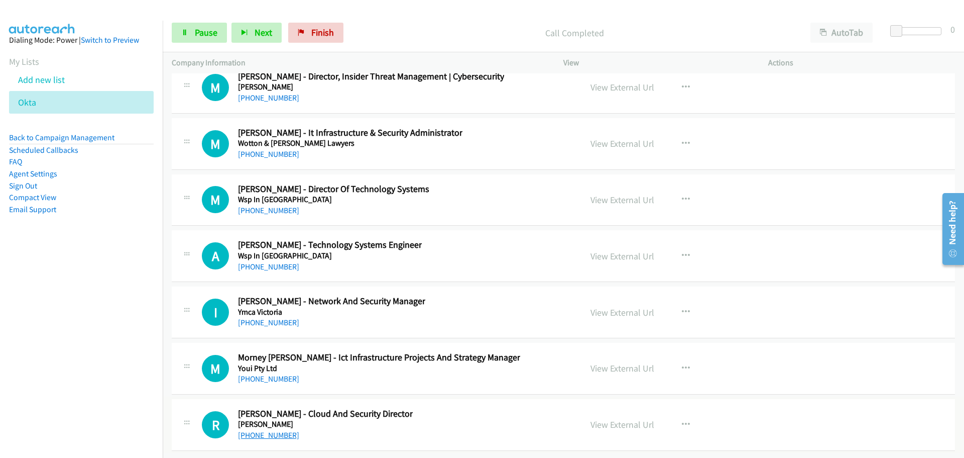
click at [277, 430] on link "+61 469 308 921" at bounding box center [268, 435] width 61 height 10
click at [262, 374] on link "+61 439 529 890" at bounding box center [268, 379] width 61 height 10
drag, startPoint x: 265, startPoint y: 315, endPoint x: 947, endPoint y: 315, distance: 681.5
click at [265, 317] on link "+91 90417 95036" at bounding box center [268, 322] width 61 height 10
click at [263, 262] on link "[PHONE_NUMBER]" at bounding box center [268, 267] width 61 height 10
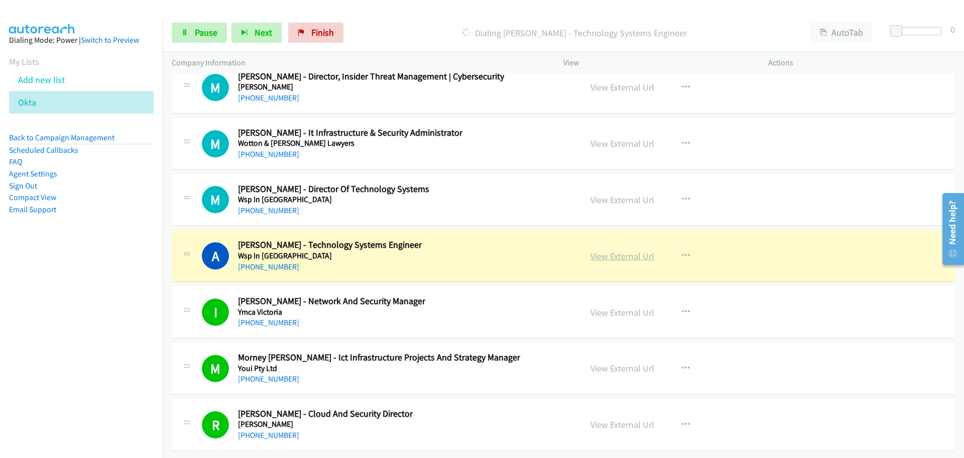
click at [635, 250] on link "View External Url" at bounding box center [623, 256] width 64 height 12
click at [618, 250] on link "View External Url" at bounding box center [623, 256] width 64 height 12
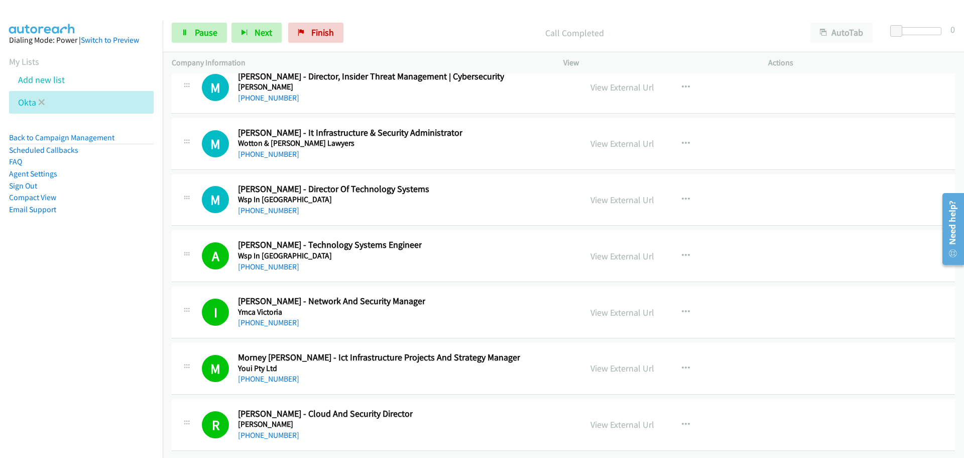
click at [108, 103] on li "Okta" at bounding box center [81, 102] width 145 height 23
click at [46, 101] on li "Okta" at bounding box center [81, 102] width 145 height 23
click at [44, 101] on icon at bounding box center [41, 102] width 7 height 7
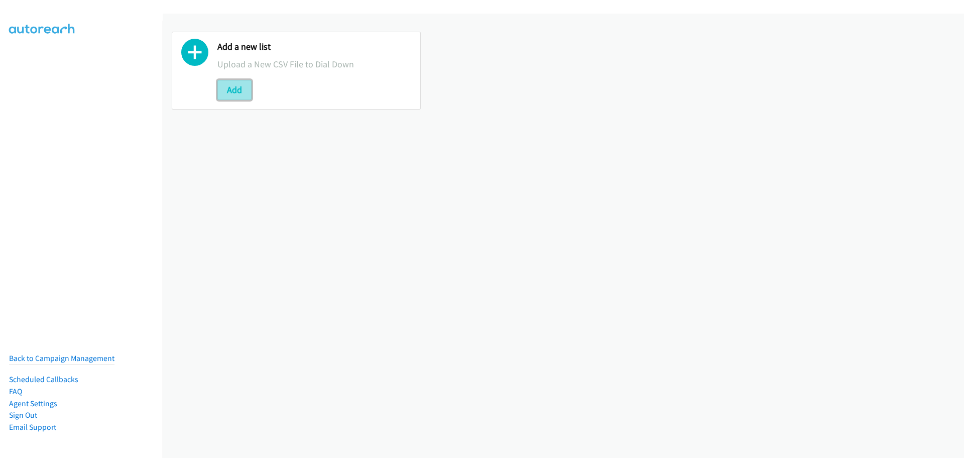
click at [243, 93] on button "Add" at bounding box center [234, 90] width 34 height 20
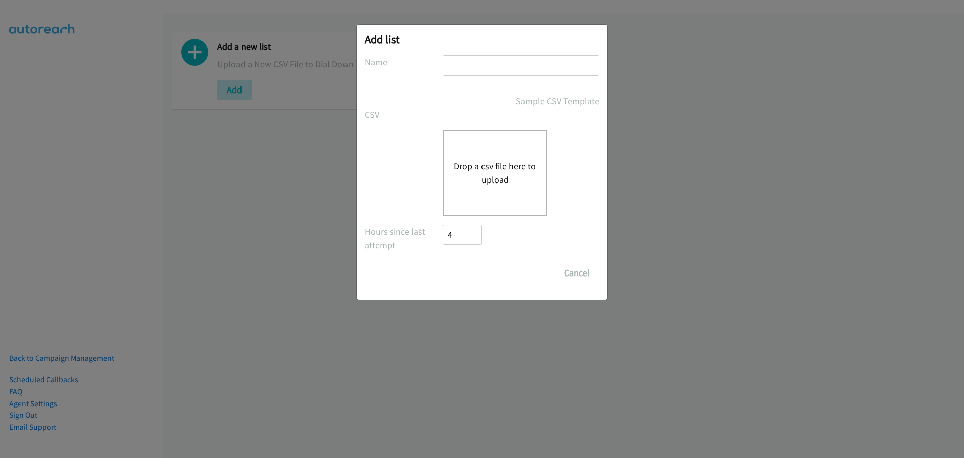
click at [528, 58] on input "text" at bounding box center [521, 65] width 157 height 21
type input "ok"
click at [509, 161] on button "Drop a csv file here to upload" at bounding box center [495, 172] width 82 height 27
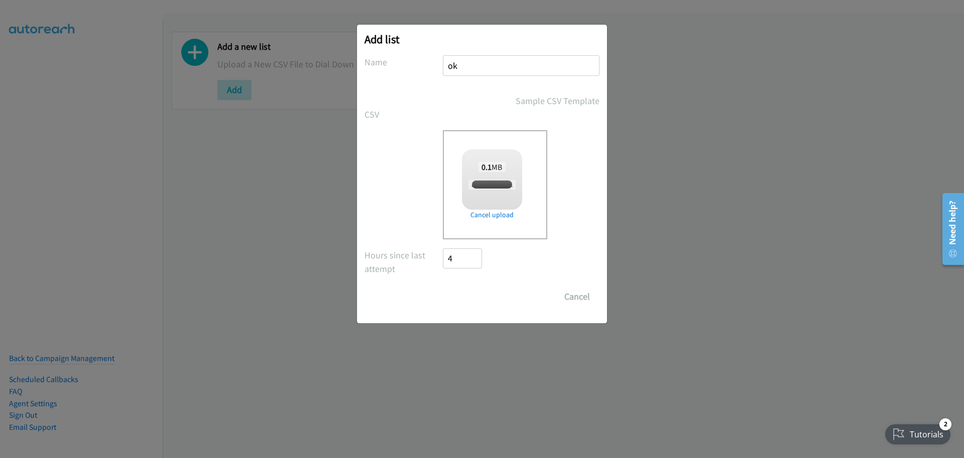
checkbox input "true"
click at [462, 294] on input "Save List" at bounding box center [469, 296] width 53 height 20
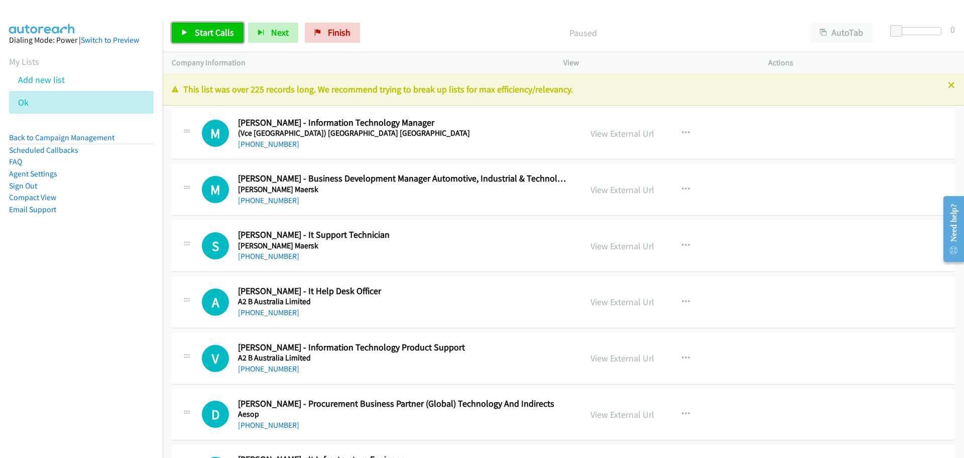
click at [205, 30] on span "Start Calls" at bounding box center [214, 33] width 39 height 12
click at [277, 196] on link "[PHONE_NUMBER]" at bounding box center [268, 200] width 61 height 10
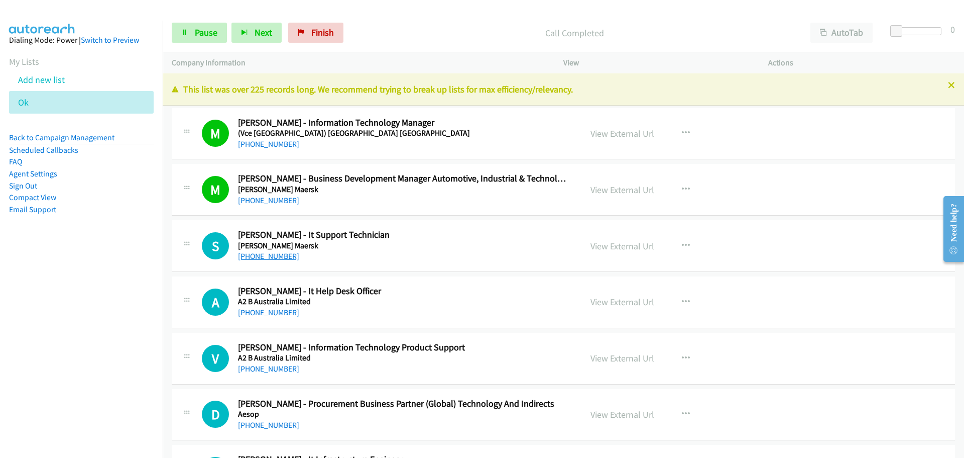
click at [270, 257] on link "[PHONE_NUMBER]" at bounding box center [268, 256] width 61 height 10
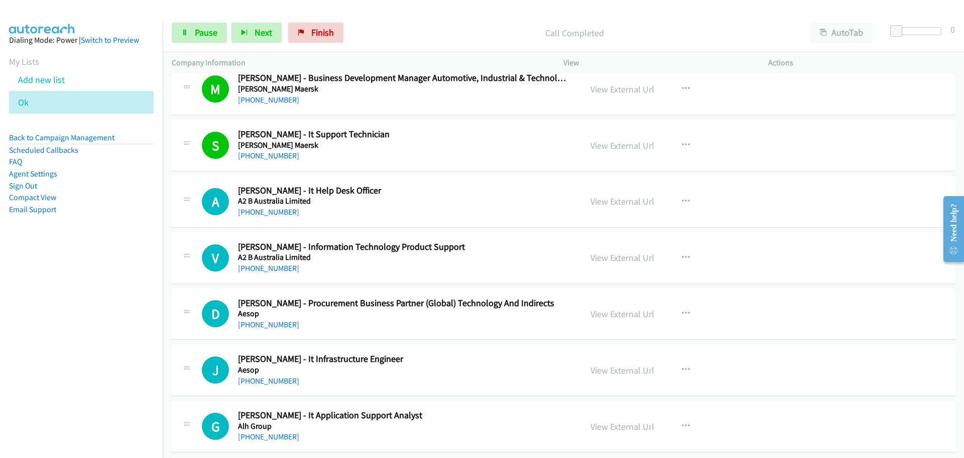
drag, startPoint x: 276, startPoint y: 210, endPoint x: 313, endPoint y: 207, distance: 37.8
click at [285, 268] on link "[PHONE_NUMBER]" at bounding box center [268, 268] width 61 height 10
drag, startPoint x: 273, startPoint y: 322, endPoint x: 278, endPoint y: 320, distance: 5.4
click at [273, 322] on link "[PHONE_NUMBER]" at bounding box center [268, 324] width 61 height 10
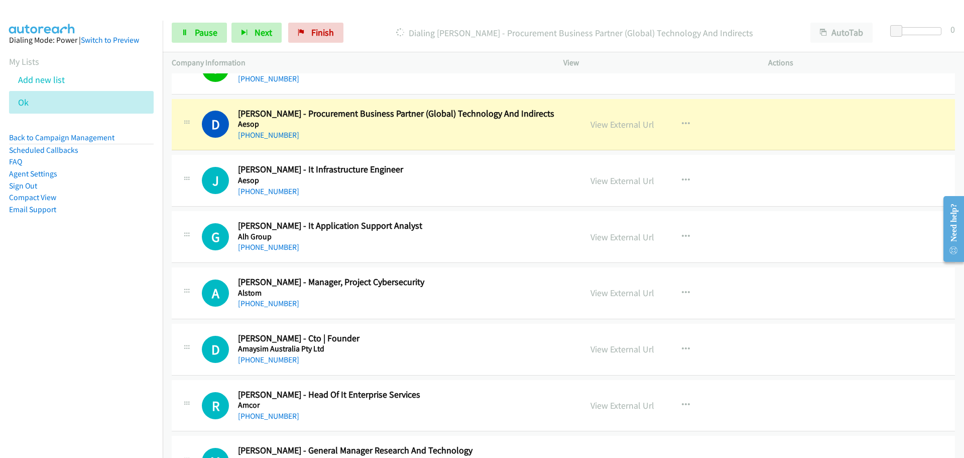
scroll to position [301, 0]
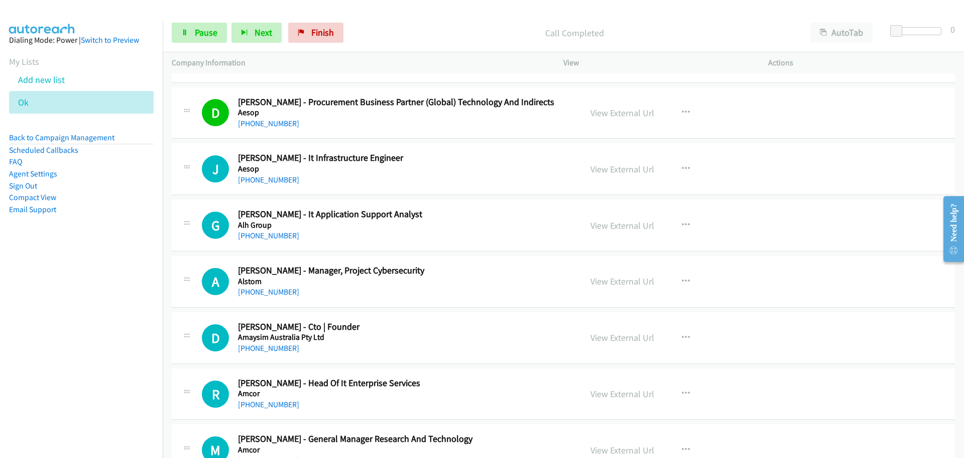
drag, startPoint x: 267, startPoint y: 179, endPoint x: 270, endPoint y: 188, distance: 9.5
click at [267, 179] on link "[PHONE_NUMBER]" at bounding box center [268, 180] width 61 height 10
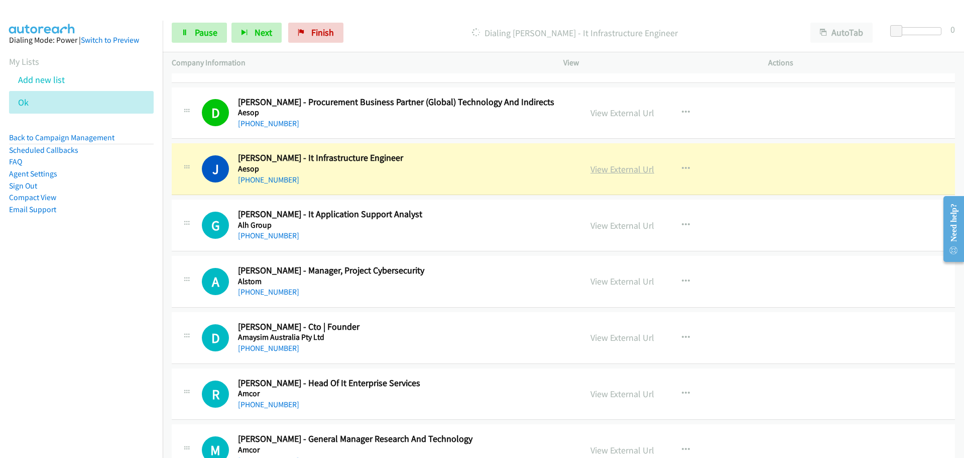
click at [617, 167] on link "View External Url" at bounding box center [623, 169] width 64 height 12
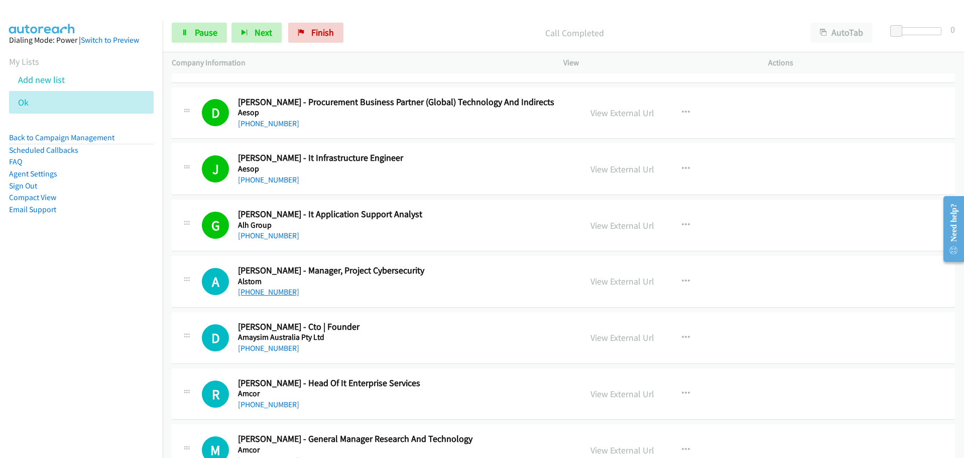
click at [265, 292] on link "[PHONE_NUMBER]" at bounding box center [268, 292] width 61 height 10
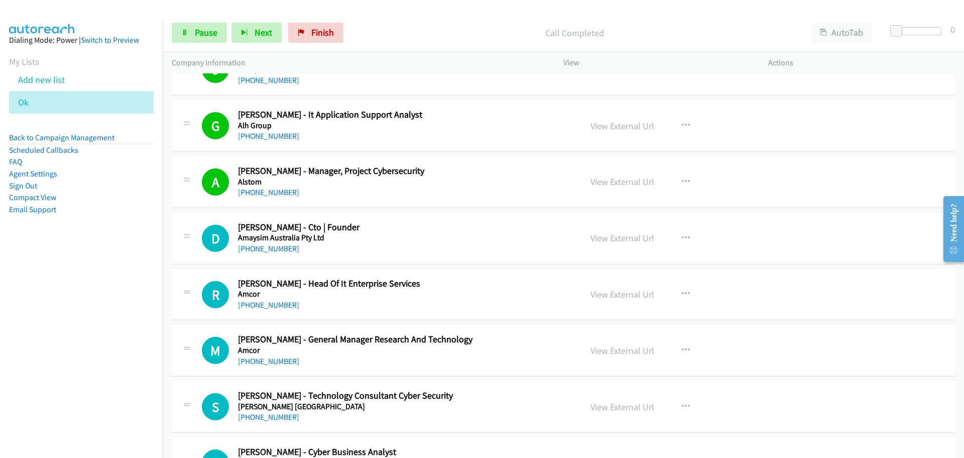
scroll to position [402, 0]
click at [285, 247] on link "[PHONE_NUMBER]" at bounding box center [268, 248] width 61 height 10
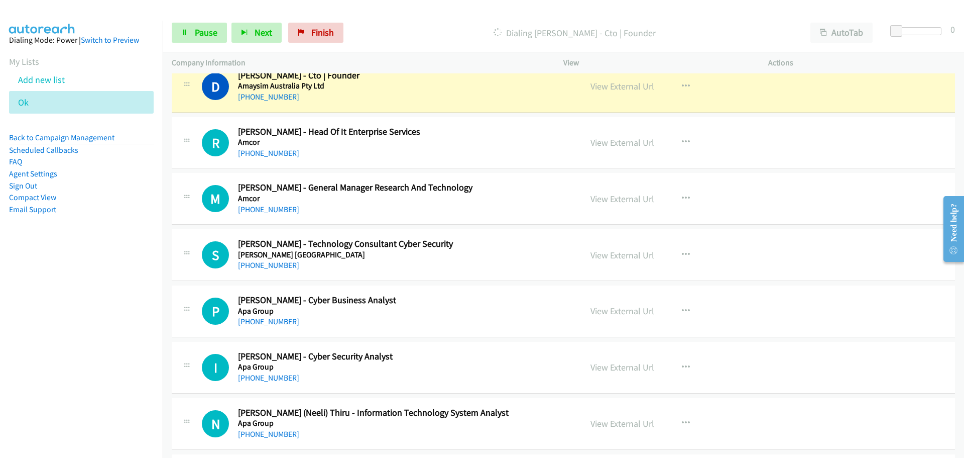
scroll to position [502, 0]
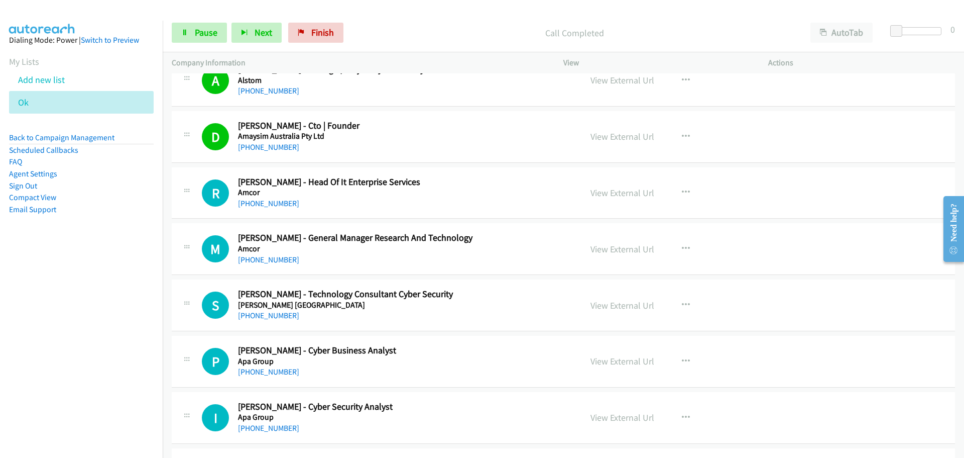
drag, startPoint x: 259, startPoint y: 201, endPoint x: 914, endPoint y: 198, distance: 654.4
